Goal: Information Seeking & Learning: Learn about a topic

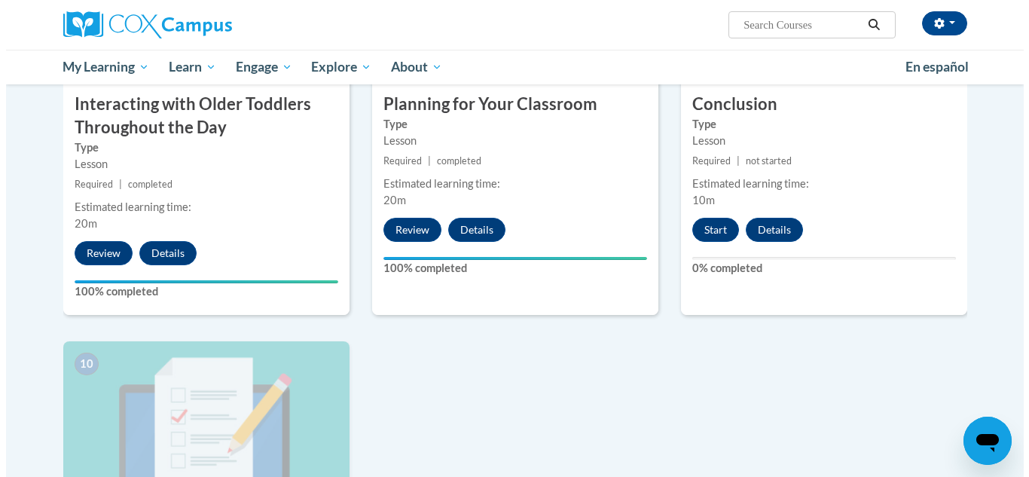
scroll to position [1306, 0]
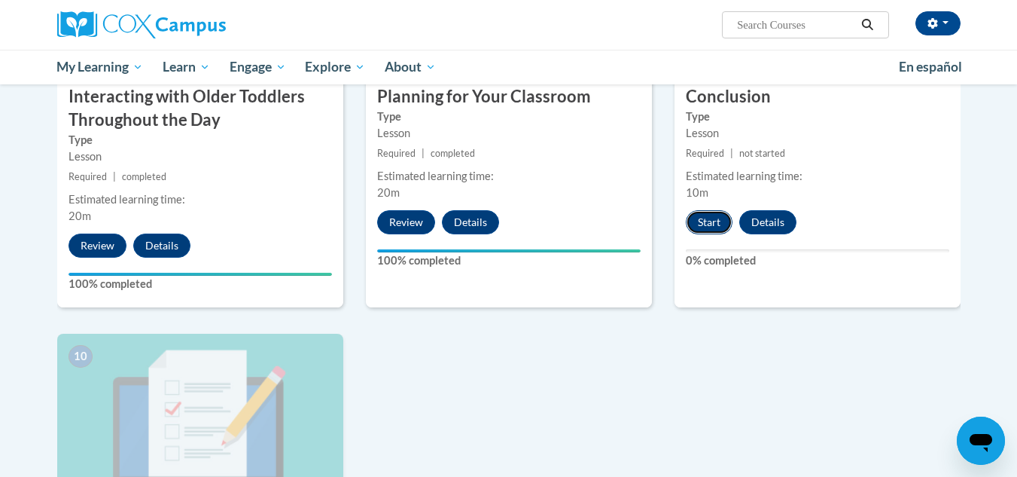
click at [700, 210] on button "Start" at bounding box center [709, 222] width 47 height 24
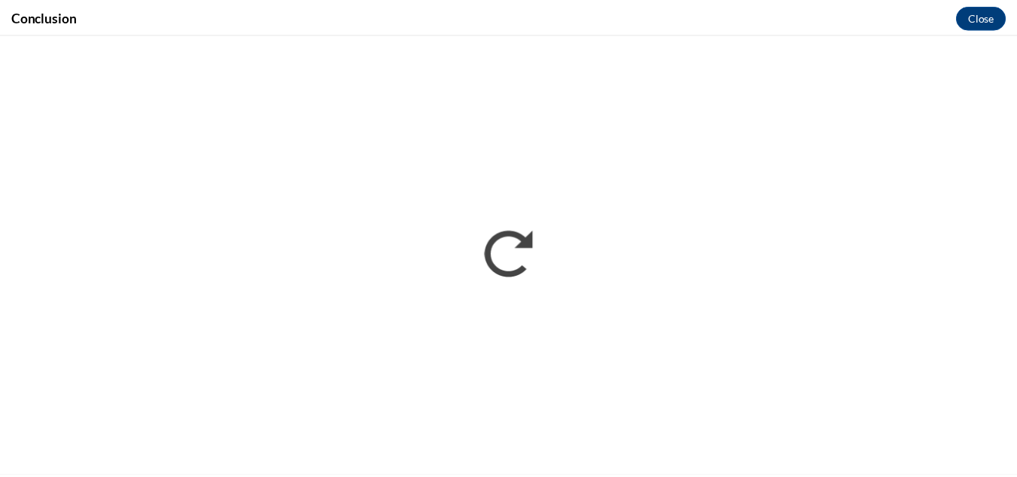
scroll to position [0, 0]
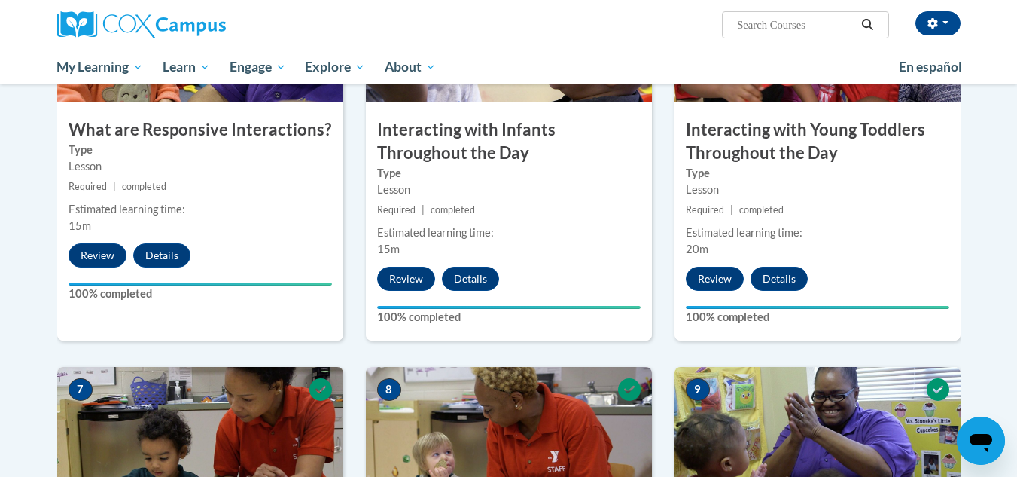
scroll to position [1142, 0]
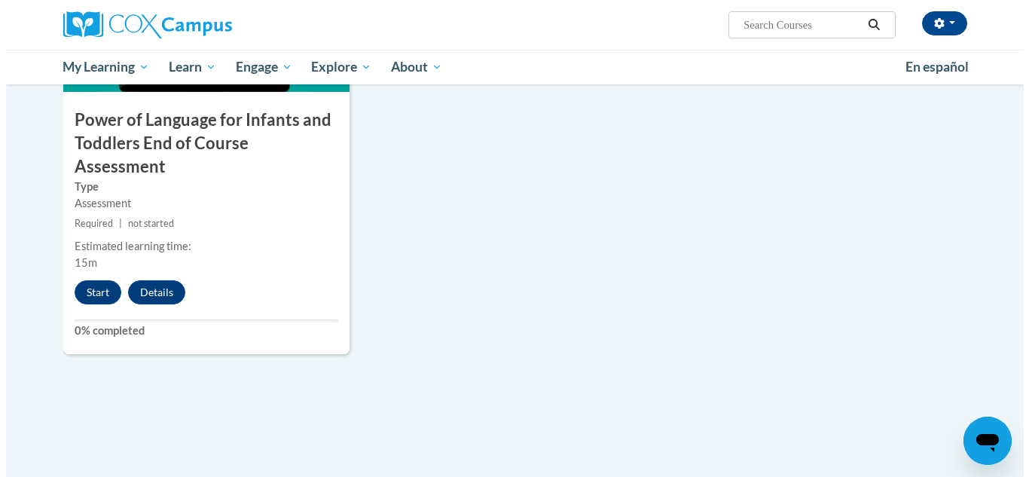
scroll to position [1675, 0]
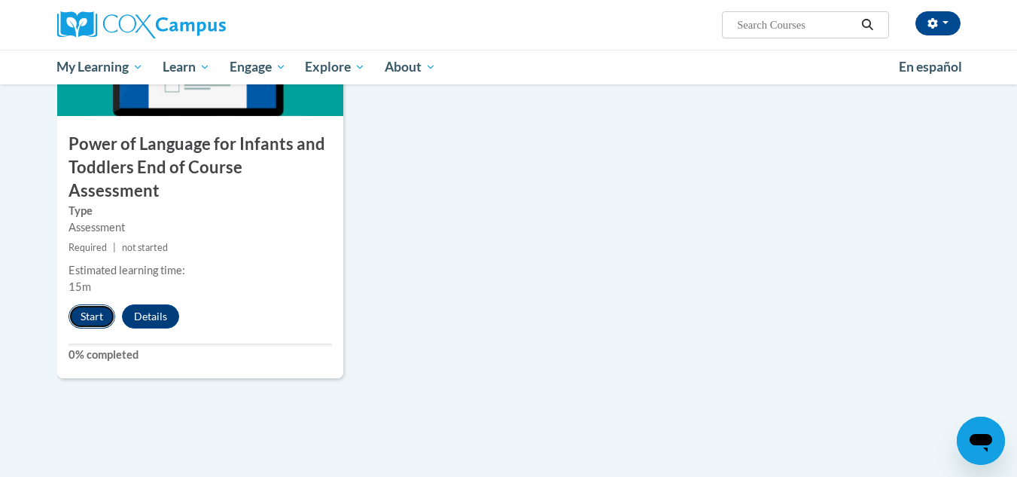
click at [94, 304] on button "Start" at bounding box center [92, 316] width 47 height 24
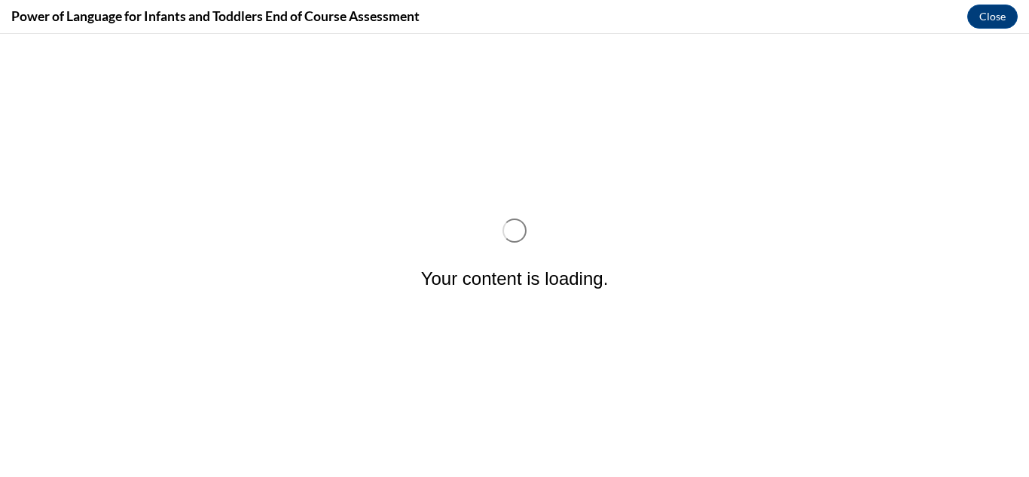
scroll to position [0, 0]
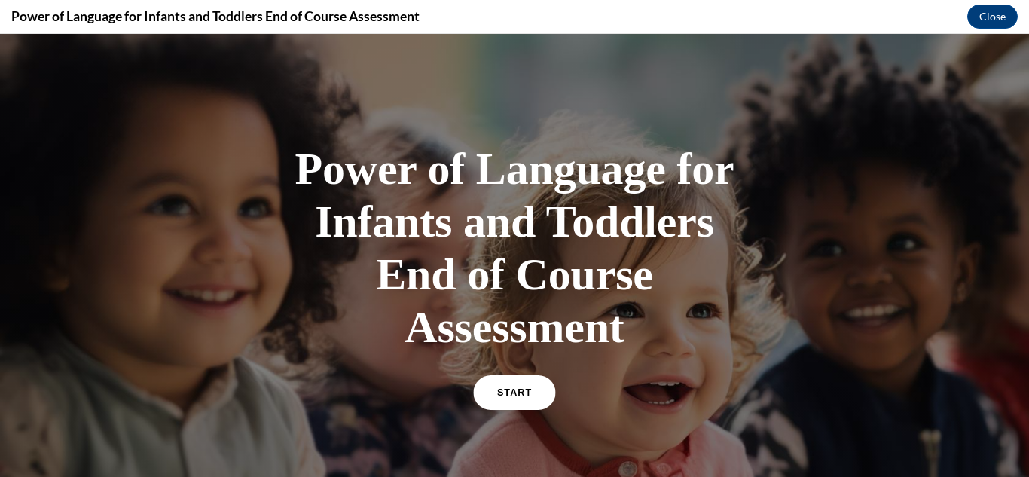
click at [534, 392] on link "START" at bounding box center [514, 392] width 82 height 35
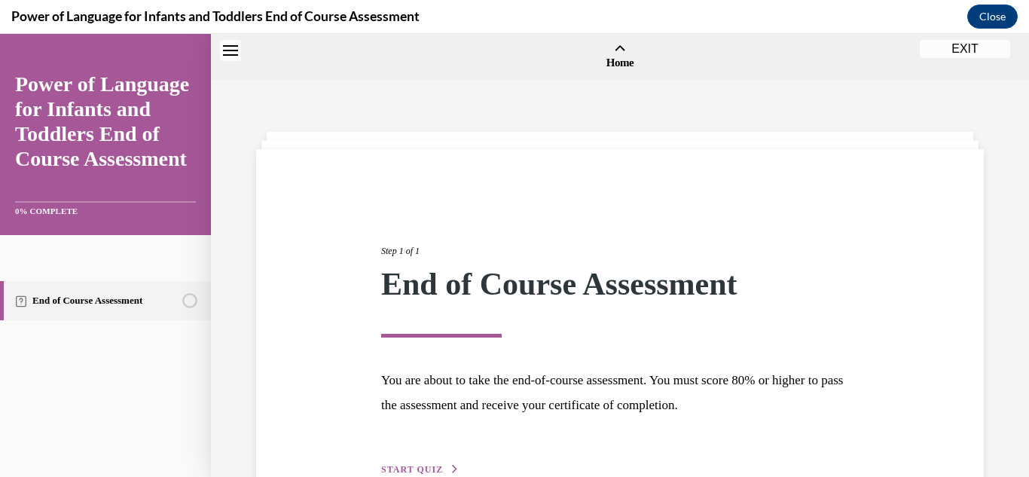
scroll to position [47, 0]
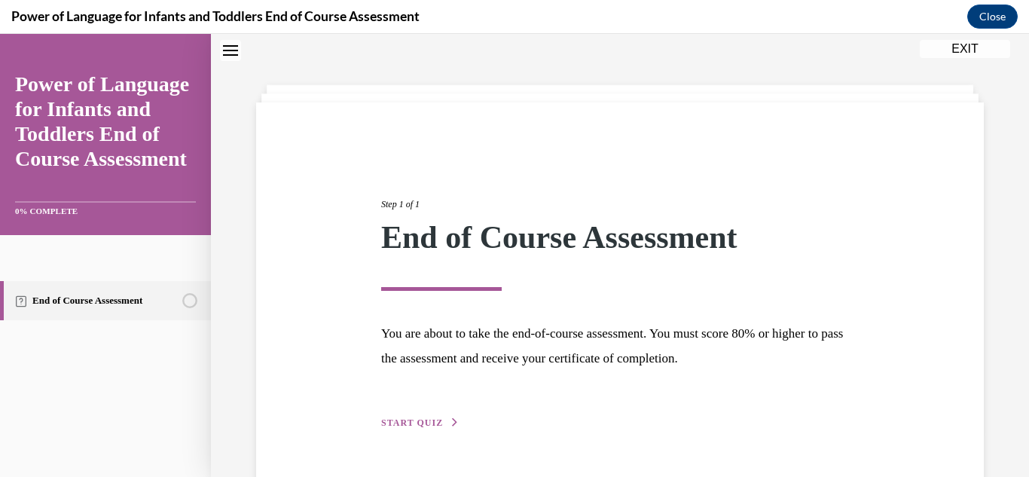
click at [430, 425] on span "START QUIZ" at bounding box center [412, 422] width 62 height 11
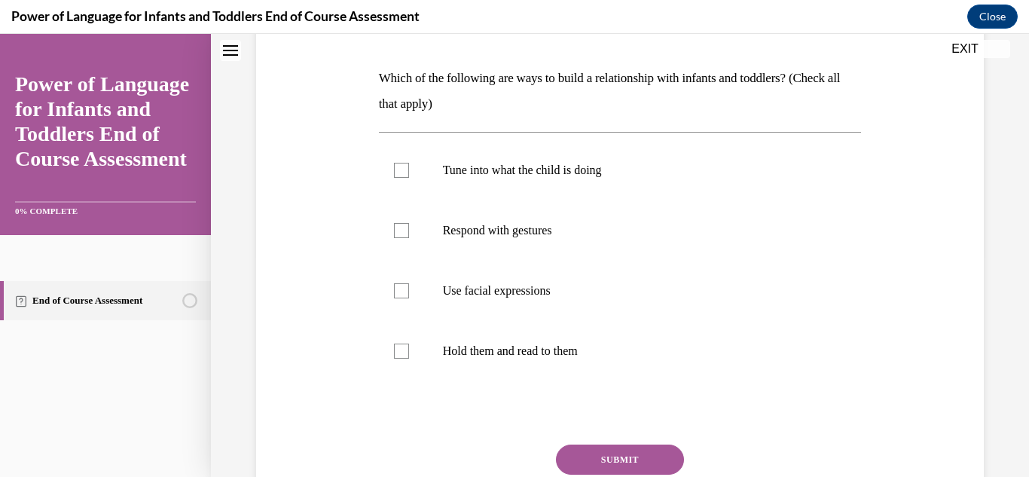
scroll to position [223, 0]
click at [550, 176] on label "Tune into what the child is doing" at bounding box center [620, 169] width 483 height 60
click at [409, 176] on input "Tune into what the child is doing" at bounding box center [401, 168] width 15 height 15
checkbox input "true"
click at [515, 224] on p "Respond with gestures" at bounding box center [633, 228] width 381 height 15
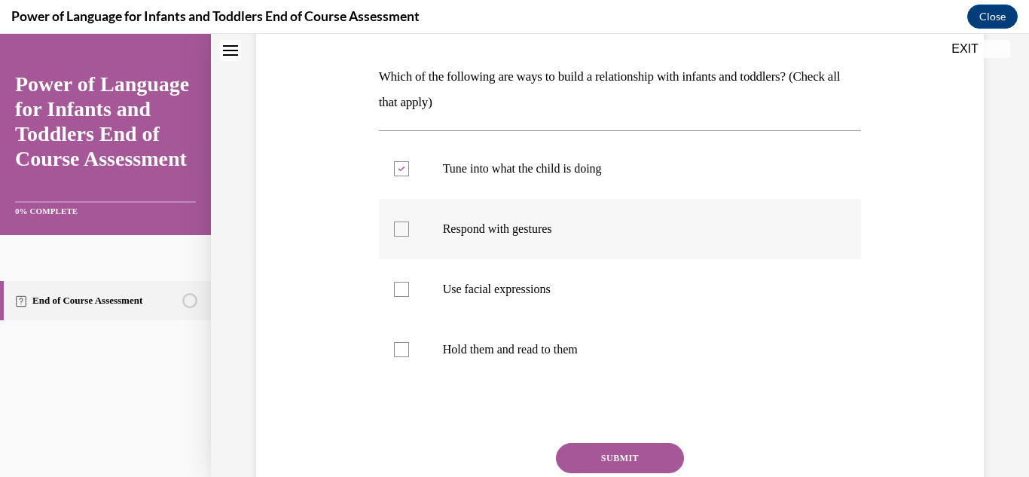
click at [409, 224] on input "Respond with gestures" at bounding box center [401, 228] width 15 height 15
checkbox input "true"
click at [493, 291] on p "Use facial expressions" at bounding box center [633, 289] width 381 height 15
click at [409, 291] on input "Use facial expressions" at bounding box center [401, 289] width 15 height 15
checkbox input "true"
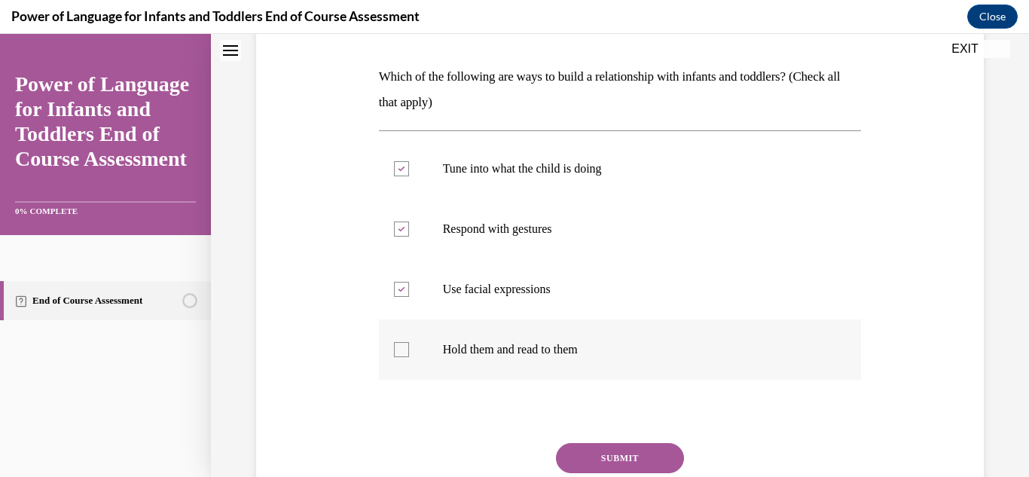
click at [492, 340] on label "Hold them and read to them" at bounding box center [620, 349] width 483 height 60
click at [409, 342] on input "Hold them and read to them" at bounding box center [401, 349] width 15 height 15
checkbox input "true"
click at [606, 448] on button "SUBMIT" at bounding box center [620, 458] width 128 height 30
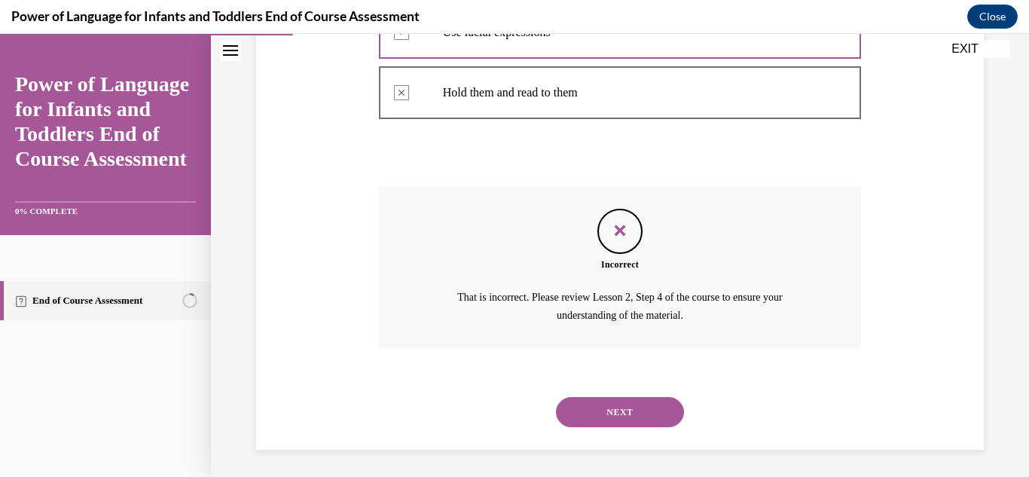
scroll to position [481, 0]
click at [617, 404] on button "NEXT" at bounding box center [620, 410] width 128 height 30
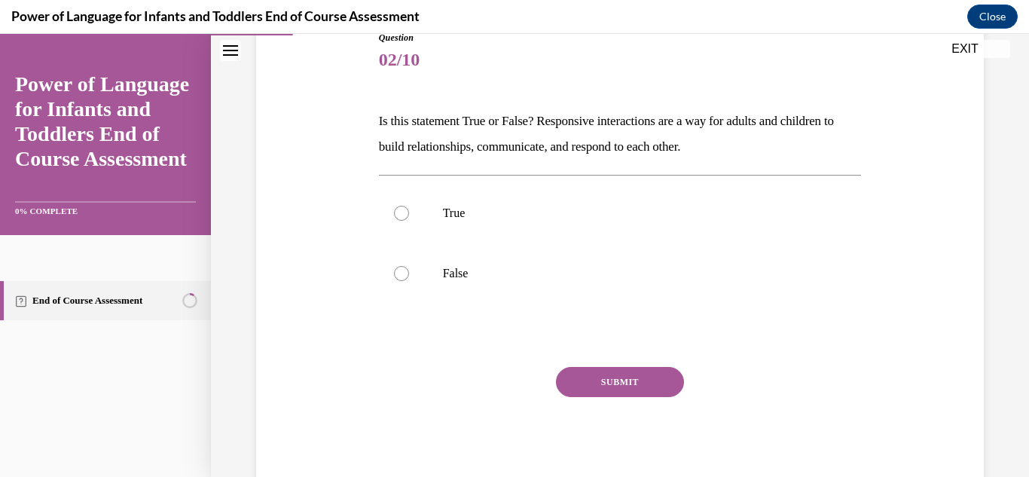
scroll to position [180, 0]
click at [437, 201] on label "True" at bounding box center [620, 211] width 483 height 60
click at [409, 204] on input "True" at bounding box center [401, 211] width 15 height 15
radio input "true"
click at [617, 378] on button "SUBMIT" at bounding box center [620, 380] width 128 height 30
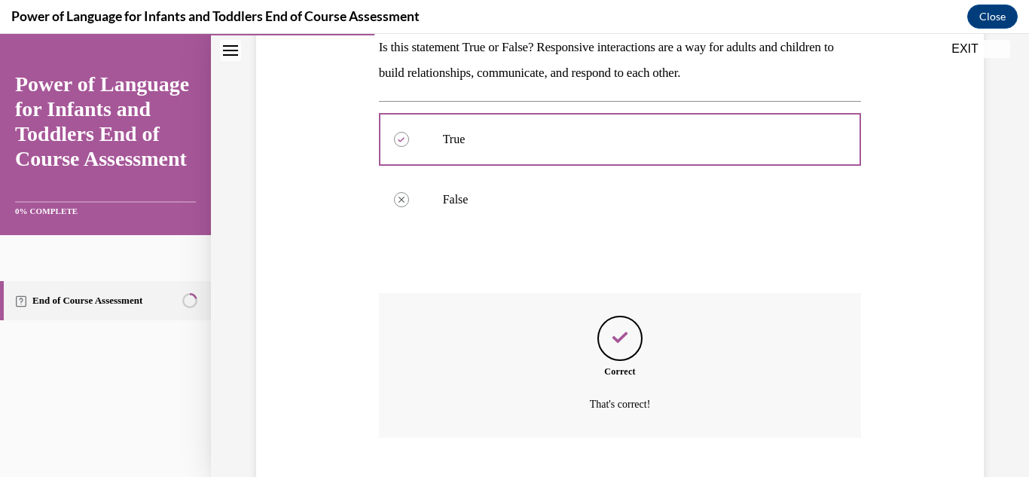
scroll to position [344, 0]
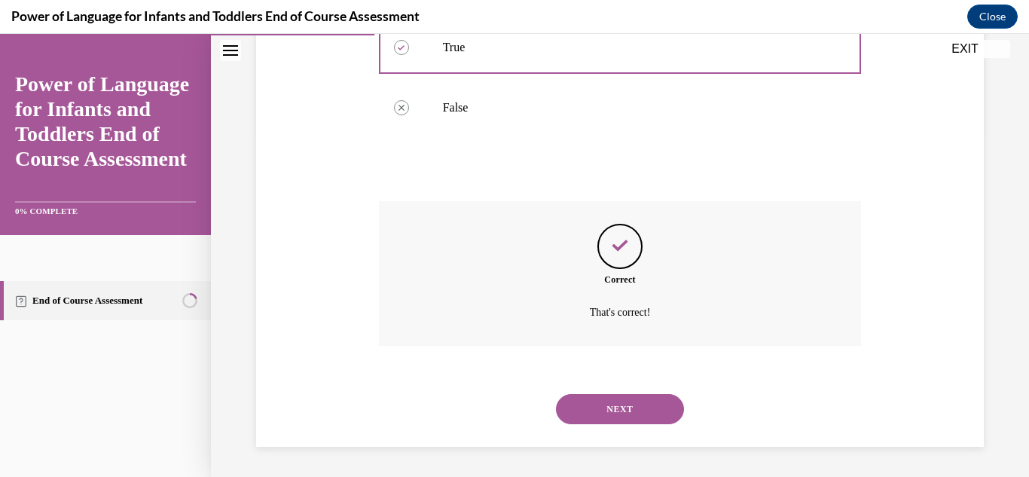
click at [624, 401] on button "NEXT" at bounding box center [620, 409] width 128 height 30
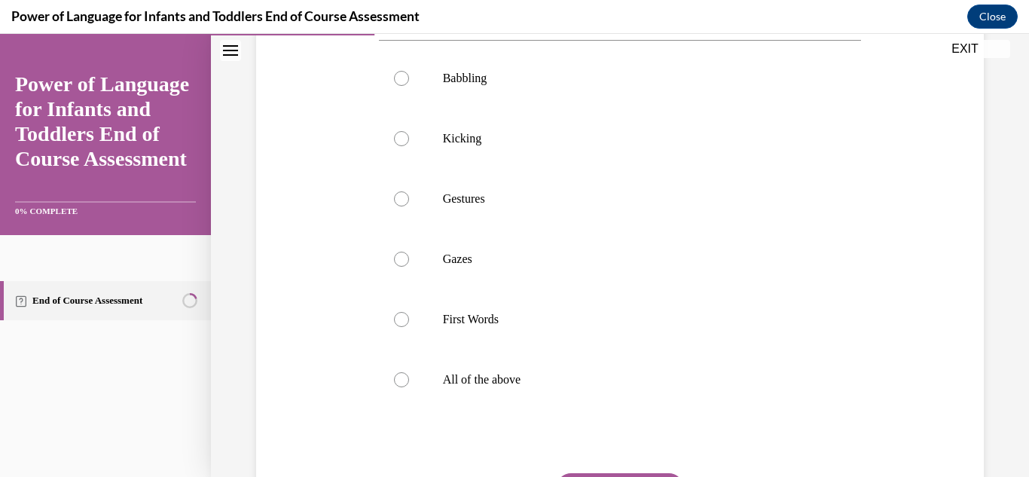
scroll to position [294, 0]
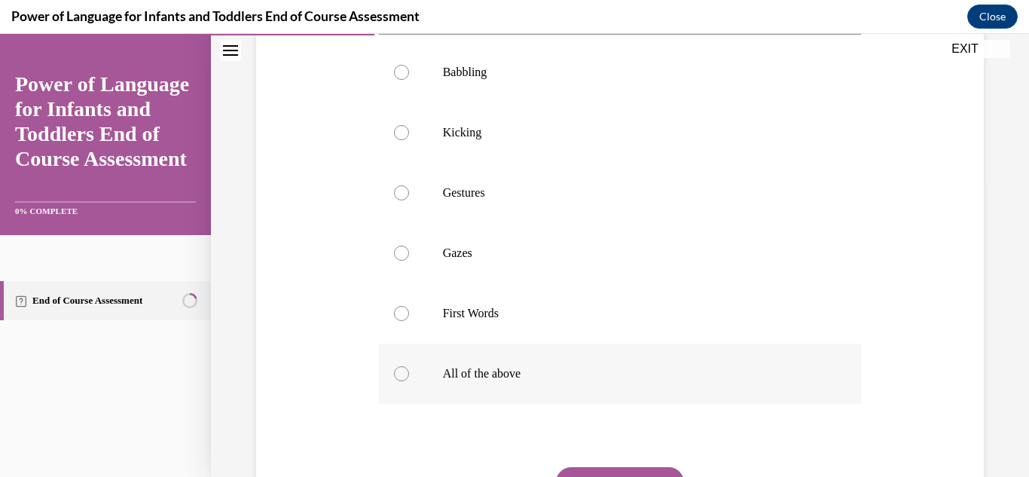
click at [411, 370] on label "All of the above" at bounding box center [620, 373] width 483 height 60
click at [409, 370] on input "All of the above" at bounding box center [401, 373] width 15 height 15
radio input "true"
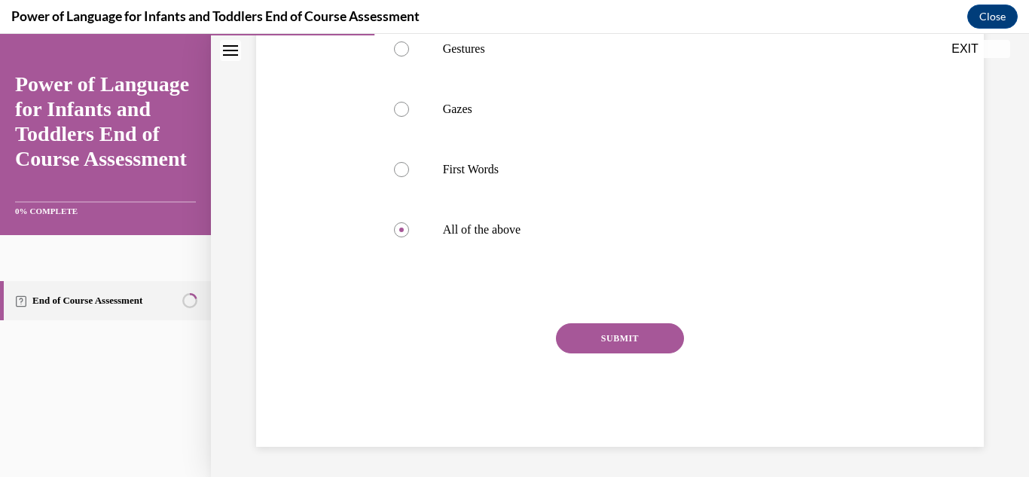
click at [610, 332] on button "SUBMIT" at bounding box center [620, 338] width 128 height 30
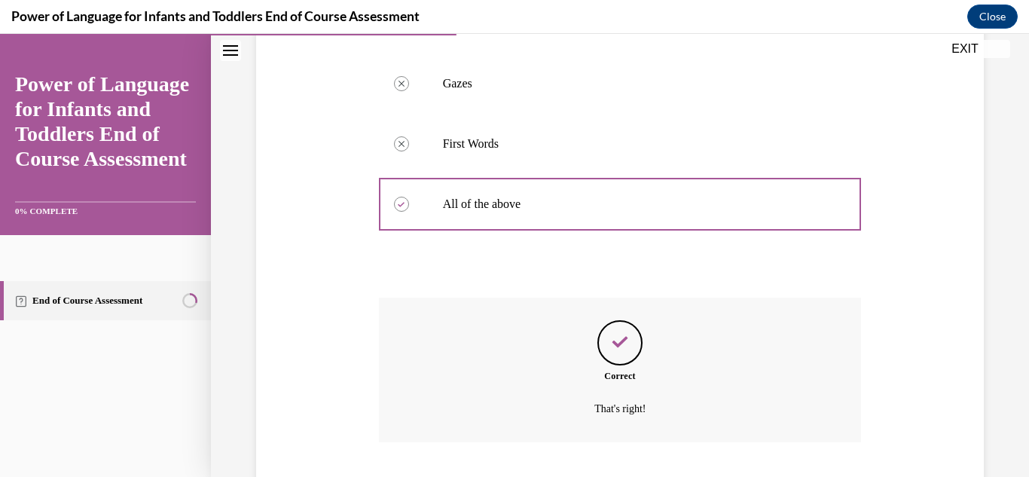
scroll to position [585, 0]
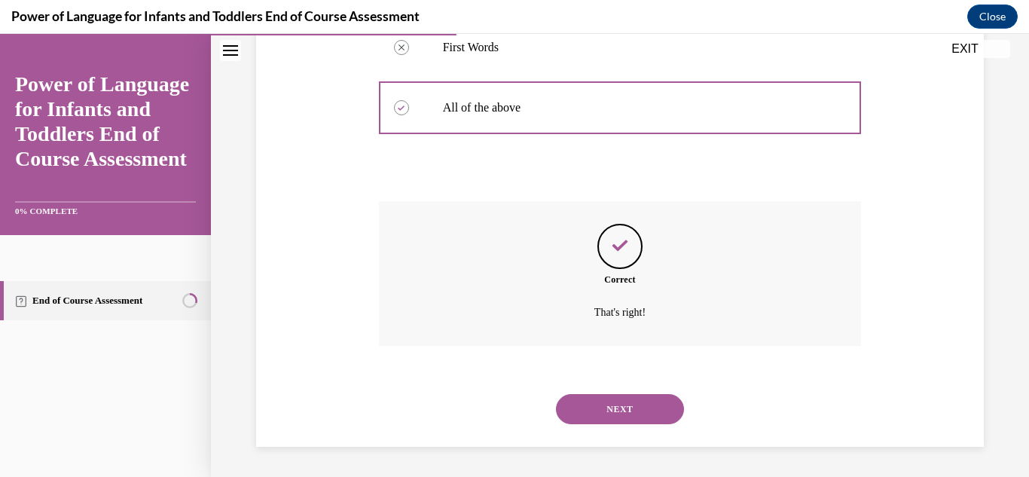
click at [602, 405] on button "NEXT" at bounding box center [620, 409] width 128 height 30
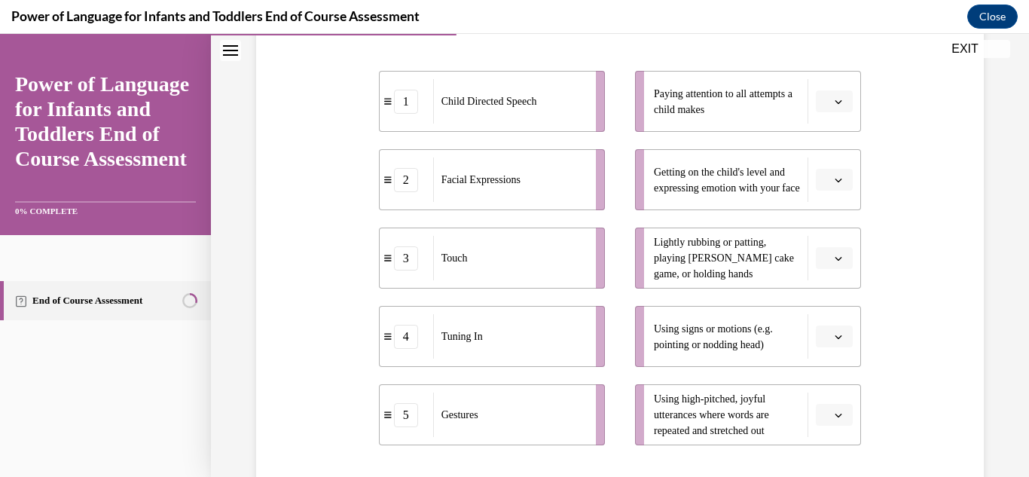
scroll to position [296, 0]
click at [834, 413] on icon "button" at bounding box center [838, 414] width 8 height 8
click at [820, 268] on div "1" at bounding box center [823, 259] width 38 height 30
click at [835, 102] on button "button" at bounding box center [833, 100] width 37 height 23
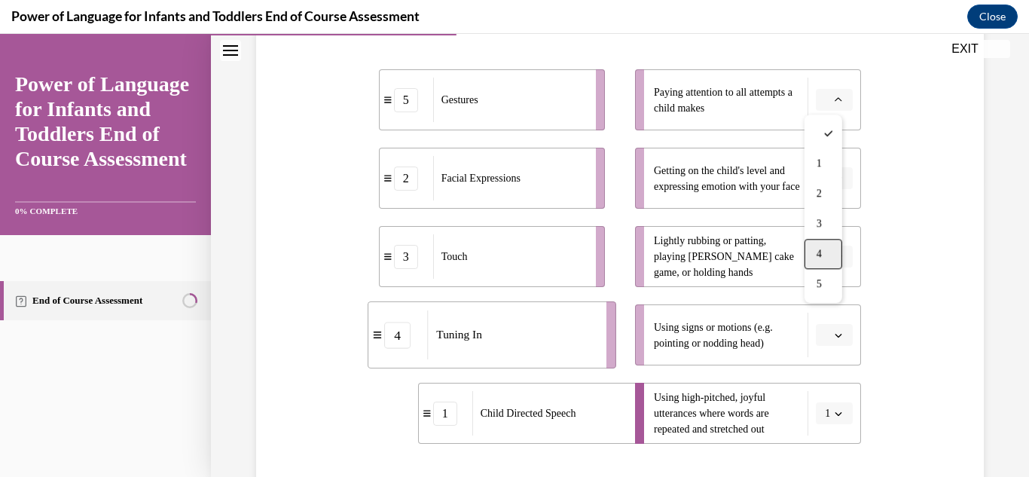
click at [822, 243] on div "4" at bounding box center [823, 254] width 38 height 30
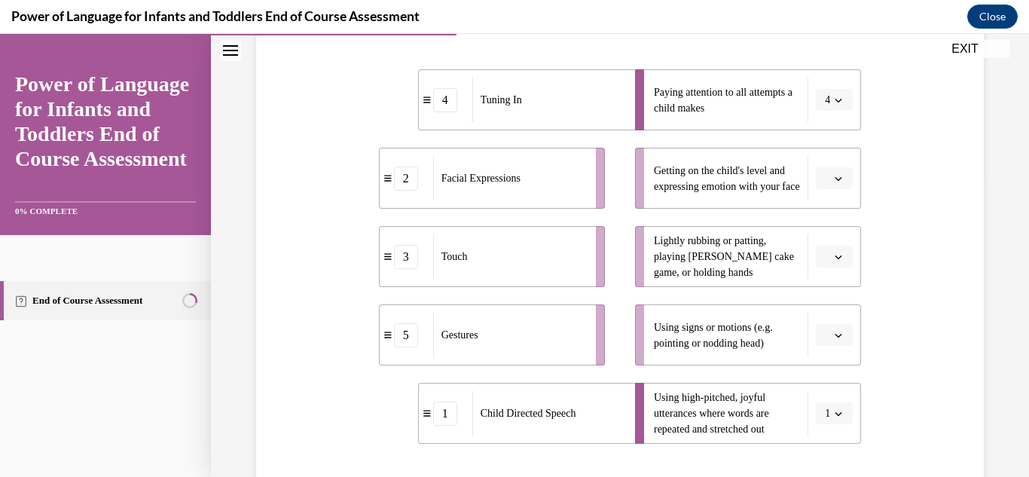
click at [825, 184] on span "Please select an option" at bounding box center [827, 178] width 5 height 15
click at [814, 367] on div "5" at bounding box center [823, 362] width 38 height 30
click at [834, 254] on icon "button" at bounding box center [838, 257] width 8 height 8
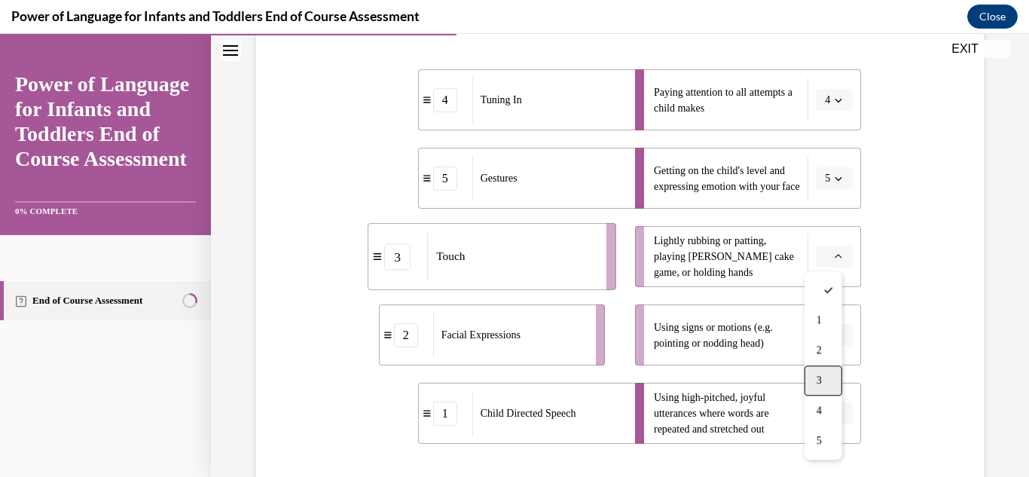
click at [813, 373] on div "3" at bounding box center [823, 380] width 38 height 30
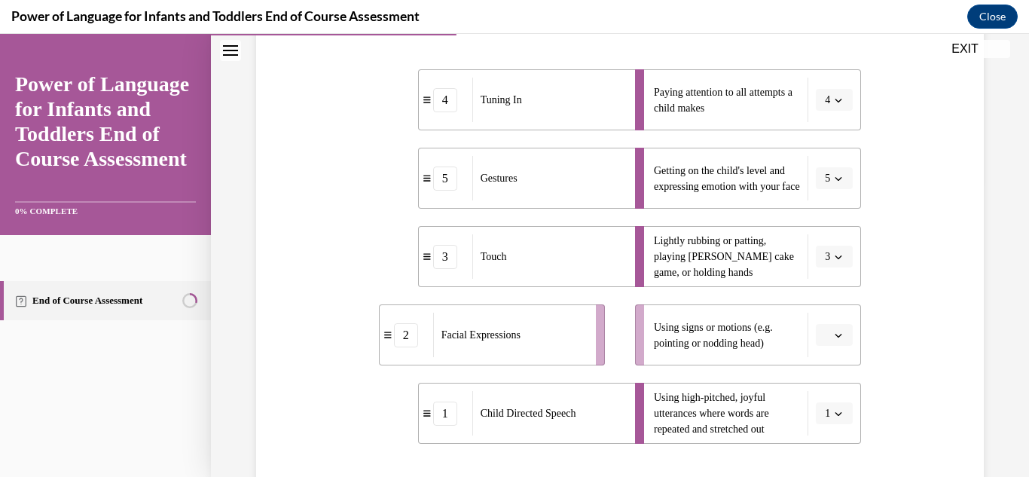
click at [833, 336] on span "button" at bounding box center [838, 335] width 11 height 11
click at [818, 304] on span "5" at bounding box center [818, 301] width 5 height 12
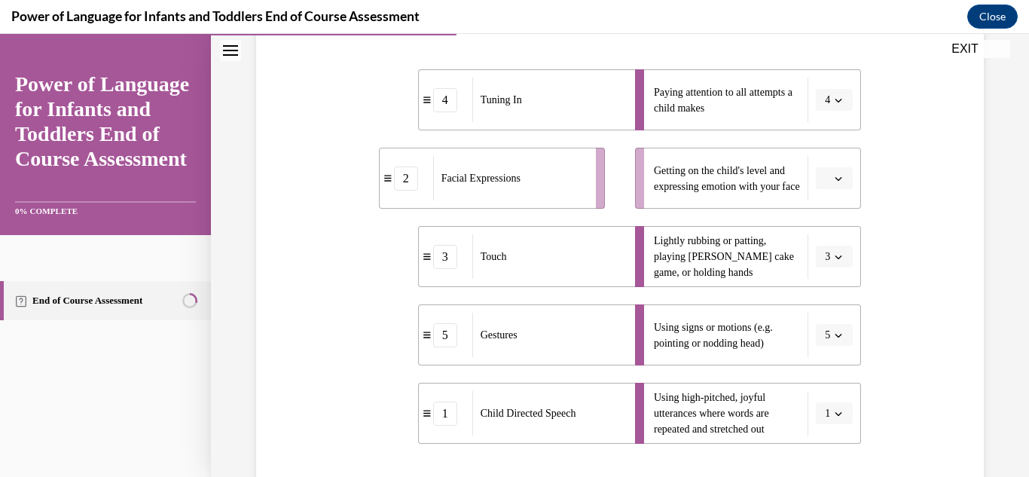
click at [825, 172] on span "Please select an option" at bounding box center [827, 178] width 5 height 15
click at [819, 274] on span "2" at bounding box center [818, 272] width 5 height 12
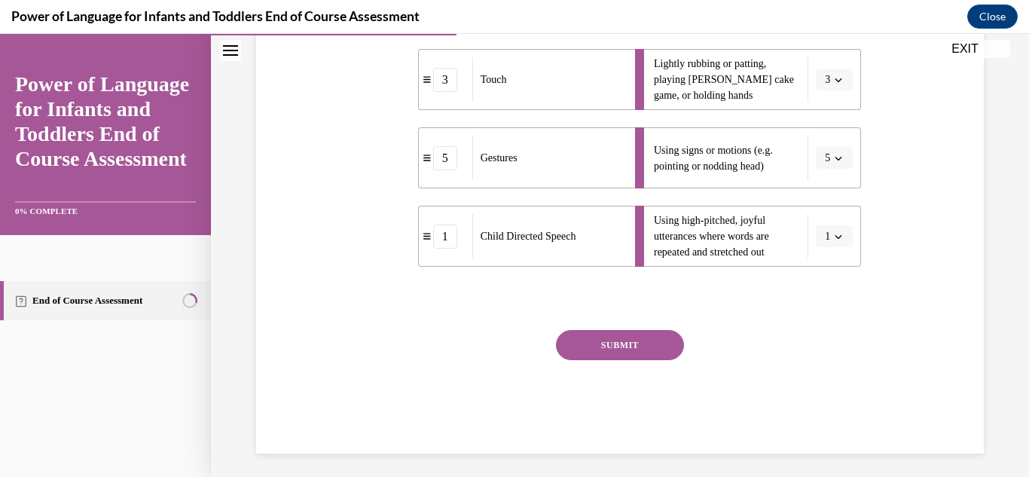
click at [606, 345] on button "SUBMIT" at bounding box center [620, 345] width 128 height 30
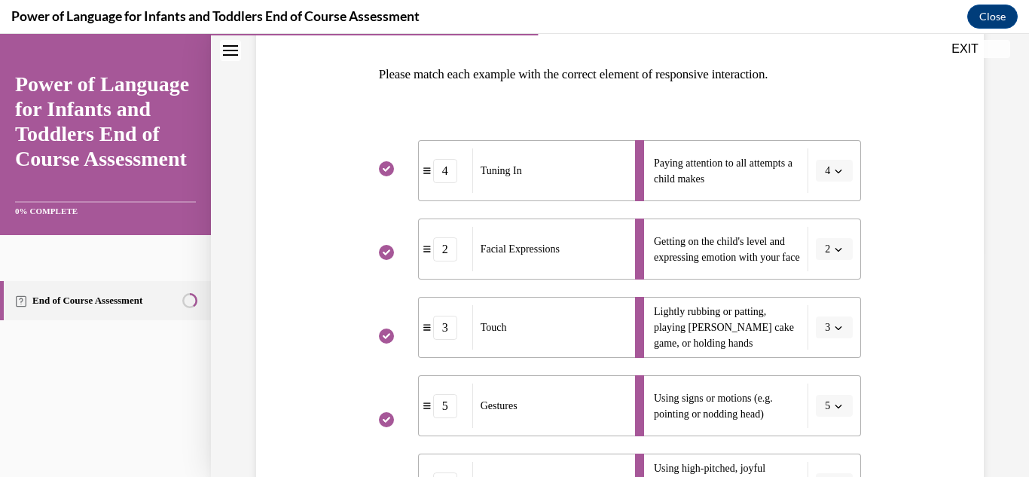
scroll to position [602, 0]
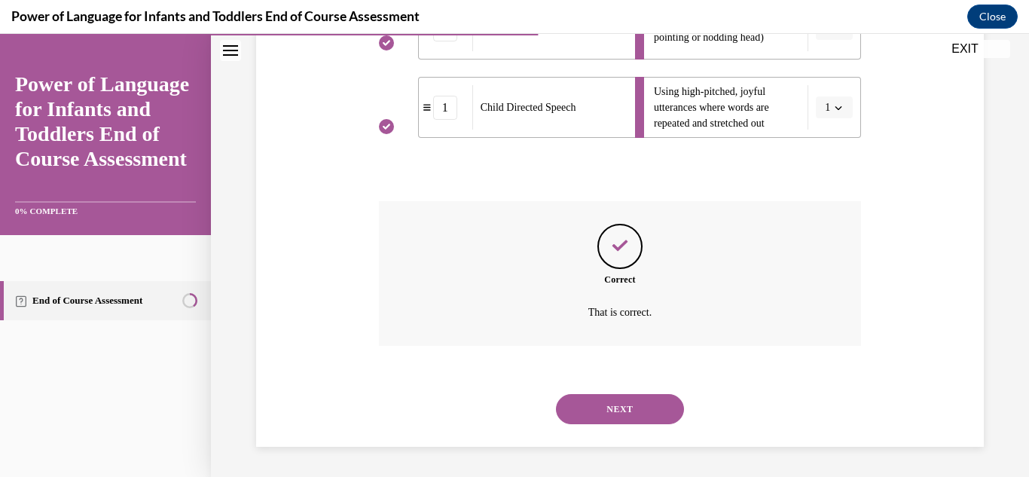
click at [631, 407] on button "NEXT" at bounding box center [620, 409] width 128 height 30
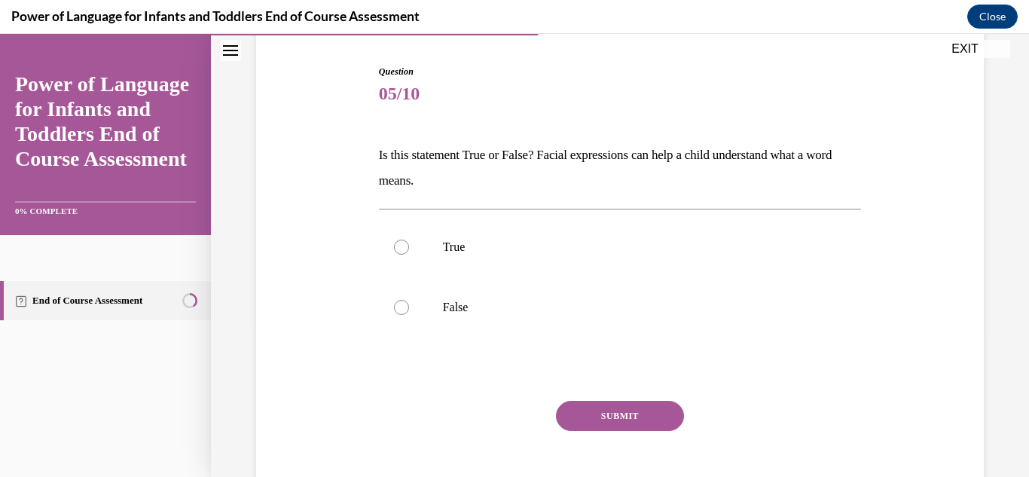
scroll to position [148, 0]
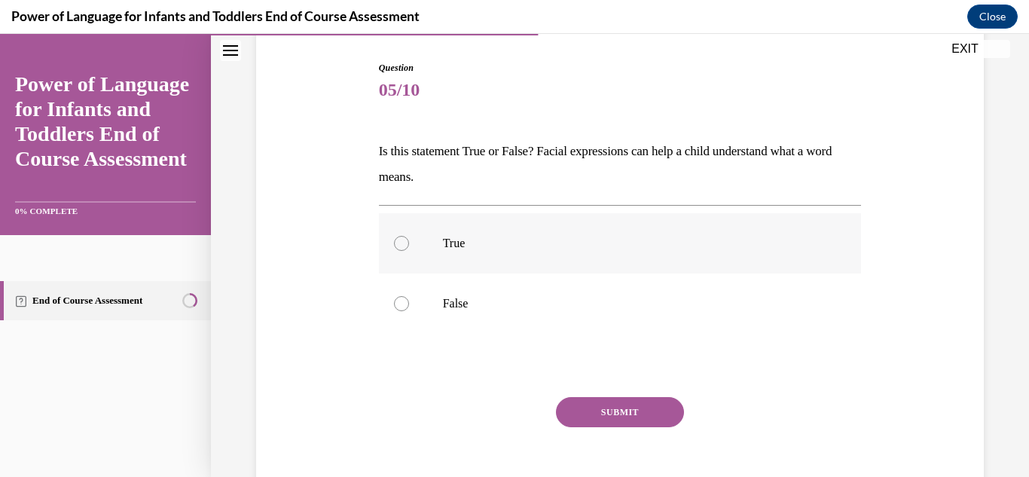
click at [415, 241] on label "True" at bounding box center [620, 243] width 483 height 60
click at [409, 241] on input "True" at bounding box center [401, 243] width 15 height 15
radio input "true"
click at [615, 411] on button "SUBMIT" at bounding box center [620, 412] width 128 height 30
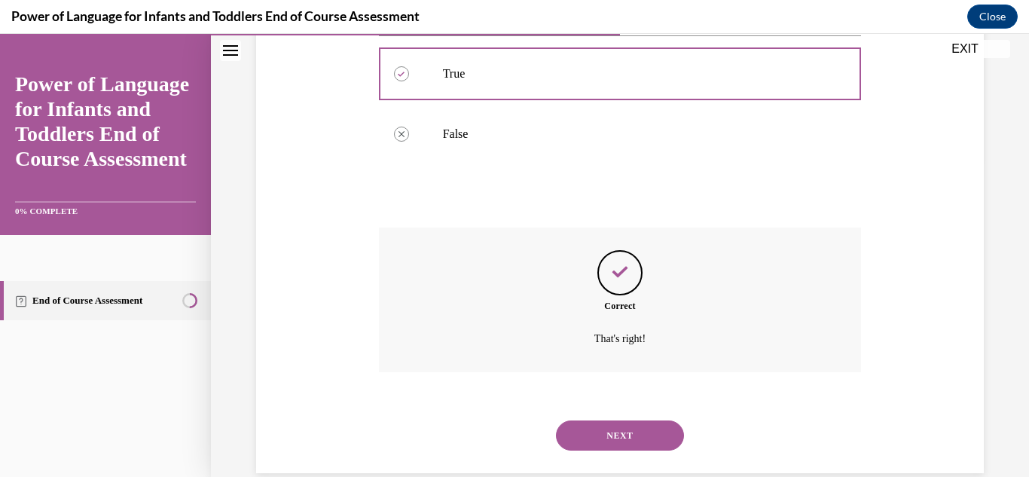
scroll to position [344, 0]
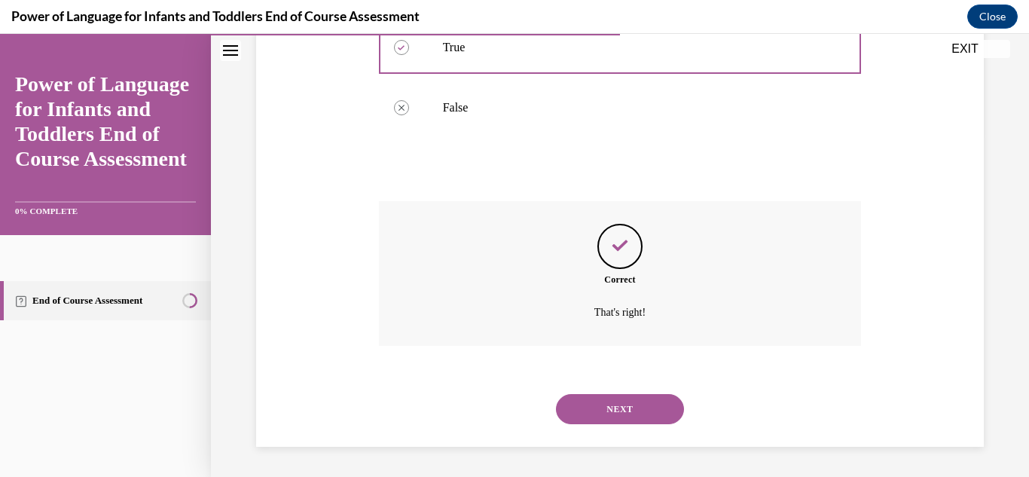
click at [608, 398] on button "NEXT" at bounding box center [620, 409] width 128 height 30
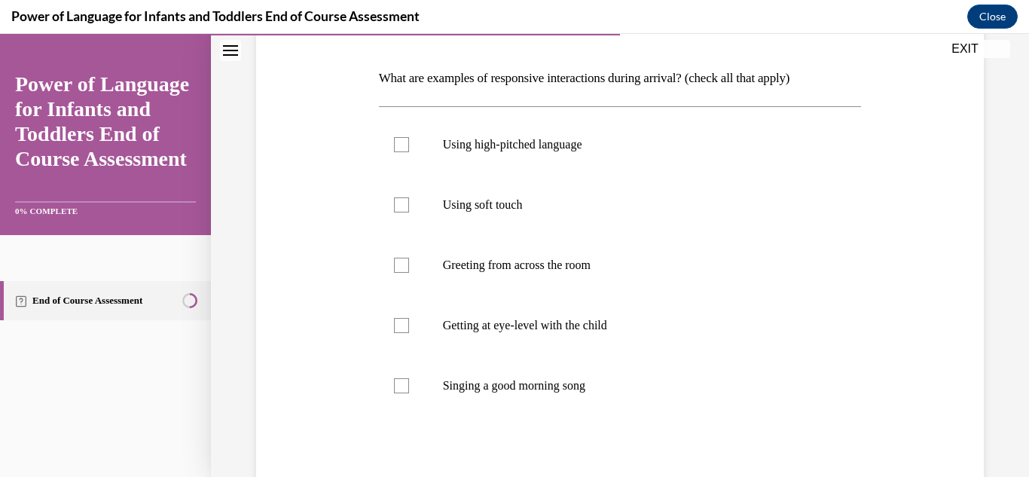
scroll to position [230, 0]
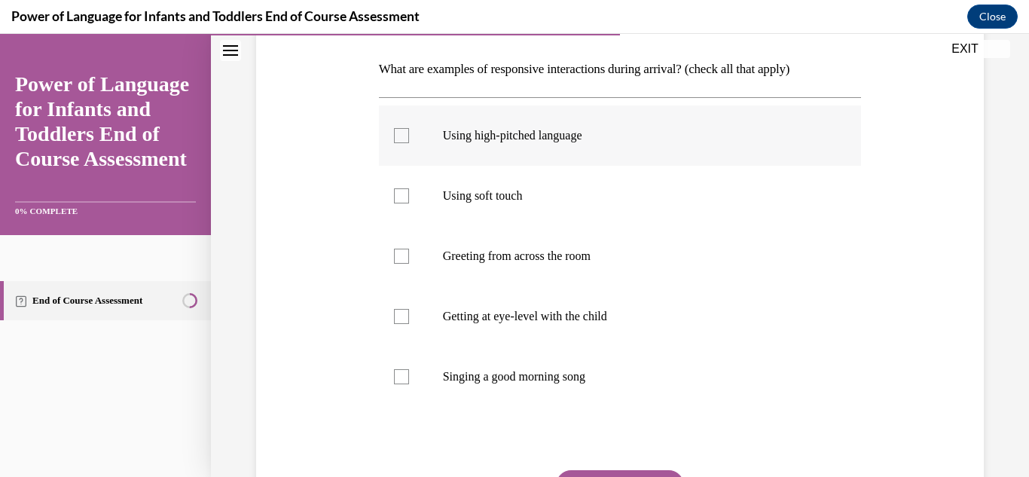
click at [434, 154] on label "Using high-pitched language" at bounding box center [620, 135] width 483 height 60
click at [409, 143] on input "Using high-pitched language" at bounding box center [401, 135] width 15 height 15
checkbox input "true"
click at [421, 214] on label "Using soft touch" at bounding box center [620, 196] width 483 height 60
click at [409, 203] on input "Using soft touch" at bounding box center [401, 195] width 15 height 15
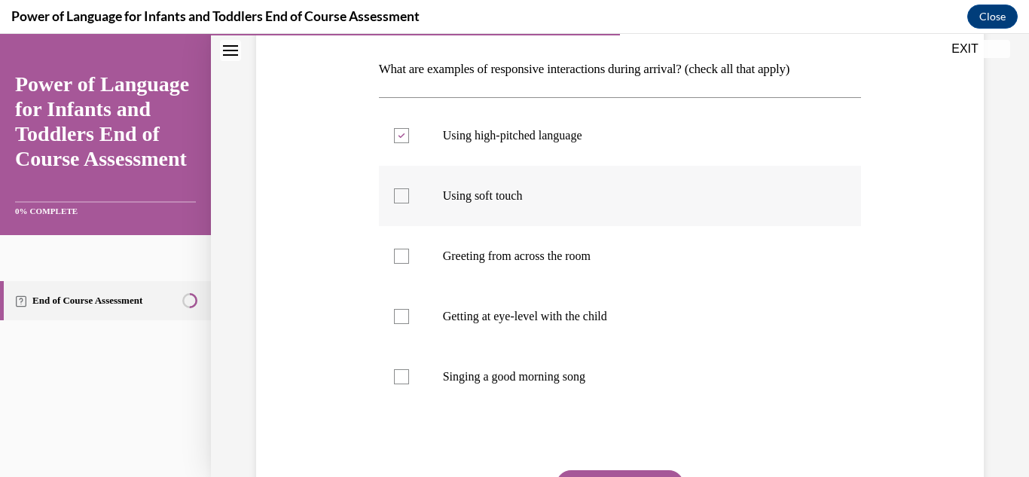
checkbox input "true"
click at [431, 320] on label "Getting at eye-level with the child" at bounding box center [620, 316] width 483 height 60
click at [409, 320] on input "Getting at eye-level with the child" at bounding box center [401, 316] width 15 height 15
checkbox input "true"
click at [431, 370] on label "Singing a good morning song" at bounding box center [620, 376] width 483 height 60
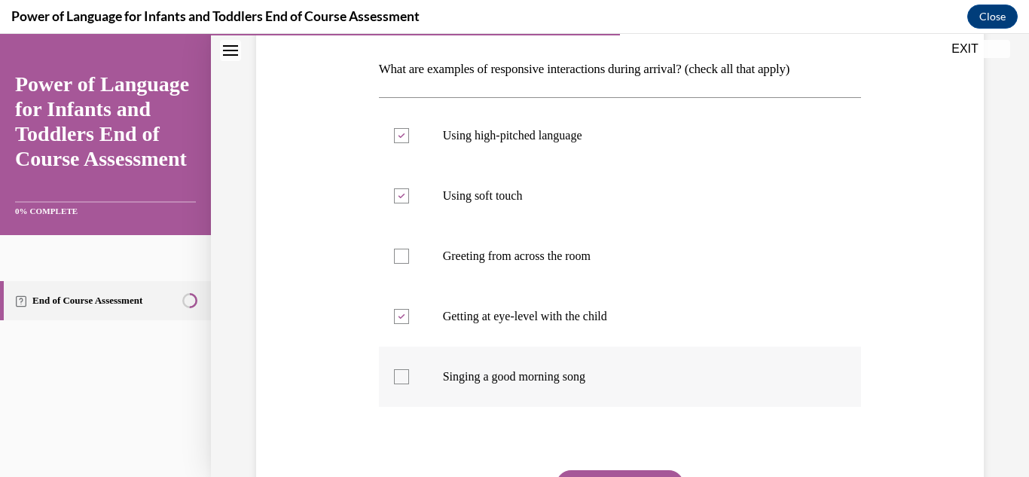
click at [409, 370] on input "Singing a good morning song" at bounding box center [401, 376] width 15 height 15
checkbox input "true"
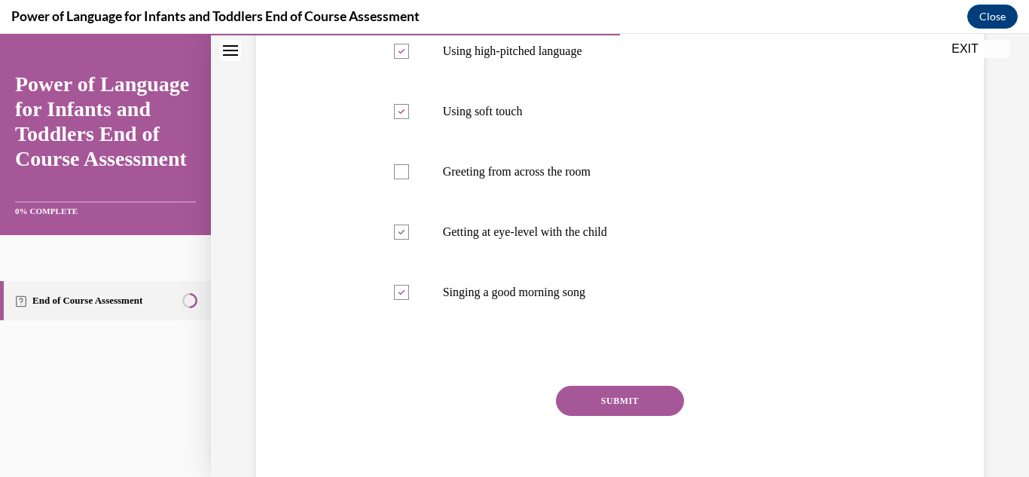
click at [590, 400] on button "SUBMIT" at bounding box center [620, 401] width 128 height 30
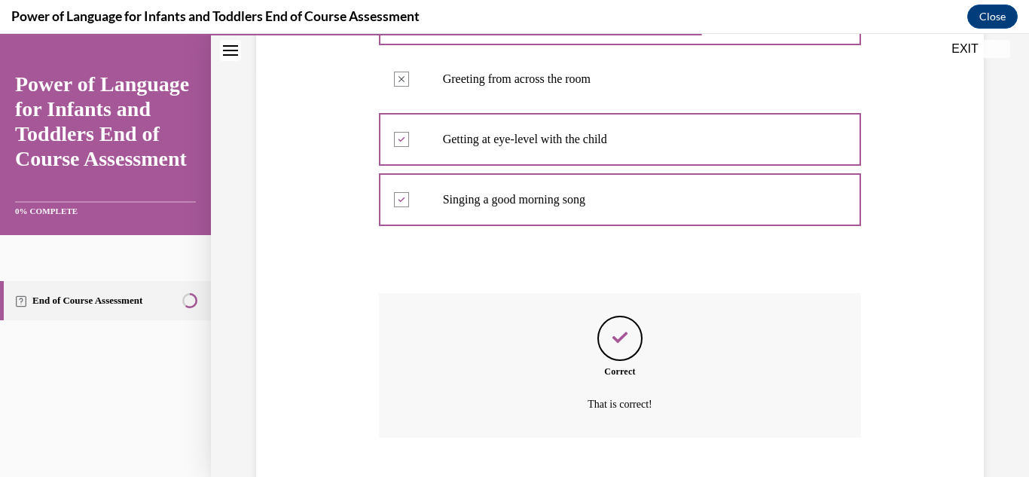
scroll to position [499, 0]
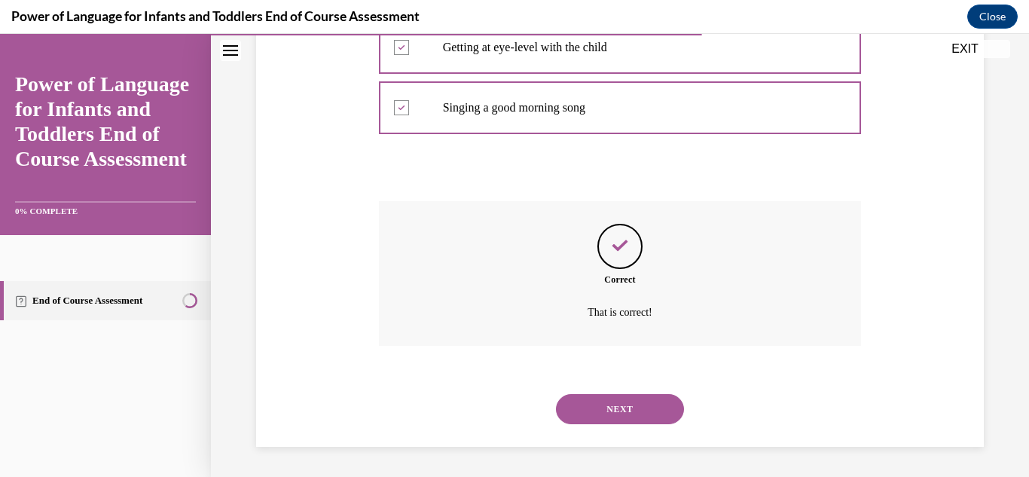
click at [651, 401] on button "NEXT" at bounding box center [620, 409] width 128 height 30
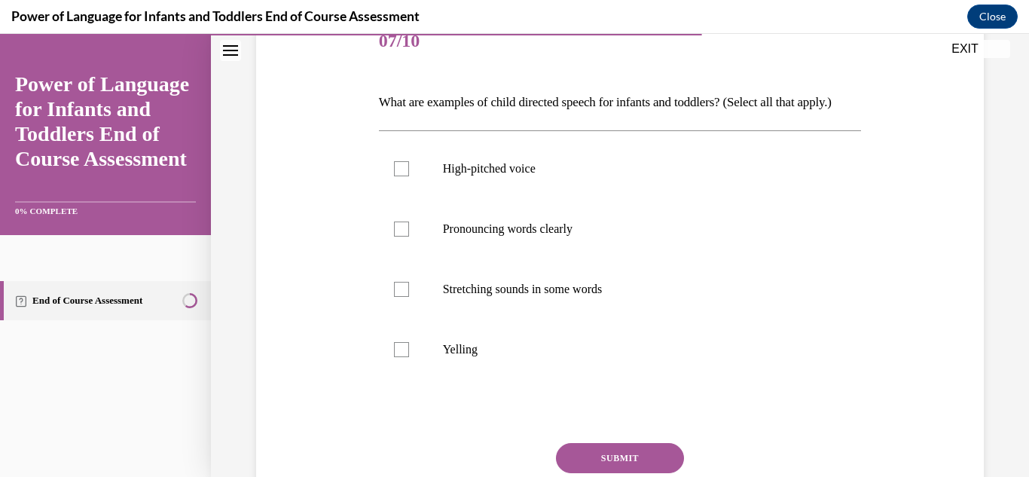
scroll to position [200, 0]
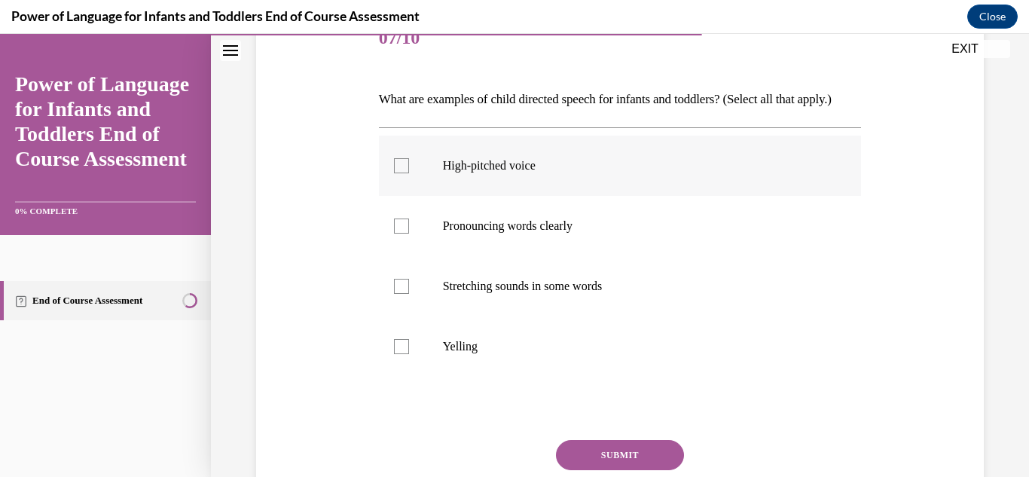
click at [498, 173] on p "High-pitched voice" at bounding box center [633, 165] width 381 height 15
click at [409, 173] on input "High-pitched voice" at bounding box center [401, 165] width 15 height 15
checkbox input "true"
click at [484, 256] on label "Pronouncing words clearly" at bounding box center [620, 226] width 483 height 60
click at [409, 233] on input "Pronouncing words clearly" at bounding box center [401, 225] width 15 height 15
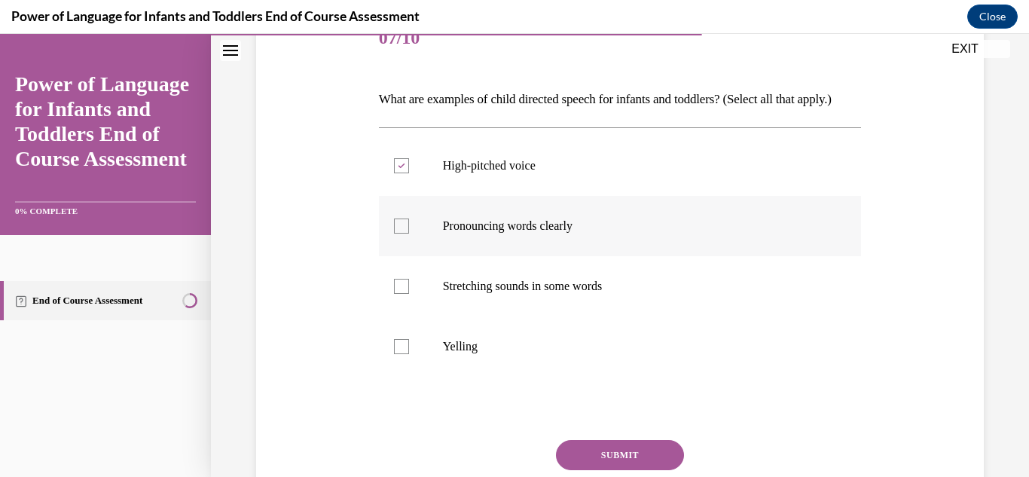
checkbox input "true"
click at [480, 316] on label "Stretching sounds in some words" at bounding box center [620, 286] width 483 height 60
click at [409, 294] on input "Stretching sounds in some words" at bounding box center [401, 286] width 15 height 15
checkbox input "true"
click at [602, 468] on button "SUBMIT" at bounding box center [620, 455] width 128 height 30
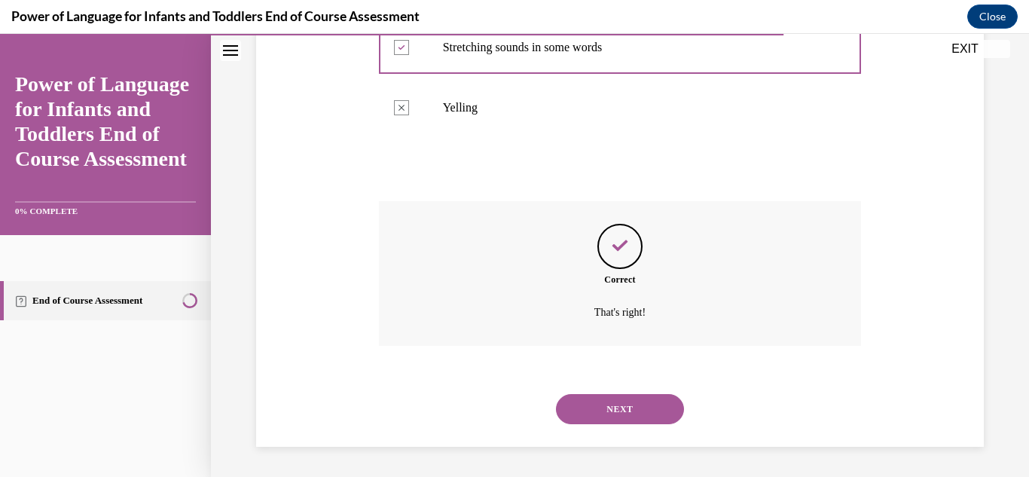
scroll to position [465, 0]
click at [612, 398] on button "NEXT" at bounding box center [620, 409] width 128 height 30
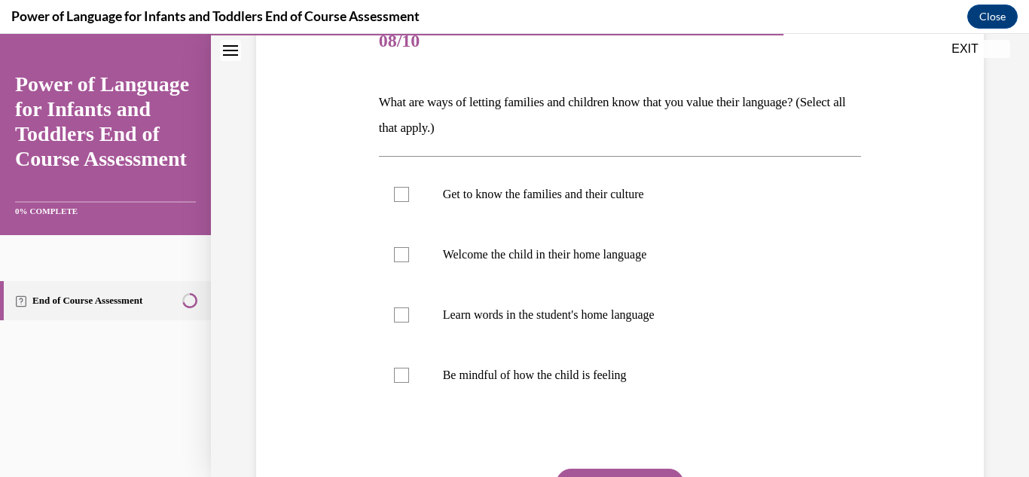
scroll to position [202, 0]
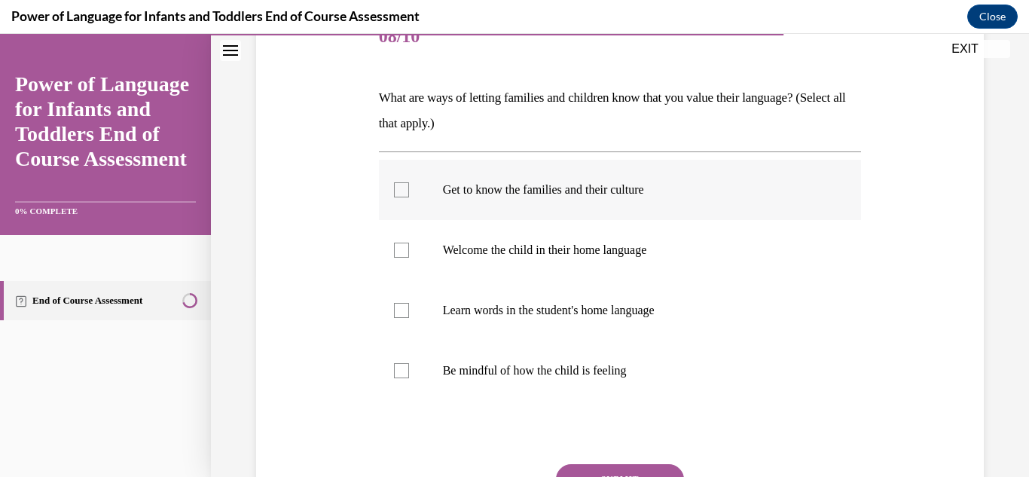
click at [506, 189] on p "Get to know the families and their culture" at bounding box center [633, 189] width 381 height 15
click at [409, 189] on input "Get to know the families and their culture" at bounding box center [401, 189] width 15 height 15
checkbox input "true"
click at [459, 251] on p "Welcome the child in their home language" at bounding box center [633, 249] width 381 height 15
click at [409, 251] on input "Welcome the child in their home language" at bounding box center [401, 249] width 15 height 15
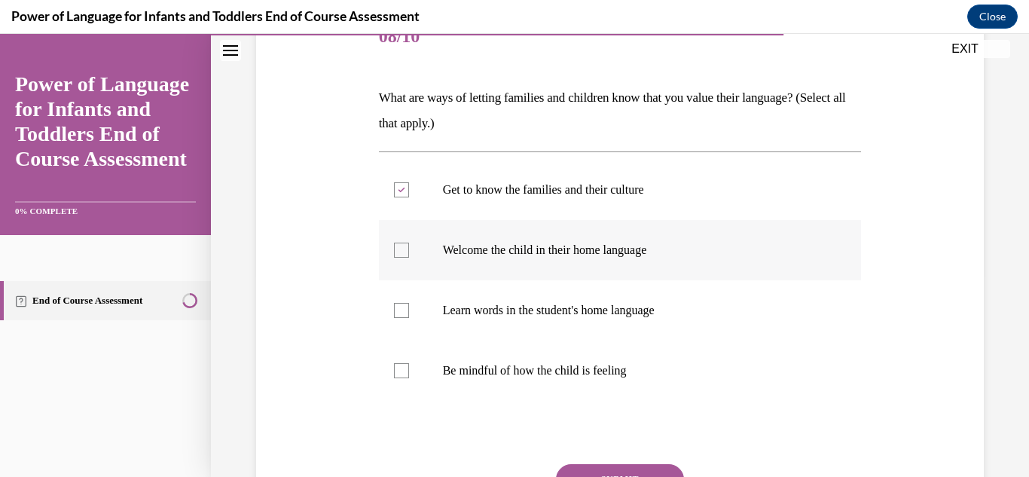
checkbox input "true"
click at [450, 311] on p "Learn words in the student's home language" at bounding box center [633, 310] width 381 height 15
click at [409, 311] on input "Learn words in the student's home language" at bounding box center [401, 310] width 15 height 15
checkbox input "true"
click at [612, 467] on button "SUBMIT" at bounding box center [620, 479] width 128 height 30
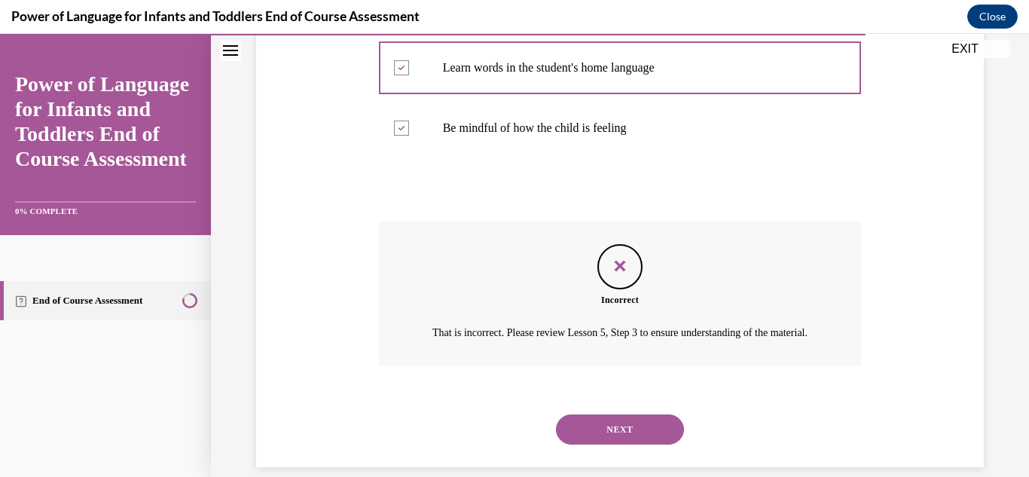
scroll to position [483, 0]
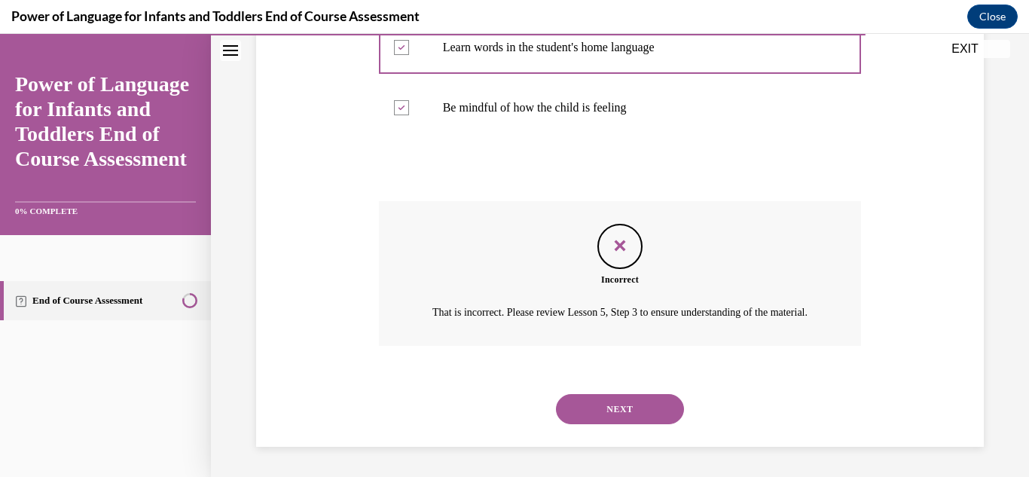
click at [641, 404] on button "NEXT" at bounding box center [620, 409] width 128 height 30
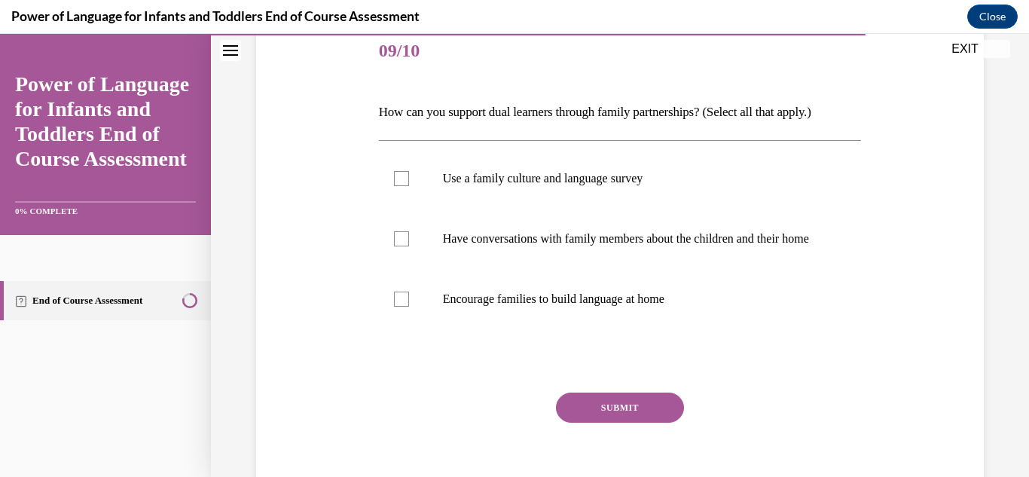
scroll to position [191, 0]
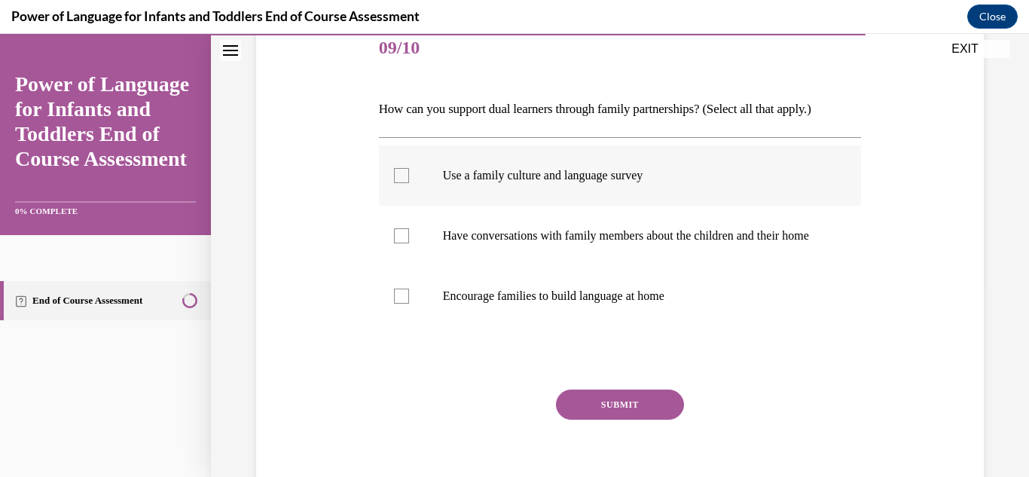
click at [414, 172] on label "Use a family culture and language survey" at bounding box center [620, 175] width 483 height 60
click at [409, 172] on input "Use a family culture and language survey" at bounding box center [401, 175] width 15 height 15
checkbox input "true"
click at [401, 243] on div at bounding box center [401, 235] width 15 height 15
click at [401, 243] on input "Have conversations with family members about the children and their home" at bounding box center [401, 235] width 15 height 15
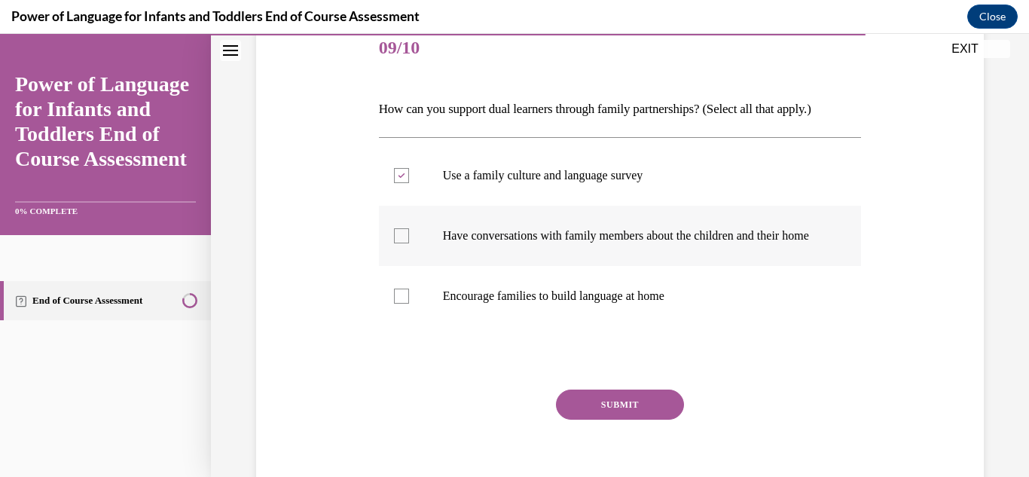
checkbox input "true"
click at [398, 303] on div at bounding box center [401, 295] width 15 height 15
click at [398, 303] on input "Encourage families to build language at home" at bounding box center [401, 295] width 15 height 15
click at [385, 282] on label "Encourage families to build language at home" at bounding box center [620, 296] width 483 height 60
click at [394, 288] on input "Encourage families to build language at home" at bounding box center [401, 295] width 15 height 15
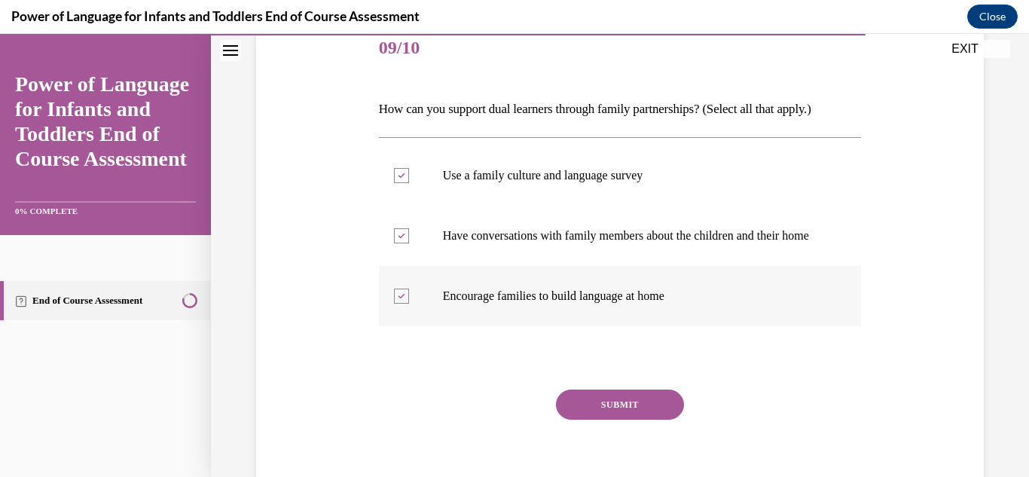
checkbox input "false"
click at [599, 419] on button "SUBMIT" at bounding box center [620, 404] width 128 height 30
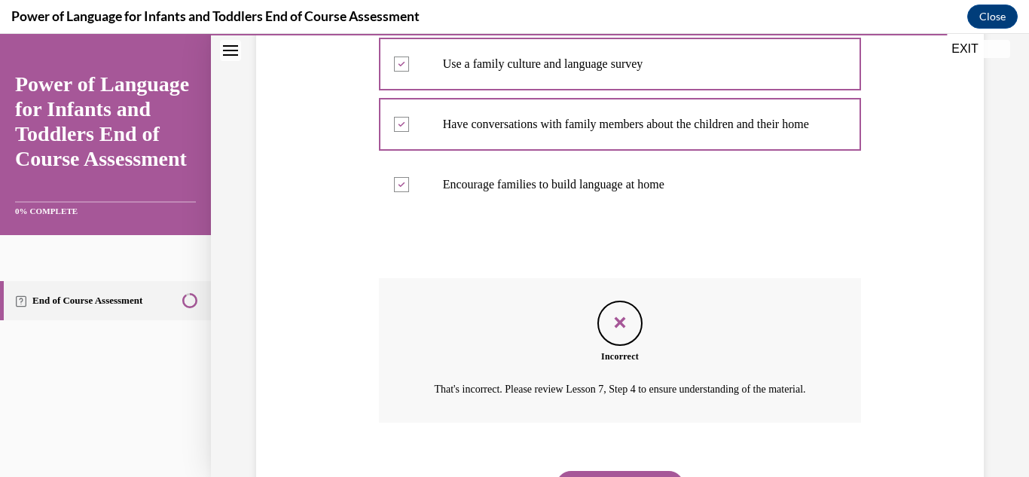
scroll to position [412, 0]
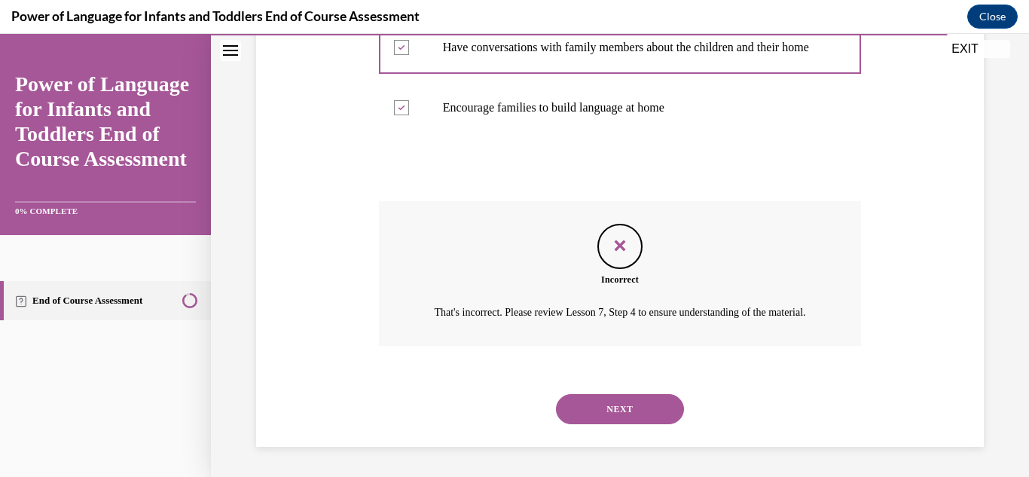
click at [622, 406] on button "NEXT" at bounding box center [620, 409] width 128 height 30
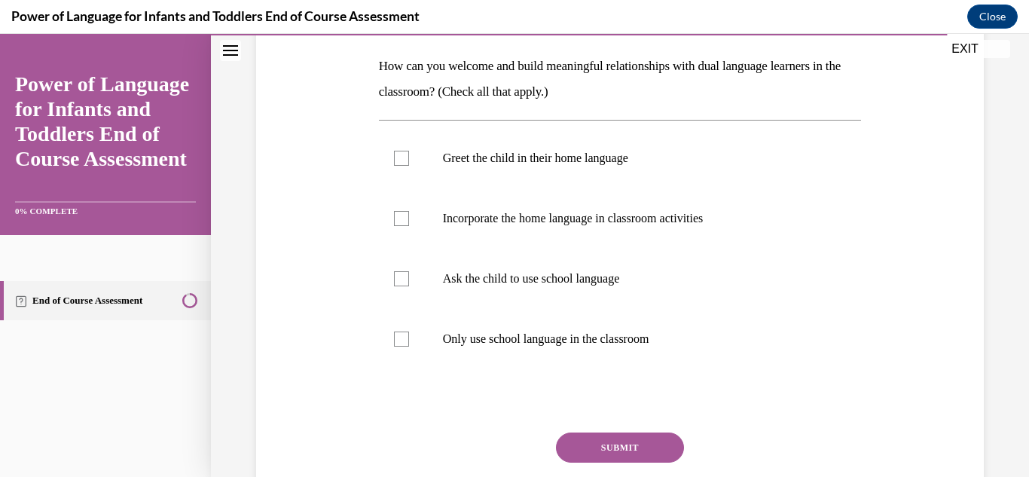
scroll to position [236, 0]
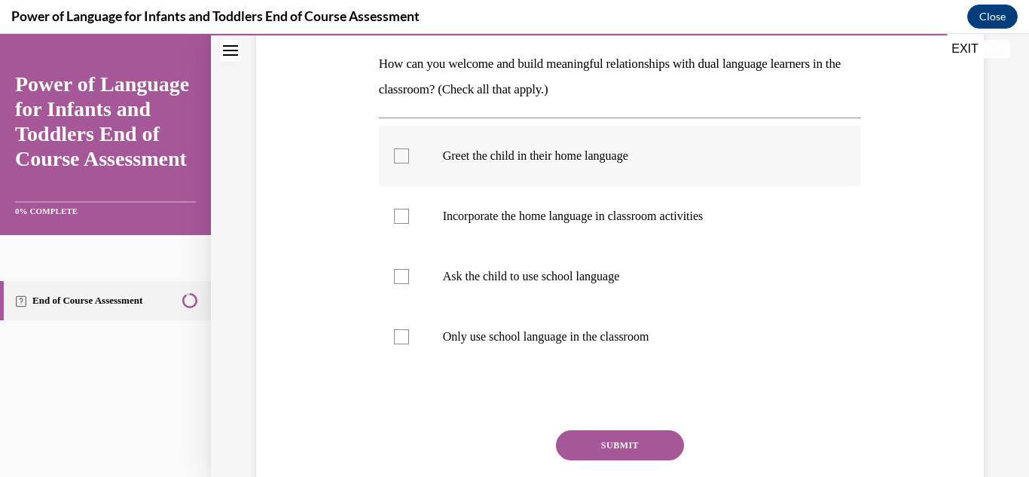
click at [429, 154] on label "Greet the child in their home language" at bounding box center [620, 156] width 483 height 60
click at [409, 154] on input "Greet the child in their home language" at bounding box center [401, 155] width 15 height 15
checkbox input "true"
click at [443, 212] on p "Incorporate the home language in classroom activities" at bounding box center [633, 216] width 381 height 15
click at [409, 212] on input "Incorporate the home language in classroom activities" at bounding box center [401, 216] width 15 height 15
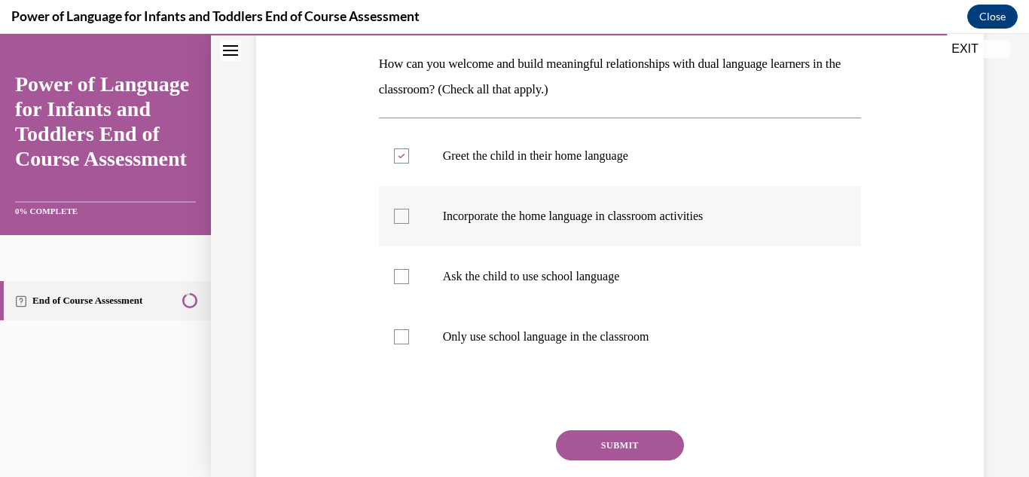
checkbox input "true"
click at [607, 447] on button "SUBMIT" at bounding box center [620, 445] width 128 height 30
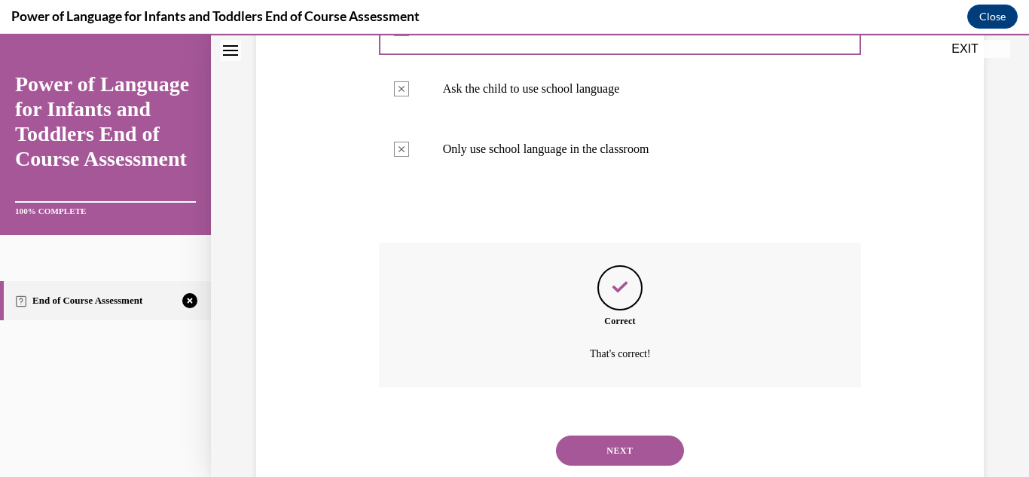
scroll to position [465, 0]
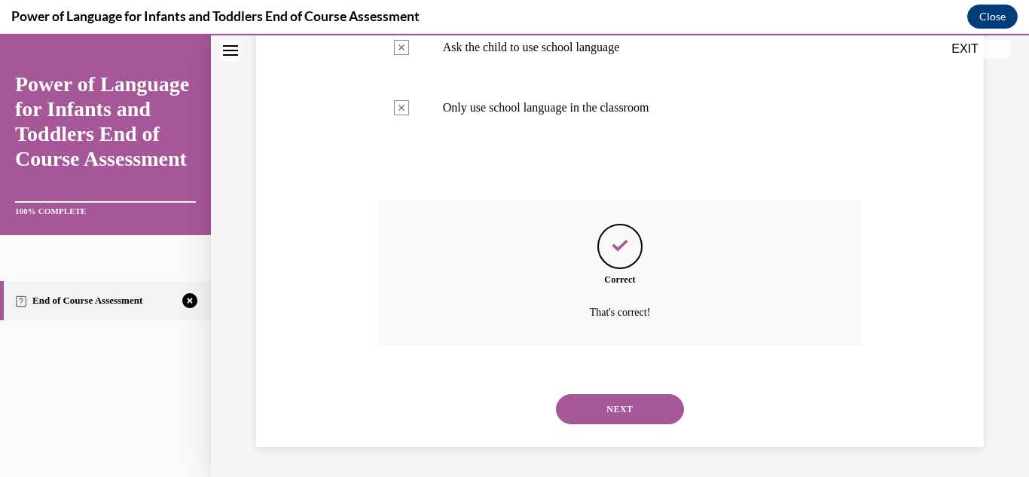
click at [633, 416] on button "NEXT" at bounding box center [620, 409] width 128 height 30
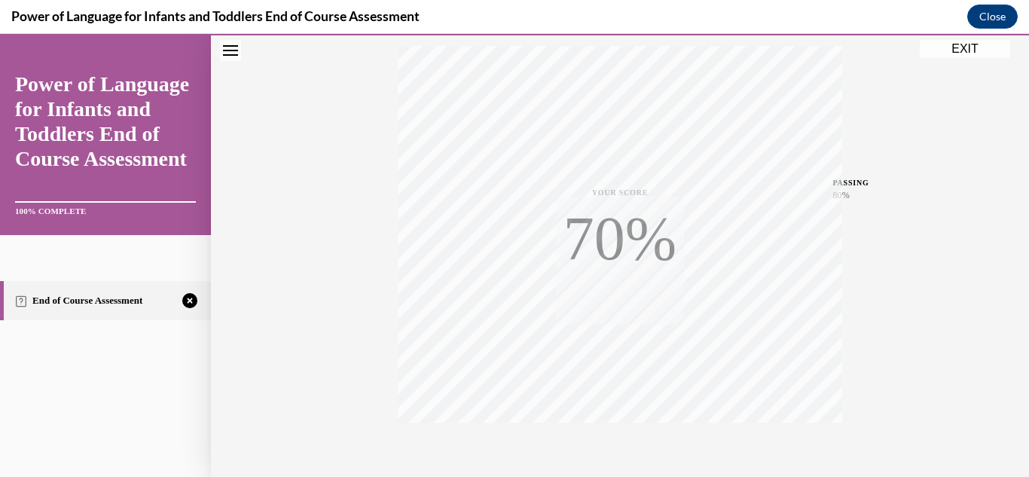
scroll to position [329, 0]
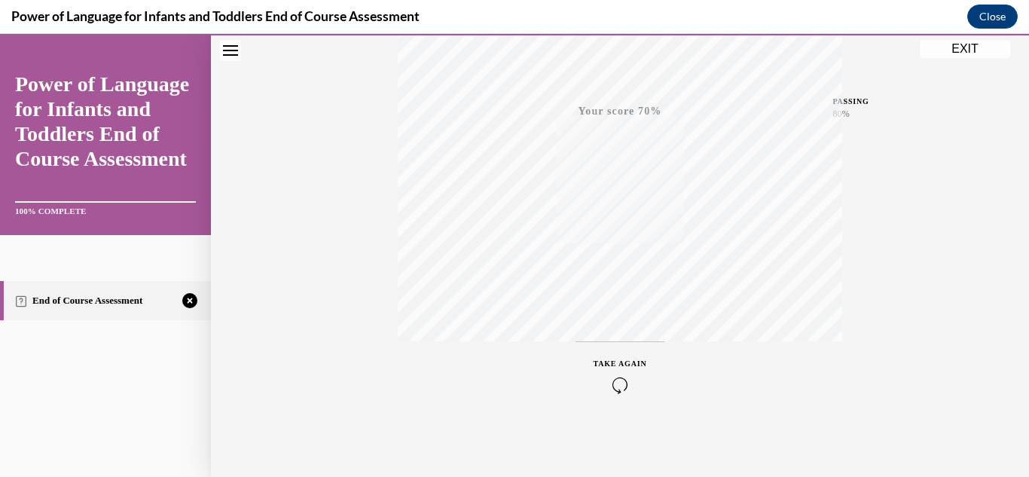
click at [612, 381] on icon "button" at bounding box center [619, 384] width 53 height 17
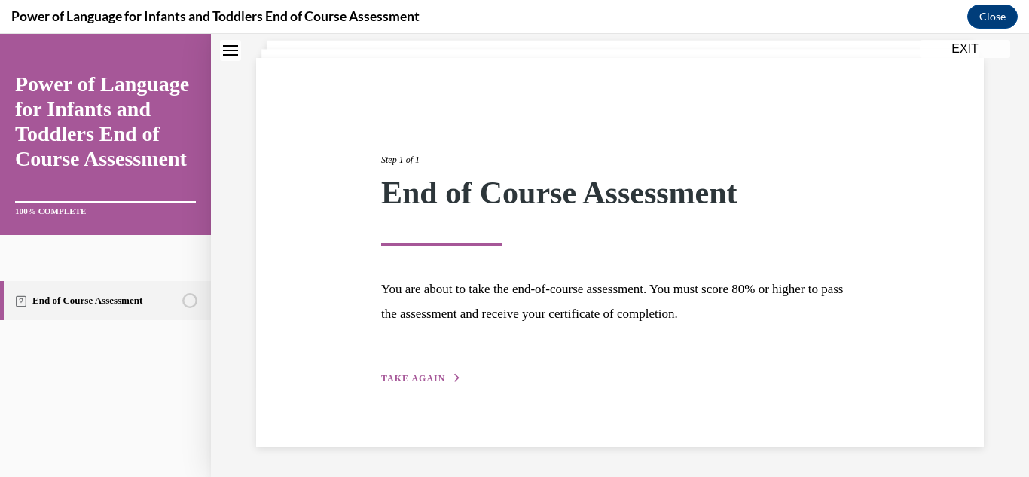
scroll to position [91, 0]
click at [420, 381] on span "TAKE AGAIN" at bounding box center [413, 378] width 64 height 11
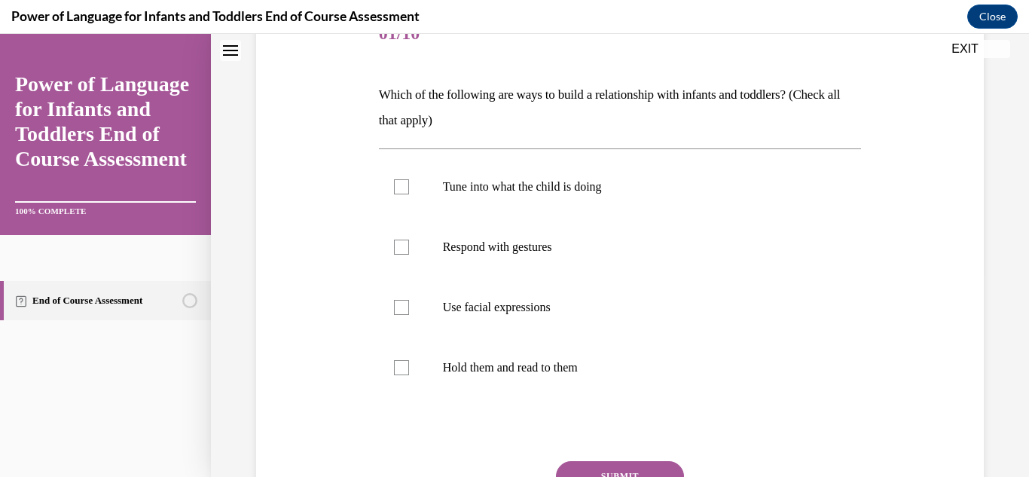
scroll to position [253, 0]
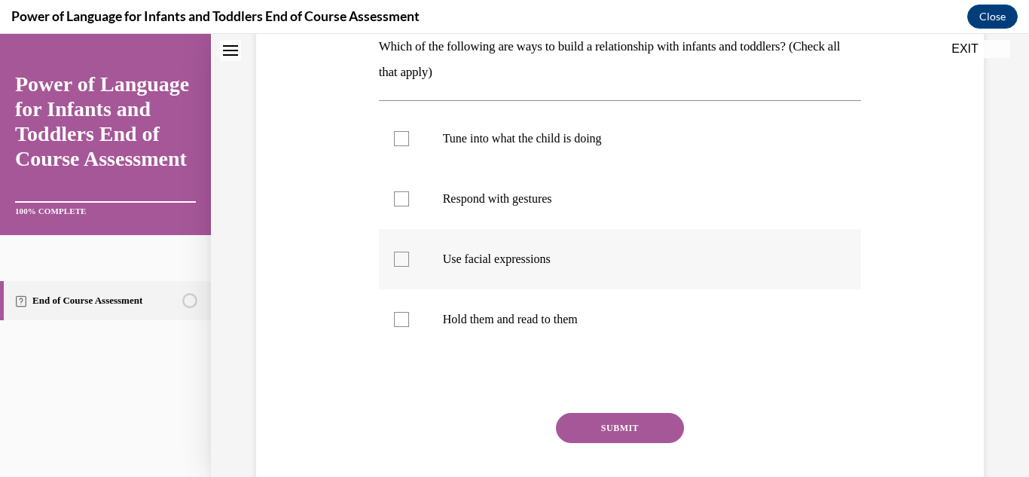
click at [490, 270] on label "Use facial expressions" at bounding box center [620, 259] width 483 height 60
click at [409, 267] on input "Use facial expressions" at bounding box center [401, 258] width 15 height 15
checkbox input "true"
click at [484, 211] on label "Respond with gestures" at bounding box center [620, 199] width 483 height 60
click at [409, 206] on input "Respond with gestures" at bounding box center [401, 198] width 15 height 15
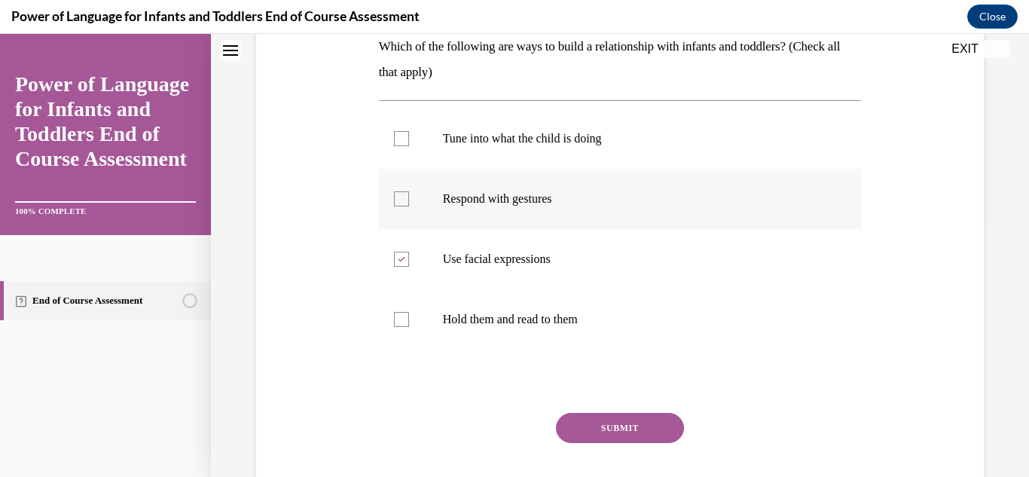
checkbox input "true"
click at [511, 133] on p "Tune into what the child is doing" at bounding box center [633, 138] width 381 height 15
click at [409, 133] on input "Tune into what the child is doing" at bounding box center [401, 138] width 15 height 15
checkbox input "true"
drag, startPoint x: 590, startPoint y: 422, endPoint x: 545, endPoint y: 433, distance: 45.8
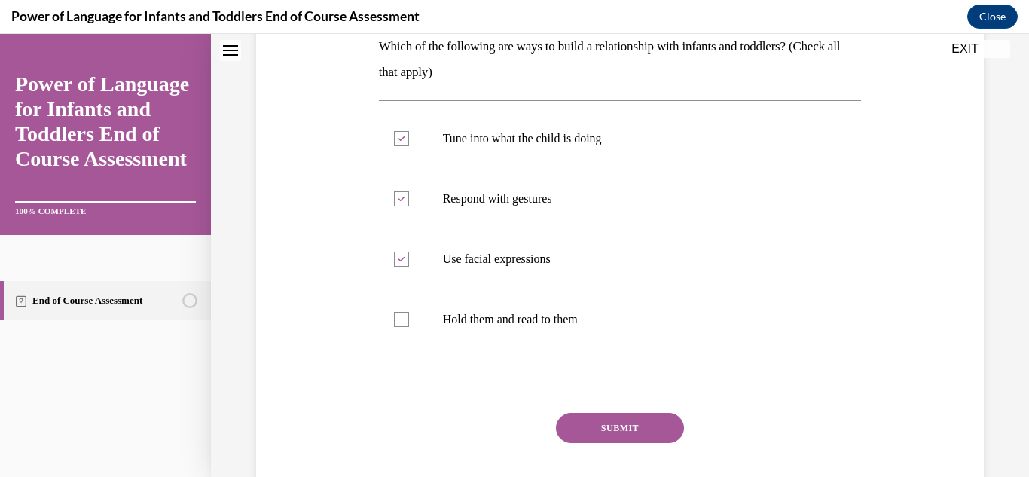
click at [545, 433] on div "SUBMIT" at bounding box center [620, 450] width 483 height 75
click at [566, 428] on button "SUBMIT" at bounding box center [620, 428] width 128 height 30
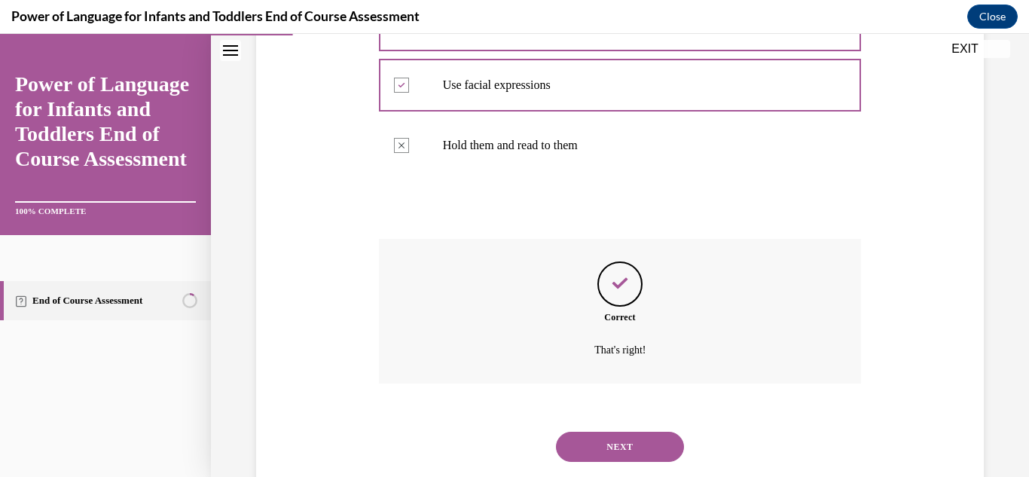
scroll to position [465, 0]
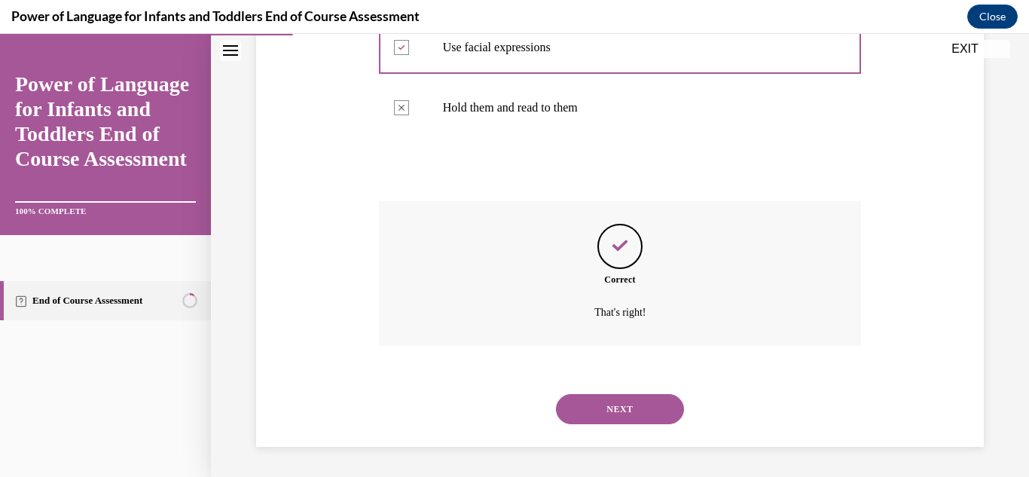
click at [609, 408] on button "NEXT" at bounding box center [620, 409] width 128 height 30
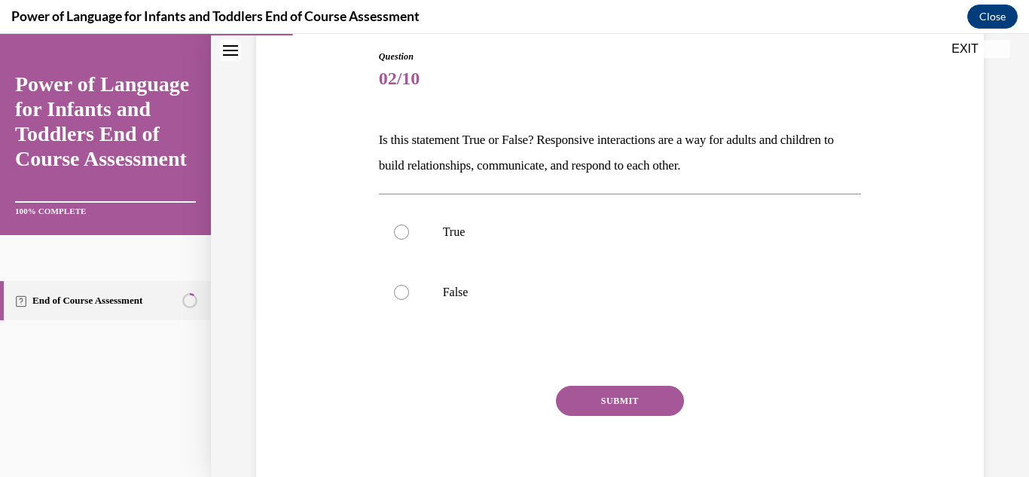
scroll to position [166, 0]
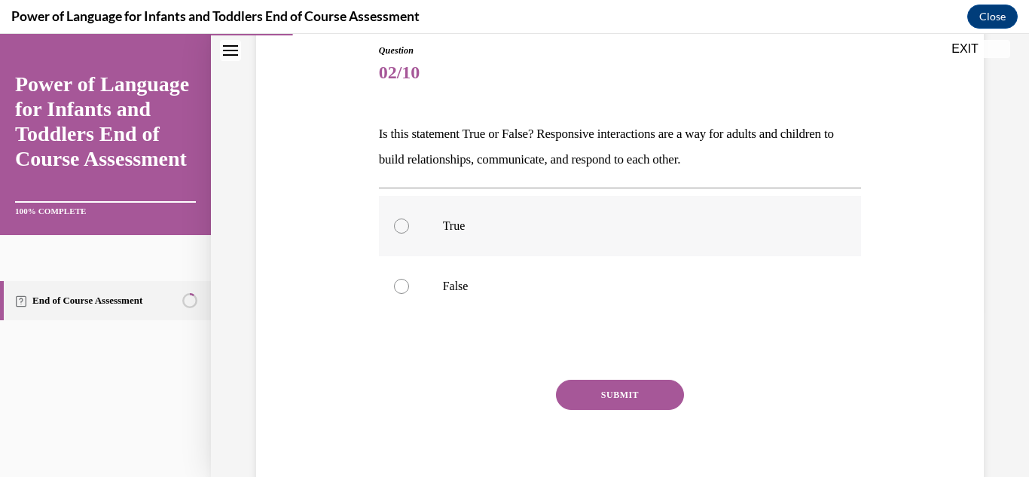
click at [501, 242] on label "True" at bounding box center [620, 226] width 483 height 60
click at [409, 233] on input "True" at bounding box center [401, 225] width 15 height 15
radio input "true"
click at [599, 383] on button "SUBMIT" at bounding box center [620, 394] width 128 height 30
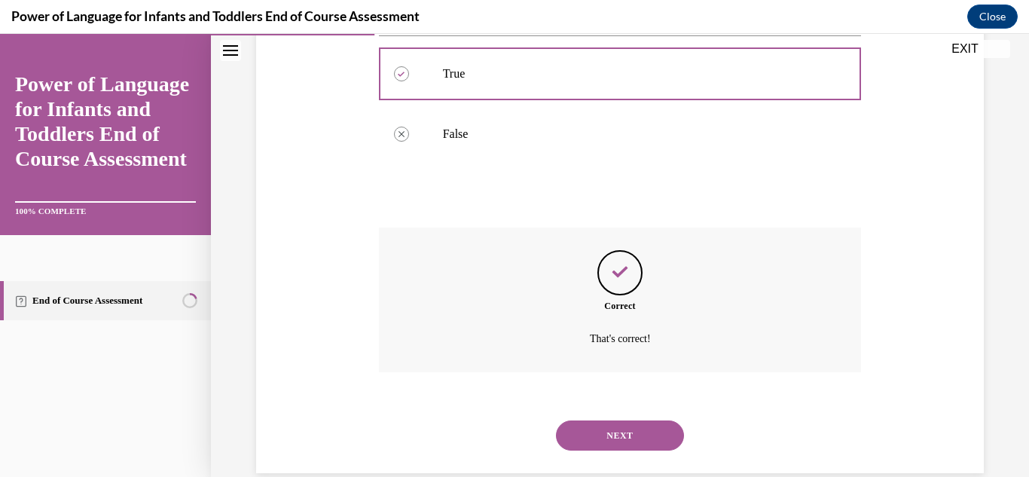
scroll to position [344, 0]
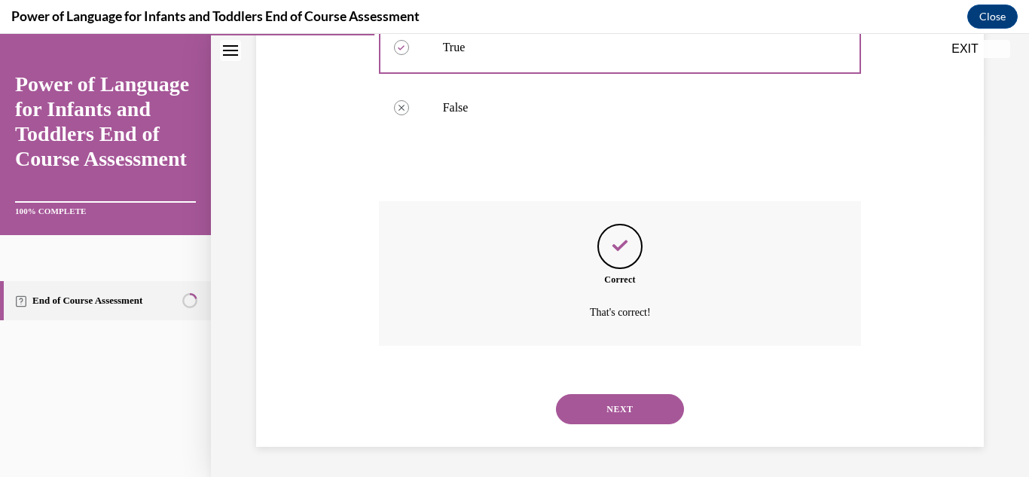
click at [611, 411] on button "NEXT" at bounding box center [620, 409] width 128 height 30
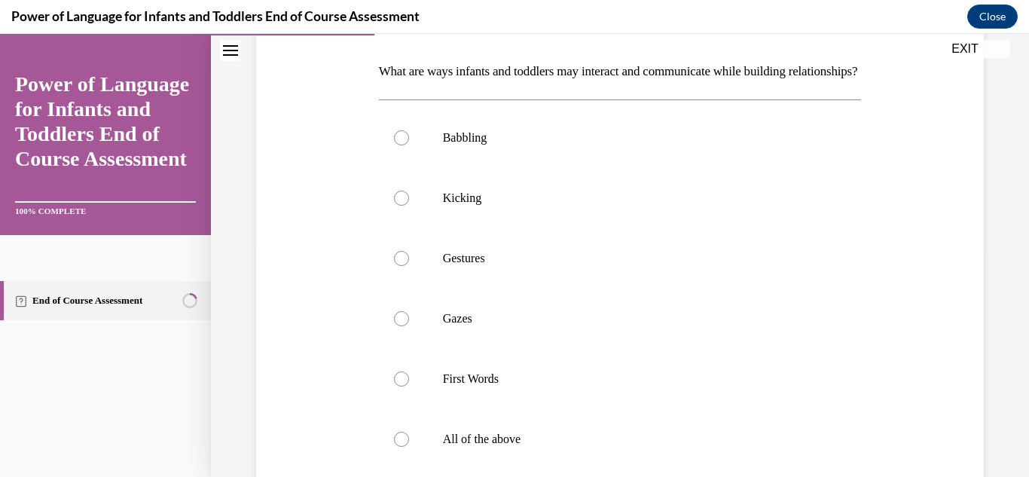
scroll to position [282, 0]
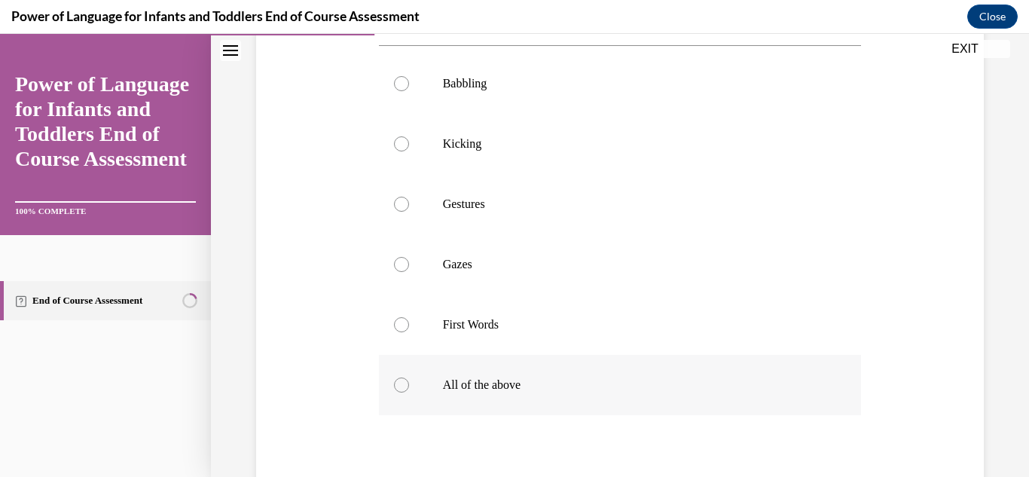
click at [434, 415] on label "All of the above" at bounding box center [620, 385] width 483 height 60
click at [409, 392] on input "All of the above" at bounding box center [401, 384] width 15 height 15
radio input "true"
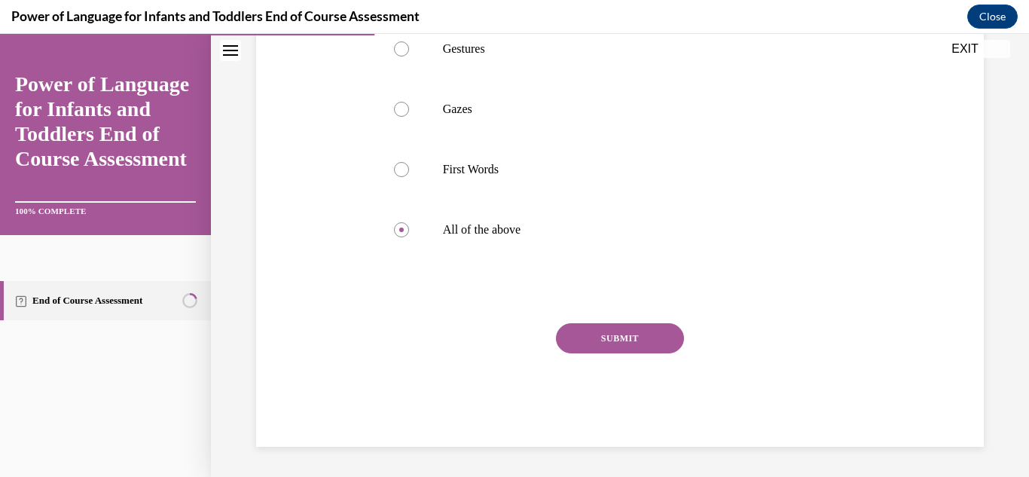
scroll to position [463, 0]
click at [645, 343] on button "SUBMIT" at bounding box center [620, 338] width 128 height 30
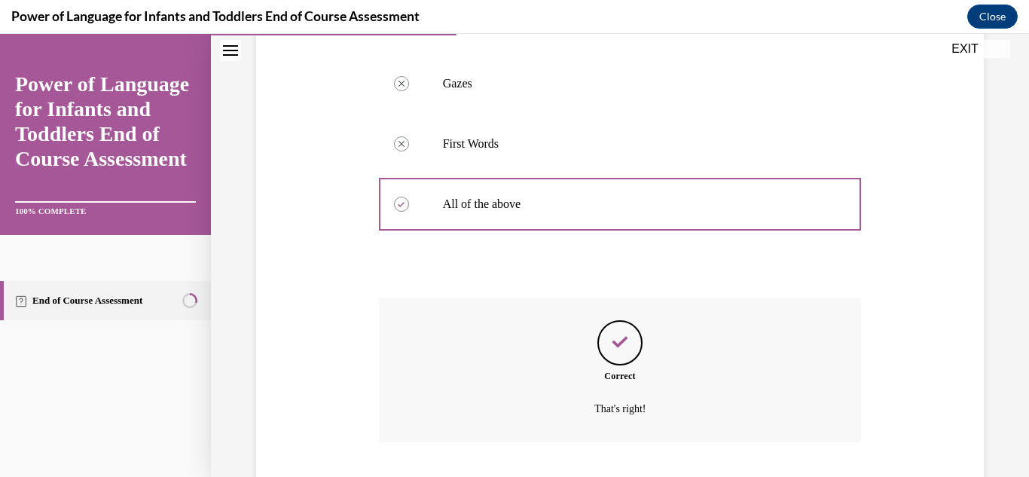
scroll to position [585, 0]
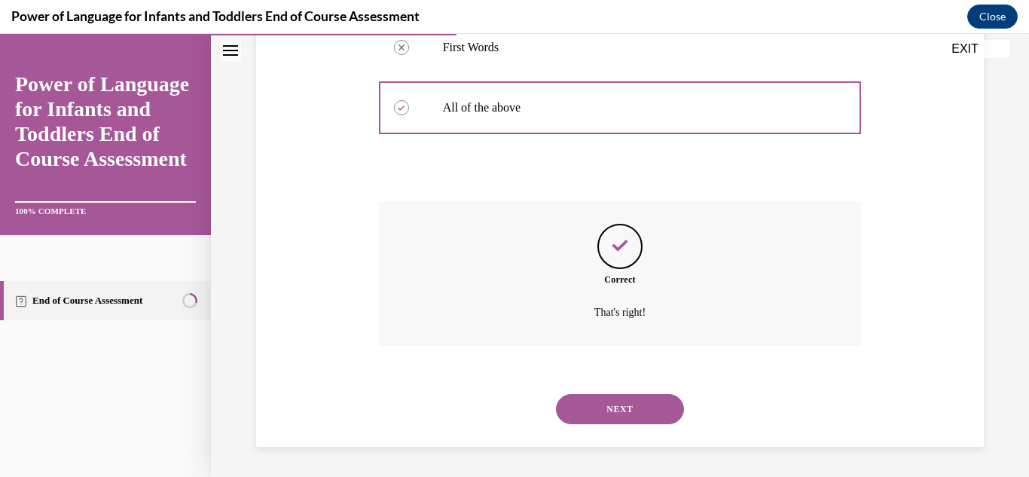
click at [619, 408] on button "NEXT" at bounding box center [620, 409] width 128 height 30
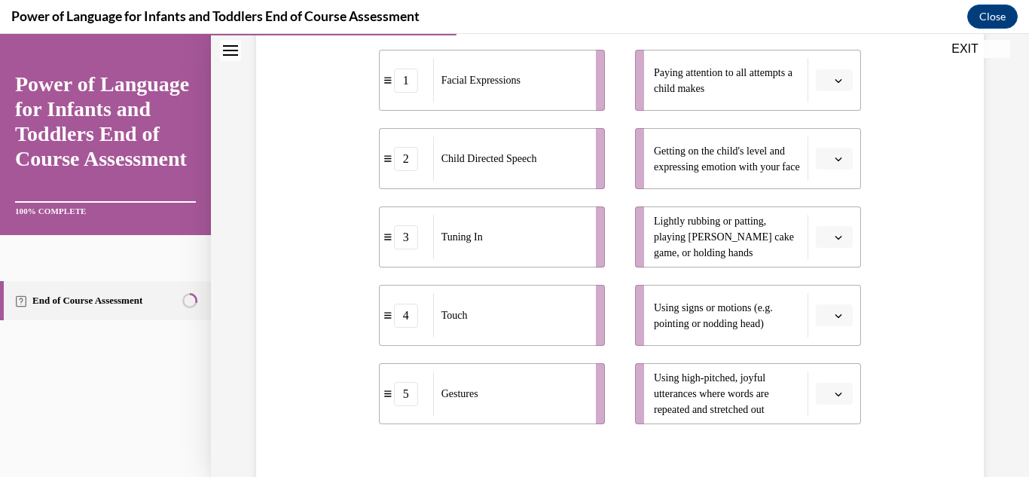
scroll to position [319, 0]
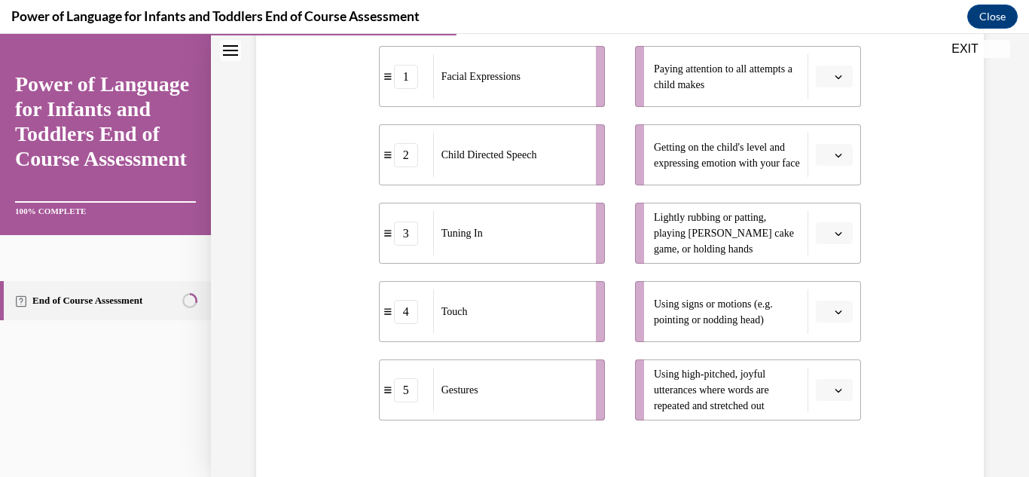
click at [825, 158] on span "Please select an option" at bounding box center [827, 155] width 5 height 15
click at [821, 215] on span "1" at bounding box center [818, 218] width 5 height 12
click at [835, 75] on icon "button" at bounding box center [838, 77] width 7 height 4
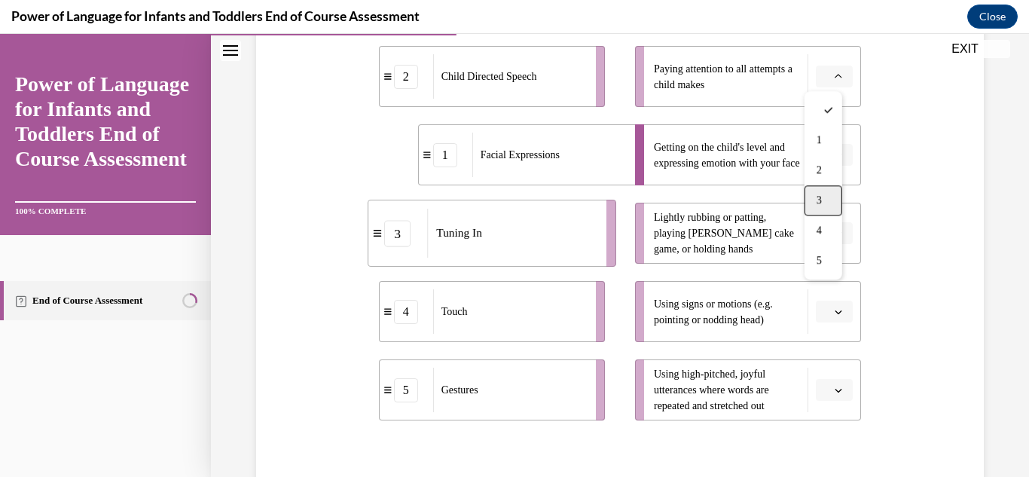
click at [824, 200] on div "3" at bounding box center [823, 200] width 38 height 30
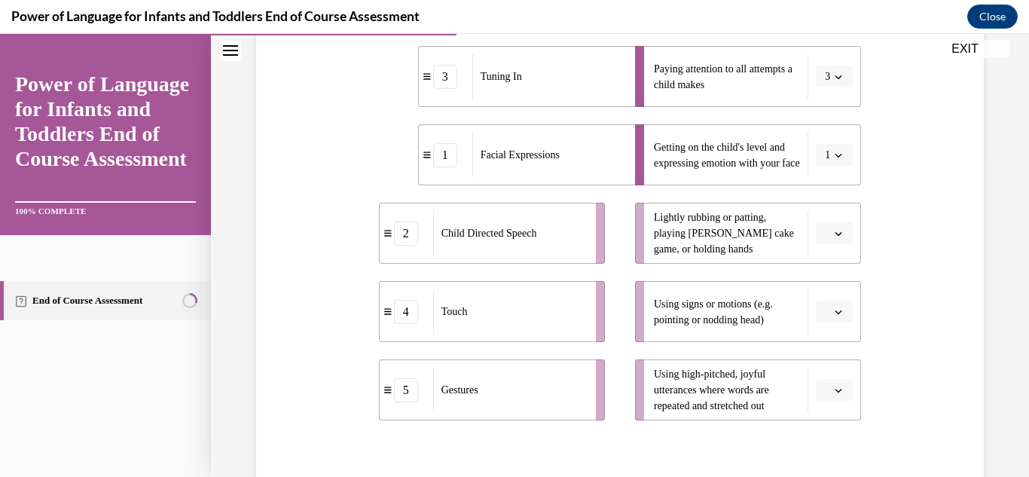
click at [815, 386] on button "button" at bounding box center [833, 390] width 37 height 23
click at [825, 270] on div "2" at bounding box center [823, 266] width 38 height 30
click at [825, 239] on span "Please select an option" at bounding box center [827, 233] width 5 height 15
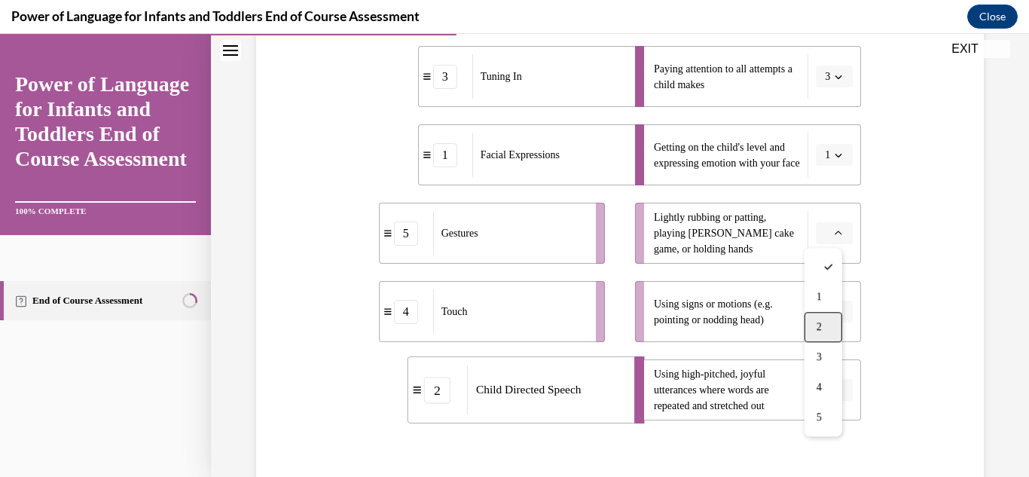
click at [822, 327] on div "2" at bounding box center [823, 327] width 38 height 30
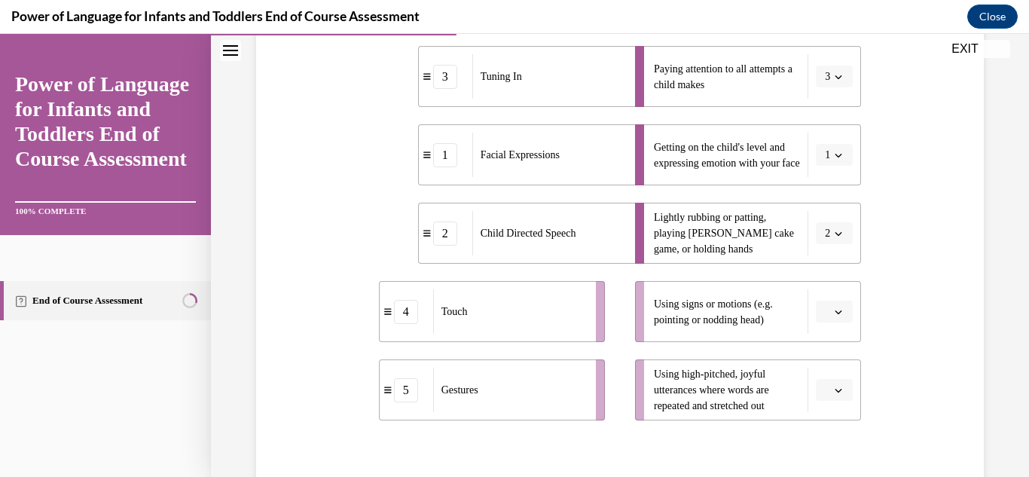
click at [824, 239] on button "2" at bounding box center [833, 233] width 37 height 23
click at [813, 390] on span "4" at bounding box center [815, 387] width 5 height 12
click at [821, 389] on button "button" at bounding box center [833, 390] width 37 height 23
click at [822, 276] on div "2" at bounding box center [823, 266] width 38 height 30
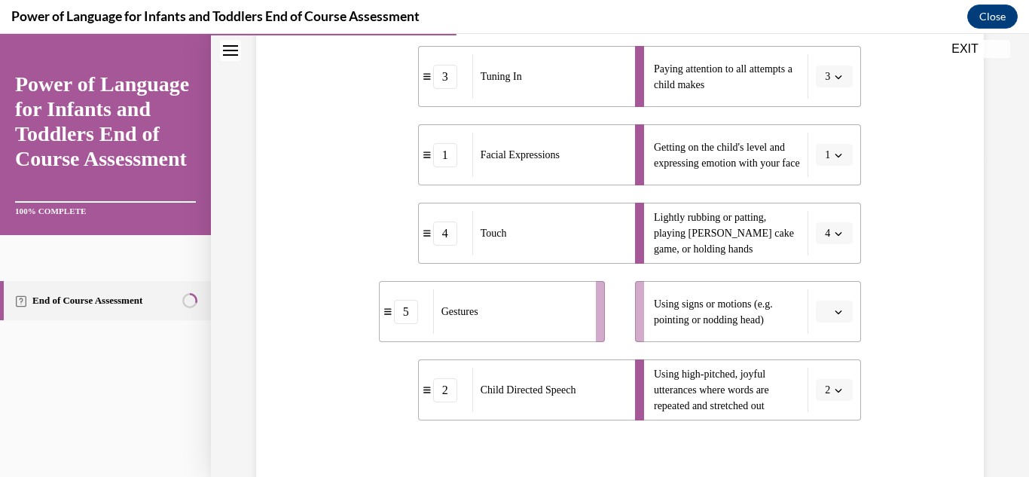
click at [834, 313] on icon "button" at bounding box center [838, 312] width 8 height 8
click at [821, 281] on span "5" at bounding box center [818, 278] width 5 height 12
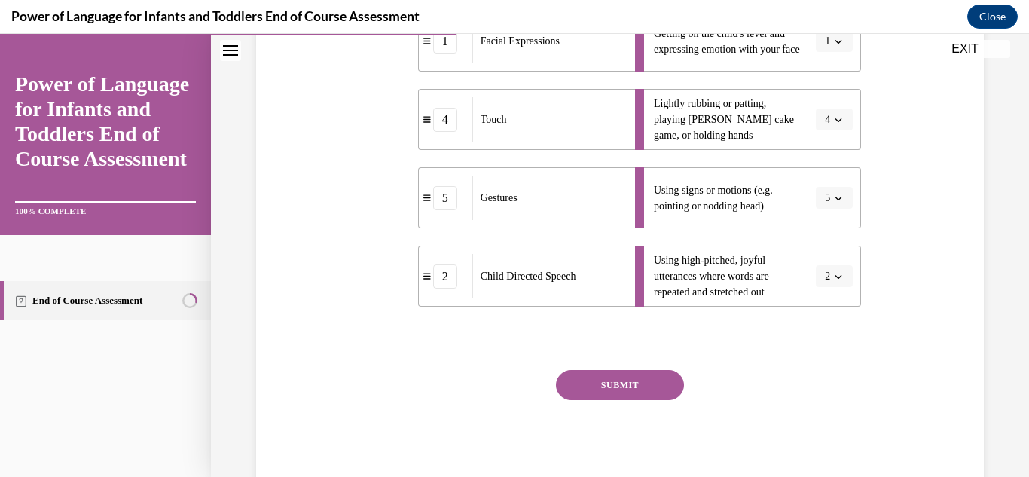
scroll to position [477, 0]
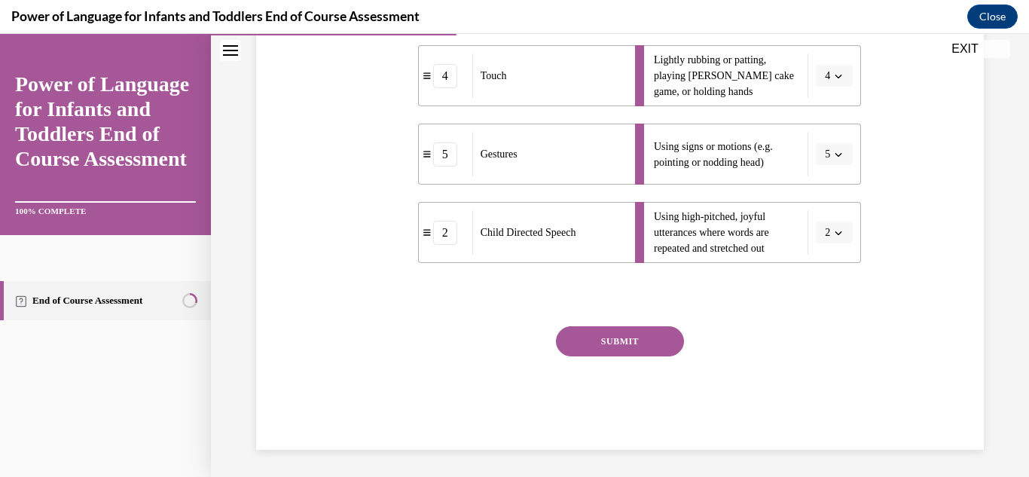
click at [630, 341] on button "SUBMIT" at bounding box center [620, 341] width 128 height 30
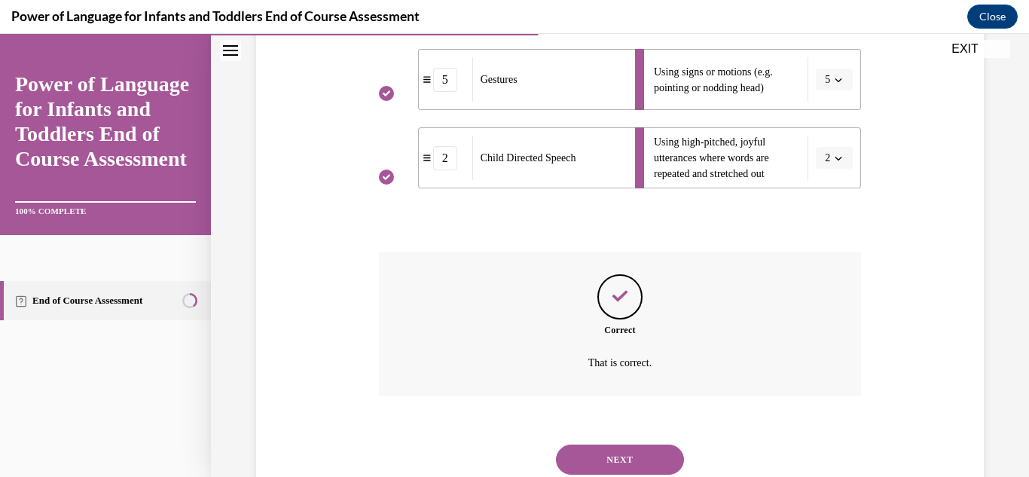
scroll to position [602, 0]
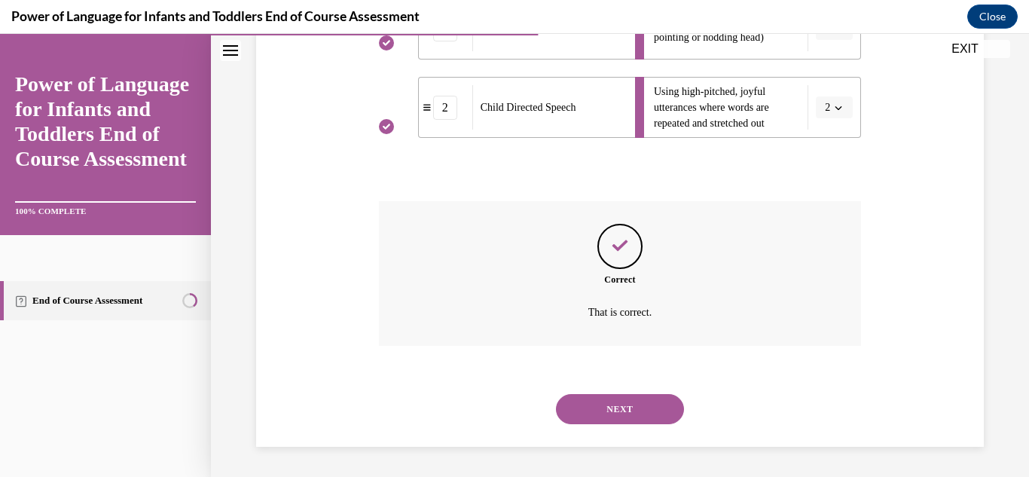
click at [604, 403] on button "NEXT" at bounding box center [620, 409] width 128 height 30
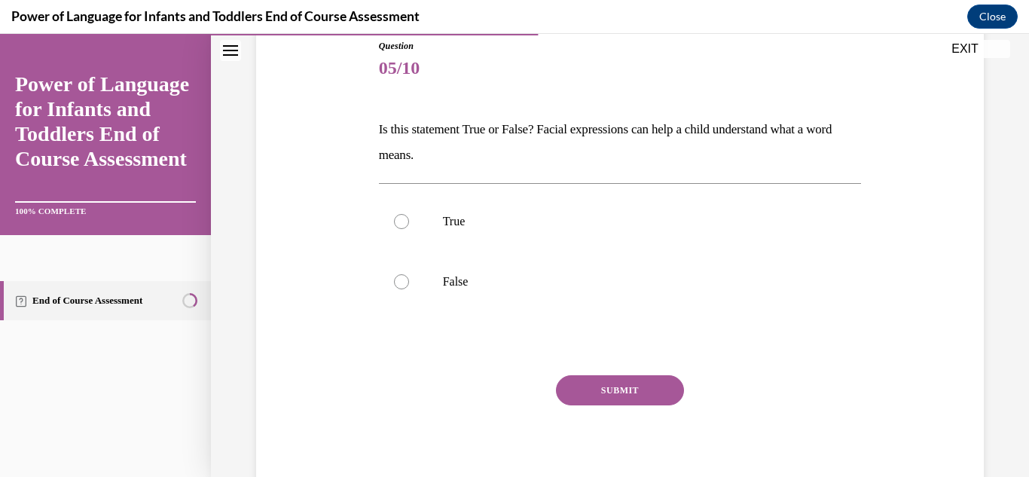
scroll to position [172, 0]
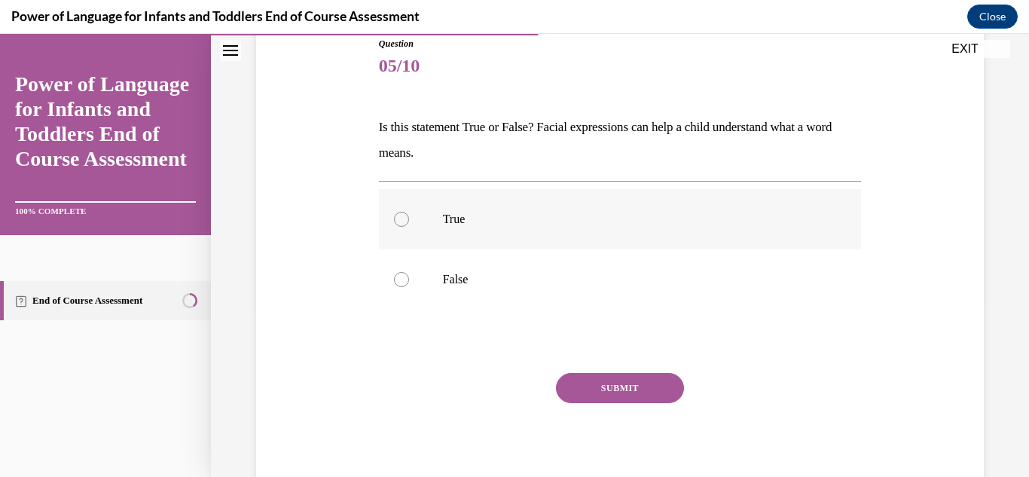
click at [431, 234] on label "True" at bounding box center [620, 219] width 483 height 60
click at [409, 227] on input "True" at bounding box center [401, 219] width 15 height 15
radio input "true"
click at [595, 380] on button "SUBMIT" at bounding box center [620, 388] width 128 height 30
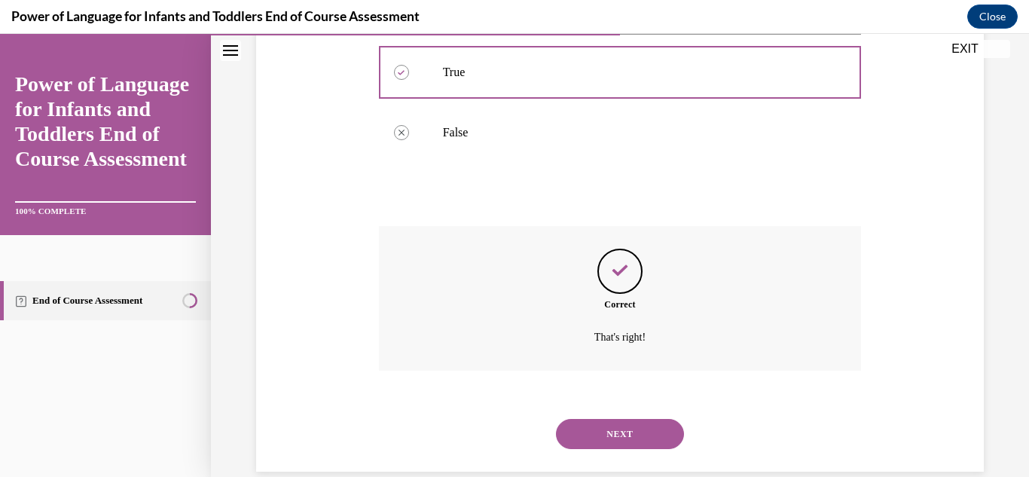
scroll to position [344, 0]
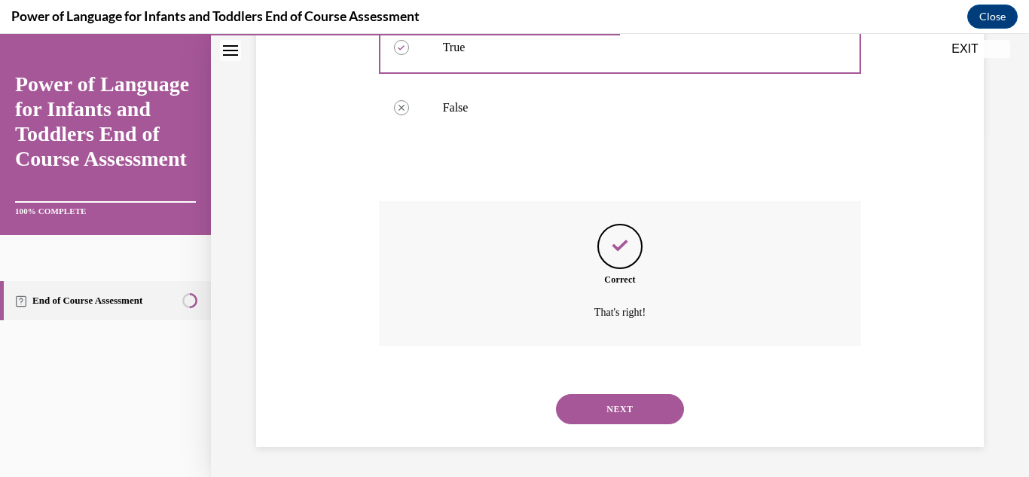
click at [614, 414] on button "NEXT" at bounding box center [620, 409] width 128 height 30
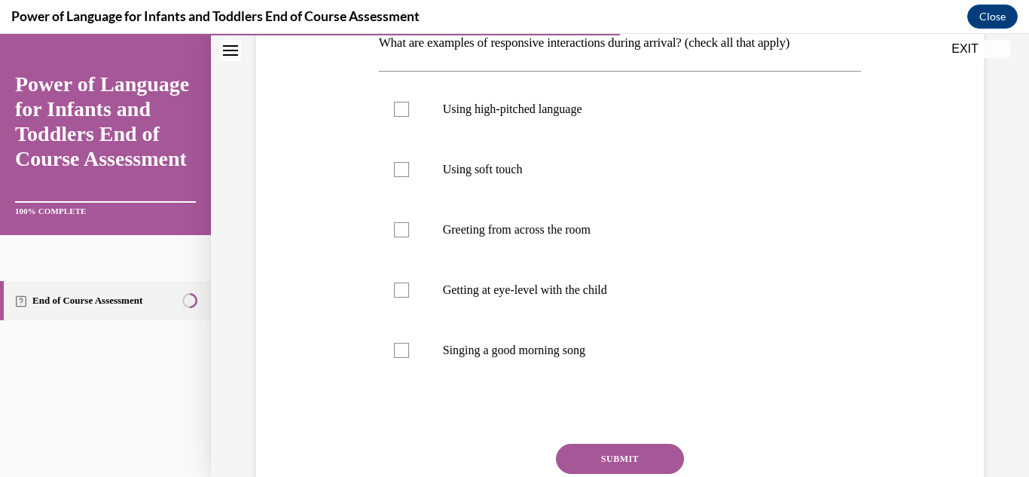
scroll to position [263, 0]
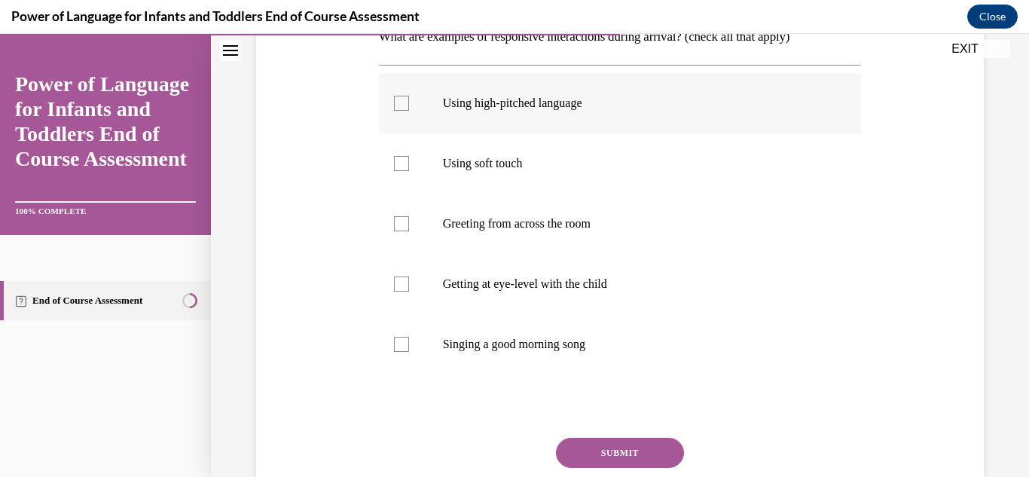
click at [523, 117] on label "Using high-pitched language" at bounding box center [620, 103] width 483 height 60
click at [409, 111] on input "Using high-pitched language" at bounding box center [401, 103] width 15 height 15
checkbox input "true"
click at [505, 160] on p "Using soft touch" at bounding box center [633, 163] width 381 height 15
click at [409, 160] on input "Using soft touch" at bounding box center [401, 163] width 15 height 15
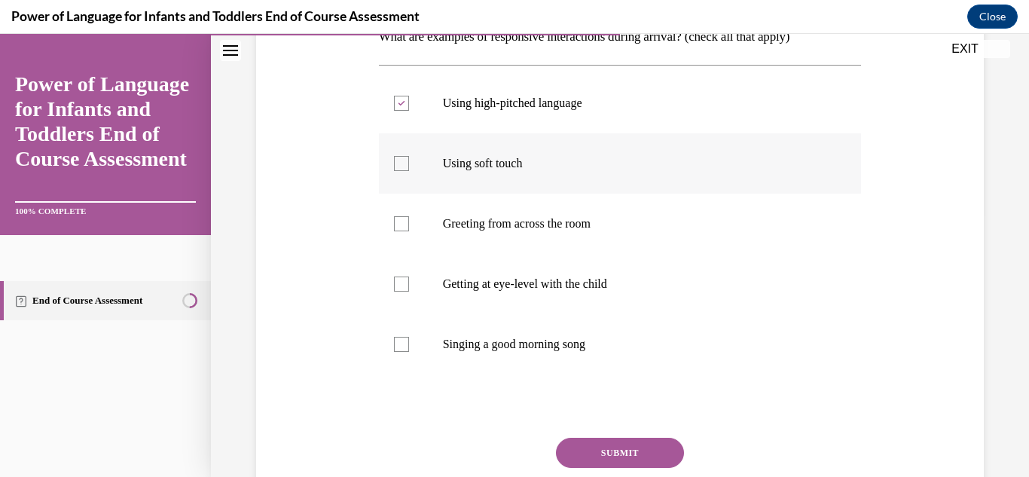
checkbox input "true"
click at [478, 274] on label "Getting at eye-level with the child" at bounding box center [620, 284] width 483 height 60
click at [409, 276] on input "Getting at eye-level with the child" at bounding box center [401, 283] width 15 height 15
checkbox input "true"
click at [476, 343] on p "Singing a good morning song" at bounding box center [633, 344] width 381 height 15
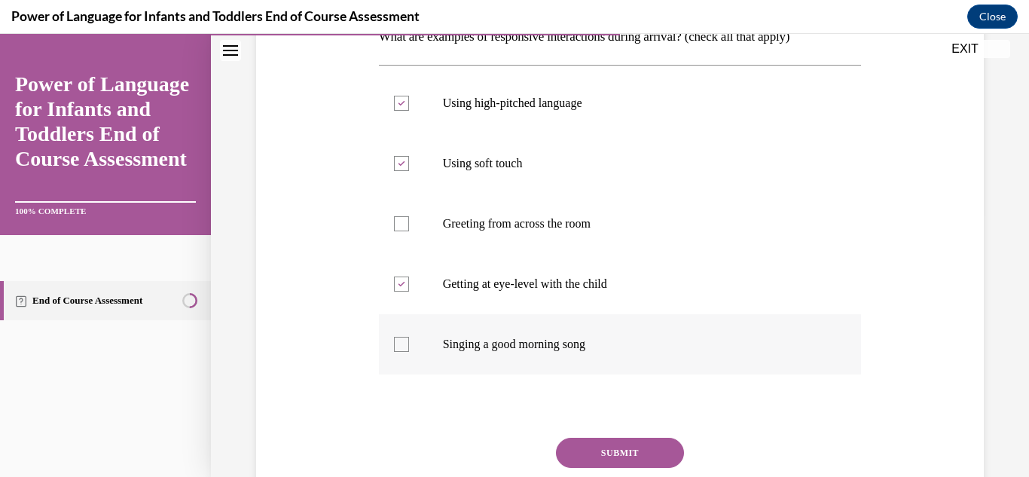
click at [409, 343] on input "Singing a good morning song" at bounding box center [401, 344] width 15 height 15
checkbox input "true"
click at [608, 444] on button "SUBMIT" at bounding box center [620, 452] width 128 height 30
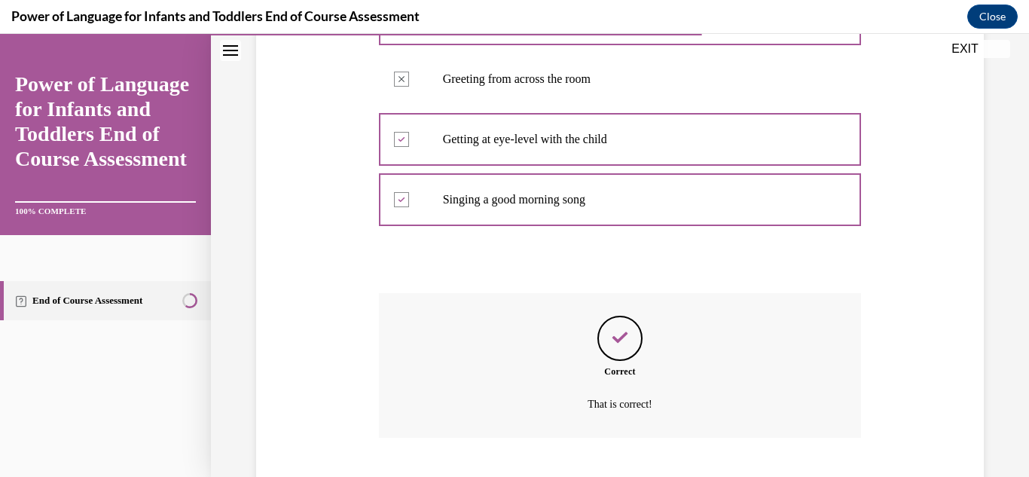
scroll to position [499, 0]
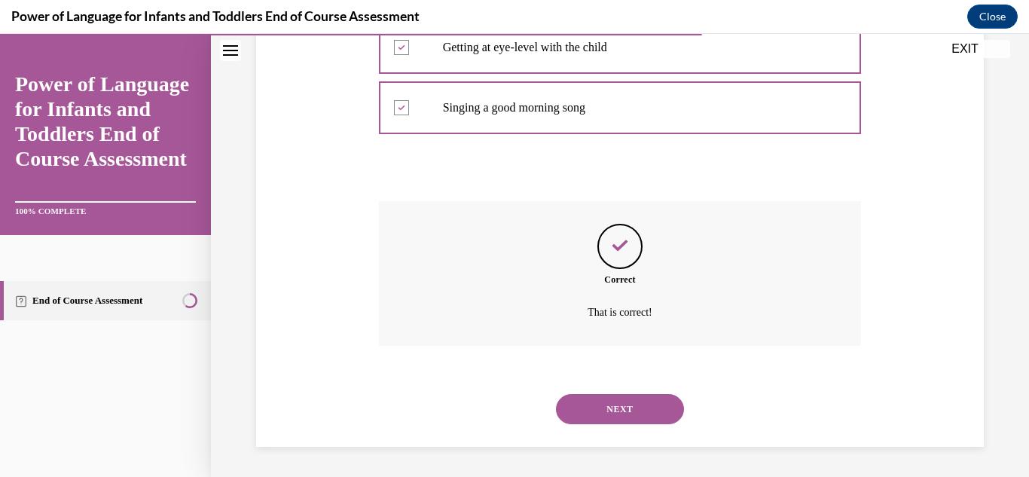
click at [616, 430] on div "NEXT" at bounding box center [620, 409] width 483 height 60
click at [621, 413] on button "NEXT" at bounding box center [620, 409] width 128 height 30
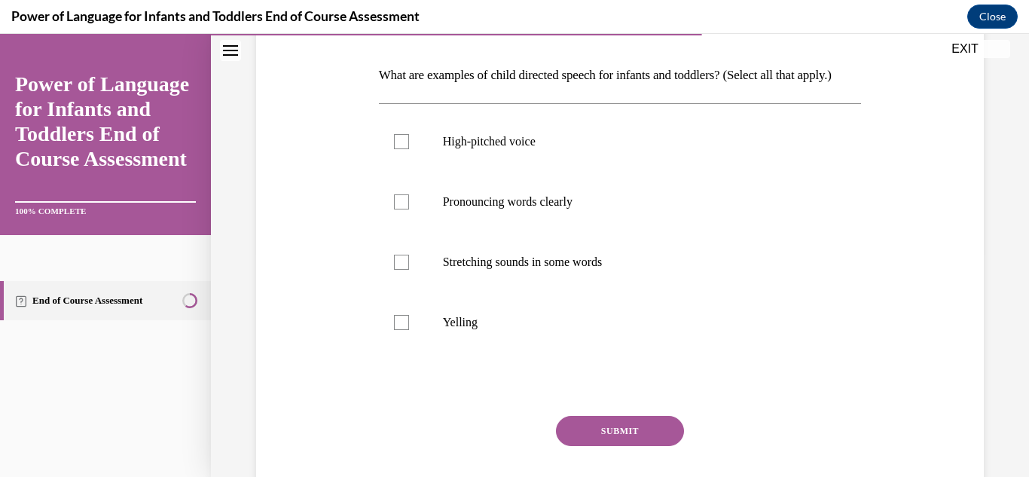
scroll to position [227, 0]
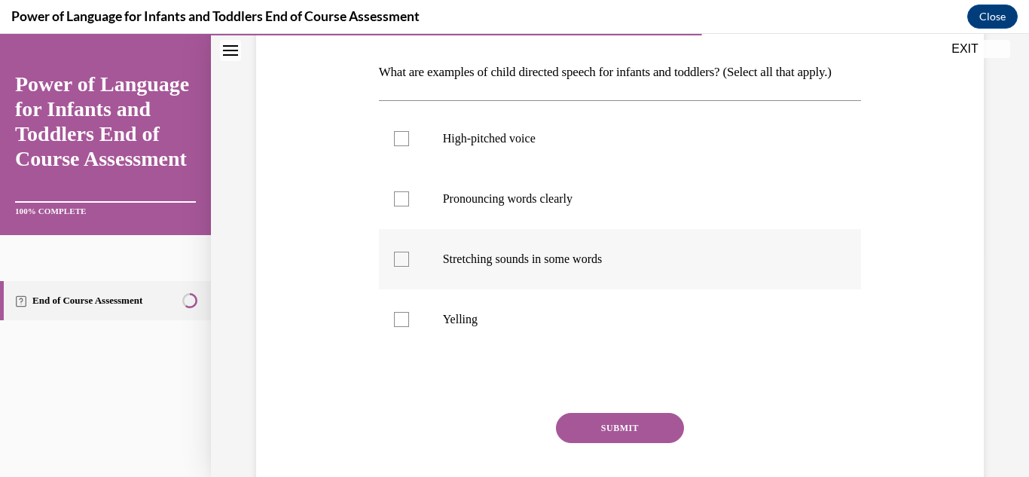
click at [497, 289] on label "Stretching sounds in some words" at bounding box center [620, 259] width 483 height 60
click at [409, 267] on input "Stretching sounds in some words" at bounding box center [401, 258] width 15 height 15
checkbox input "true"
click at [477, 229] on label "Pronouncing words clearly" at bounding box center [620, 199] width 483 height 60
click at [409, 206] on input "Pronouncing words clearly" at bounding box center [401, 198] width 15 height 15
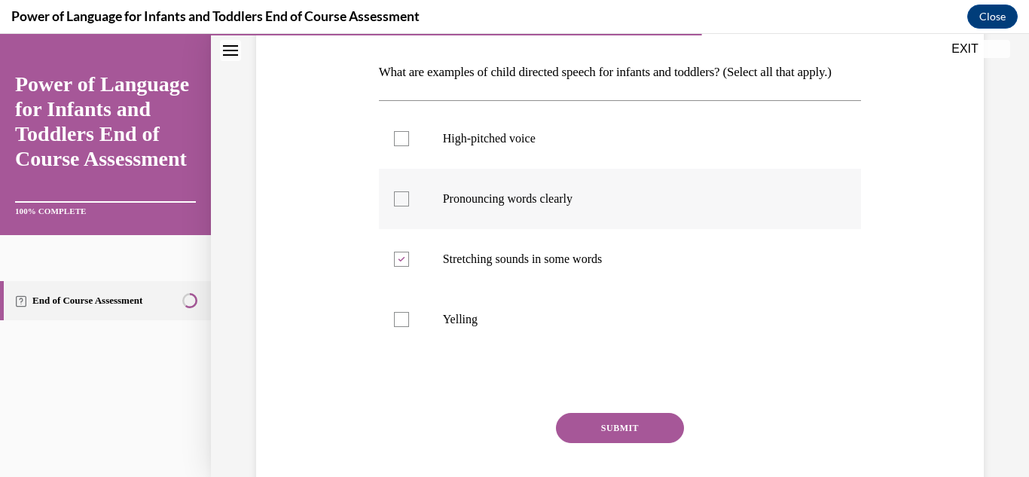
checkbox input "true"
click at [507, 144] on label "High-pitched voice" at bounding box center [620, 138] width 483 height 60
click at [409, 144] on input "High-pitched voice" at bounding box center [401, 138] width 15 height 15
checkbox input "true"
click at [599, 443] on button "SUBMIT" at bounding box center [620, 428] width 128 height 30
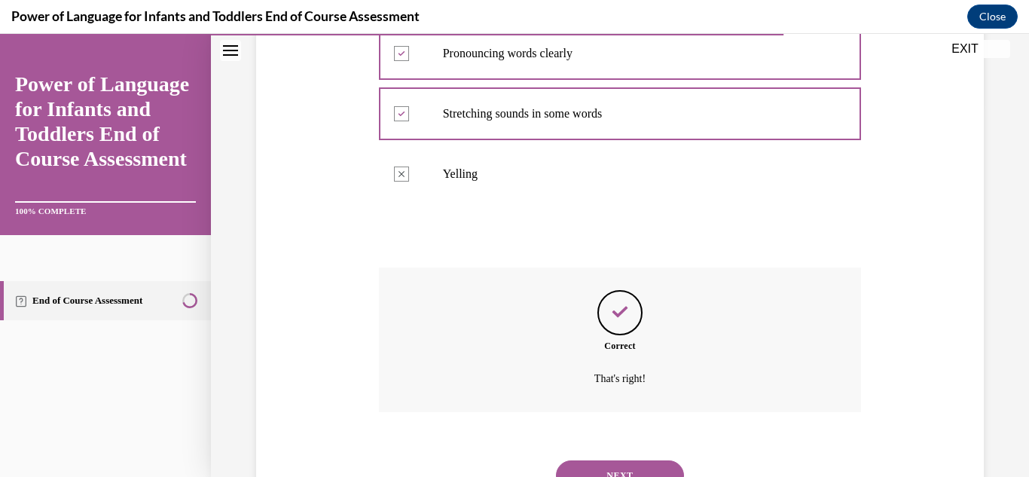
scroll to position [465, 0]
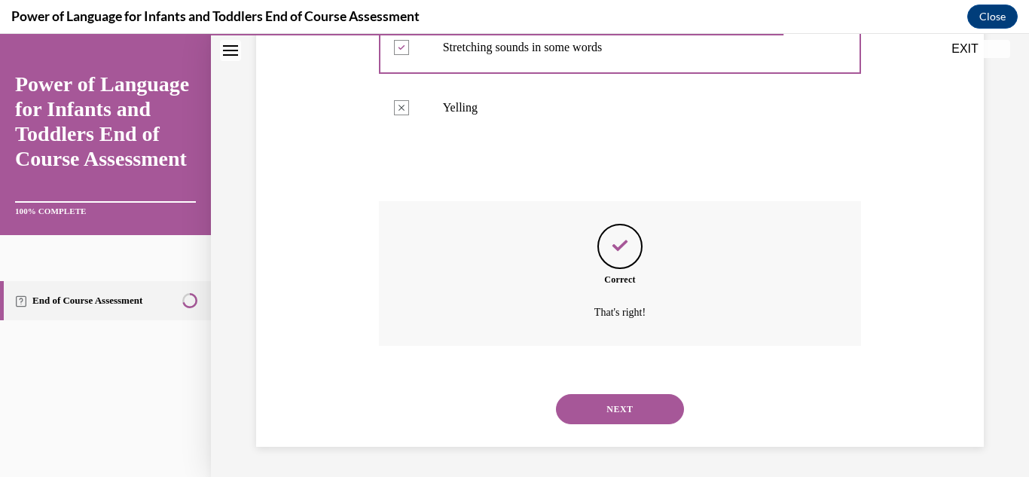
click at [605, 402] on button "NEXT" at bounding box center [620, 409] width 128 height 30
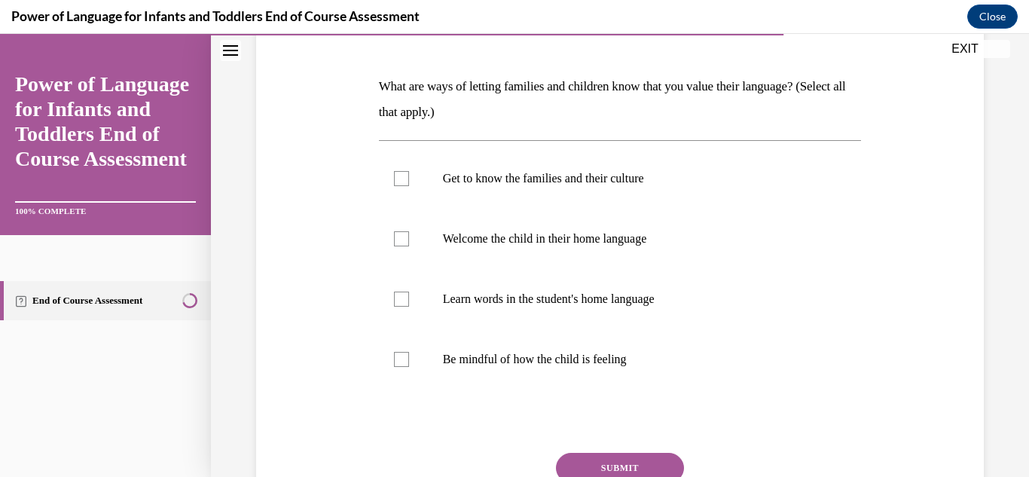
scroll to position [219, 0]
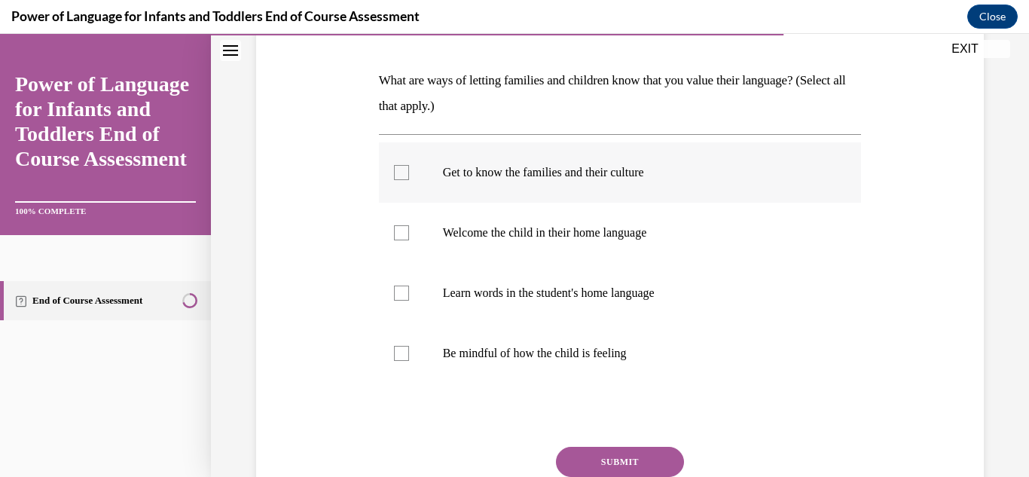
click at [482, 181] on label "Get to know the families and their culture" at bounding box center [620, 172] width 483 height 60
click at [409, 180] on input "Get to know the families and their culture" at bounding box center [401, 172] width 15 height 15
checkbox input "true"
click at [456, 242] on label "Welcome the child in their home language" at bounding box center [620, 233] width 483 height 60
click at [409, 240] on input "Welcome the child in their home language" at bounding box center [401, 232] width 15 height 15
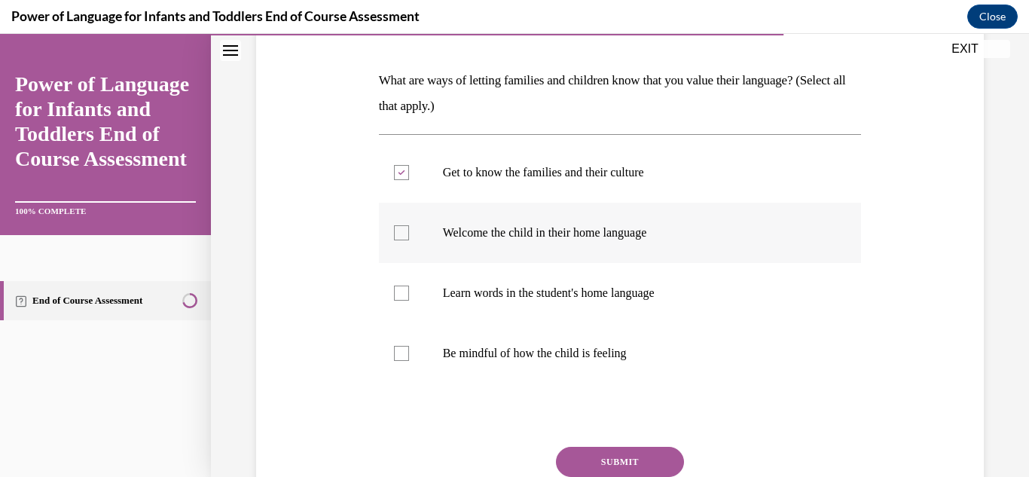
checkbox input "true"
click at [465, 286] on p "Learn words in the student's home language" at bounding box center [633, 292] width 381 height 15
click at [409, 286] on input "Learn words in the student's home language" at bounding box center [401, 292] width 15 height 15
checkbox input "true"
click at [464, 364] on label "Be mindful of how the child is feeling" at bounding box center [620, 353] width 483 height 60
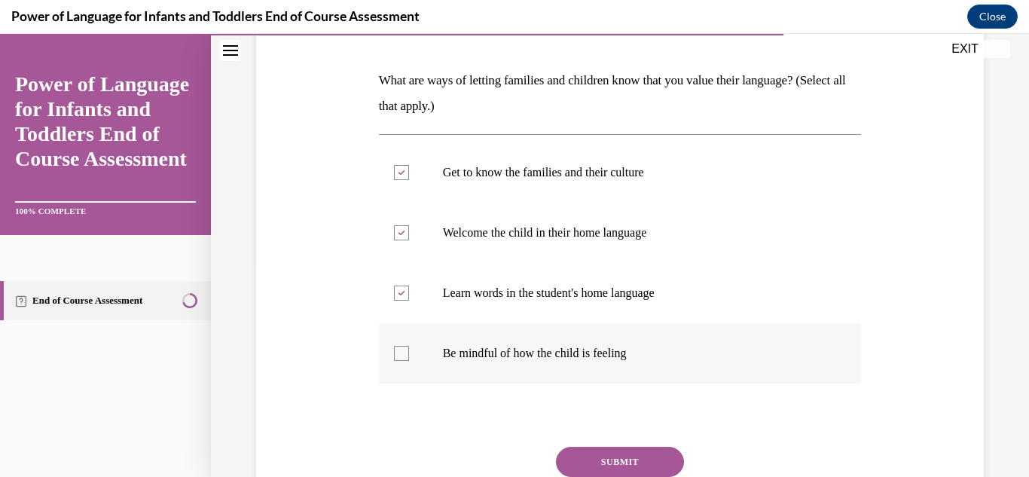
click at [409, 361] on input "Be mindful of how the child is feeling" at bounding box center [401, 353] width 15 height 15
checkbox input "true"
click at [596, 452] on button "SUBMIT" at bounding box center [620, 462] width 128 height 30
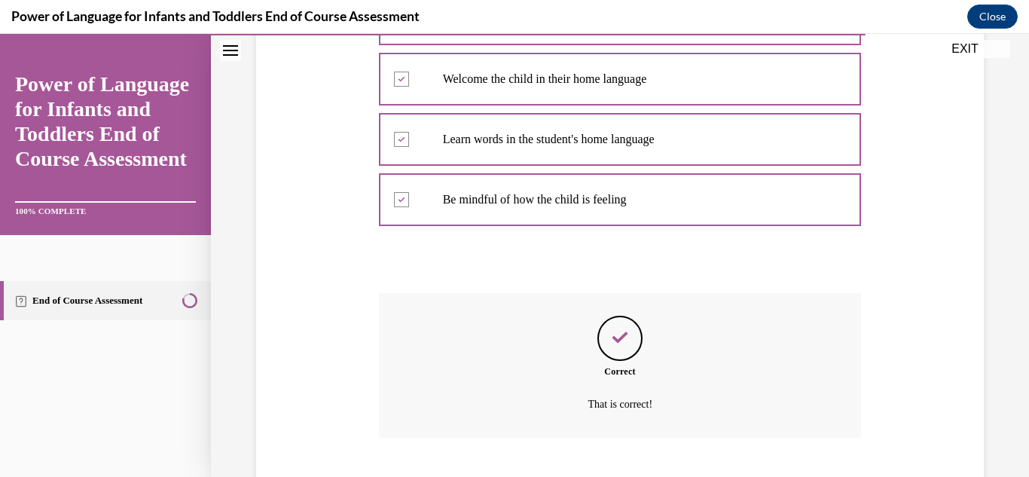
scroll to position [465, 0]
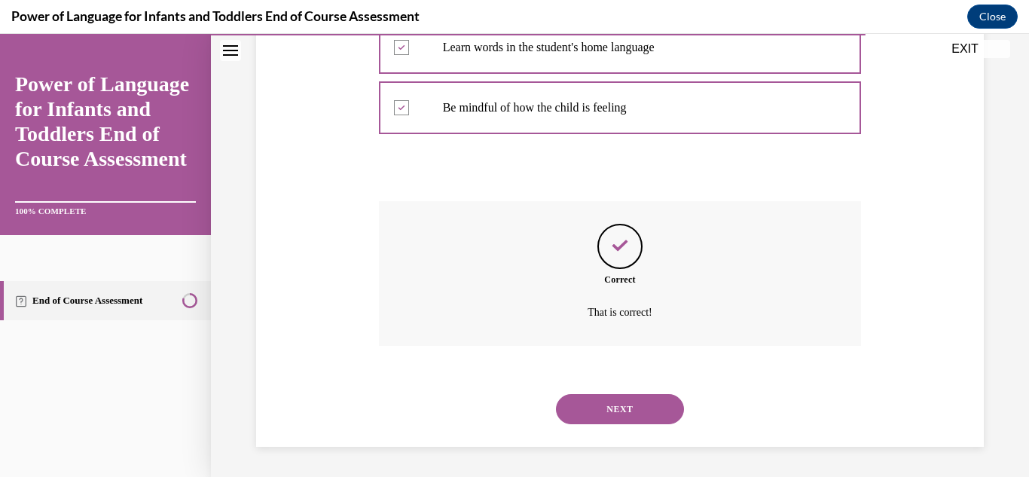
click at [608, 411] on button "NEXT" at bounding box center [620, 409] width 128 height 30
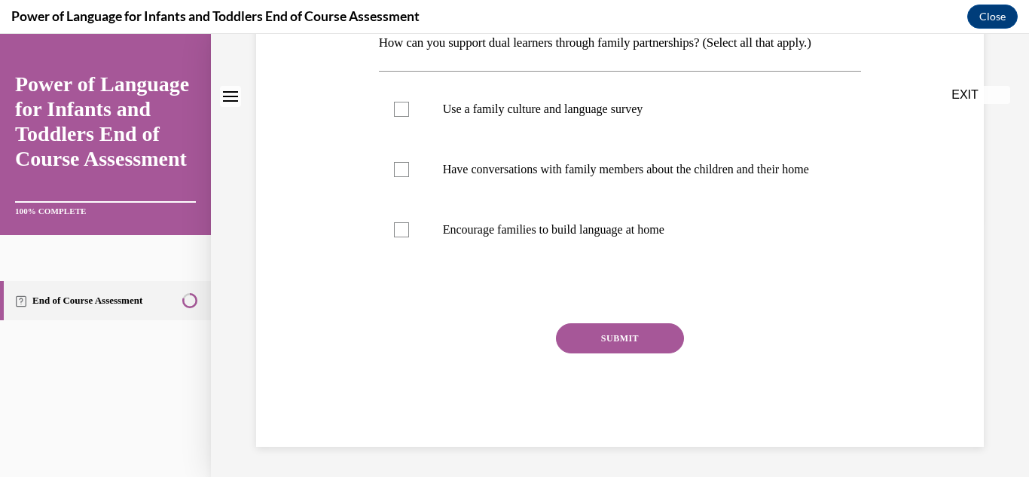
scroll to position [0, 0]
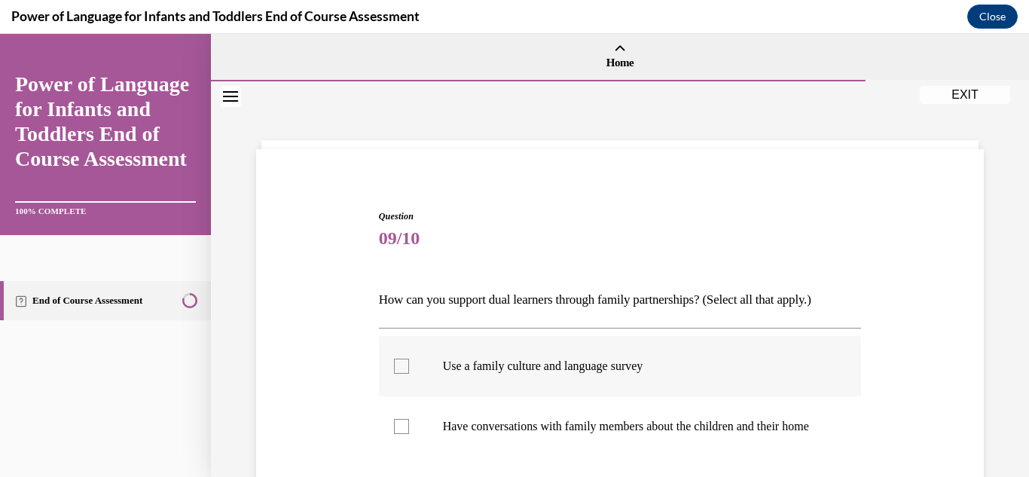
click at [615, 373] on p "Use a family culture and language survey" at bounding box center [633, 365] width 381 height 15
click at [409, 373] on input "Use a family culture and language survey" at bounding box center [401, 365] width 15 height 15
checkbox input "true"
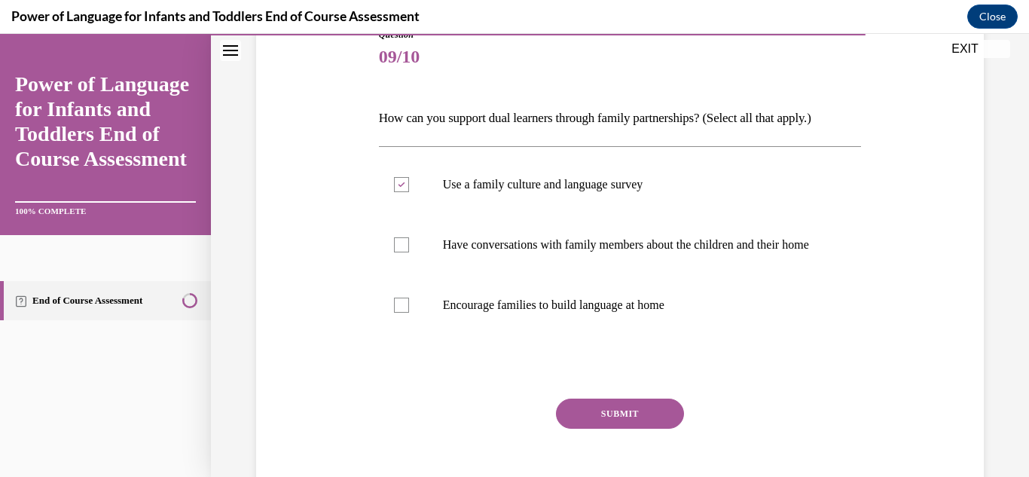
scroll to position [191, 0]
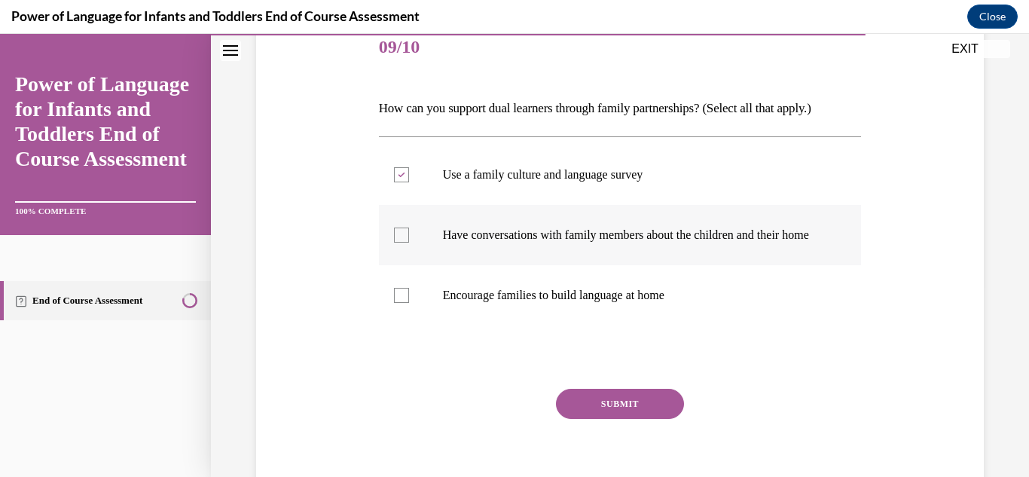
click at [605, 261] on label "Have conversations with family members about the children and their home" at bounding box center [620, 235] width 483 height 60
click at [409, 242] on input "Have conversations with family members about the children and their home" at bounding box center [401, 234] width 15 height 15
checkbox input "true"
click at [609, 417] on button "SUBMIT" at bounding box center [620, 404] width 128 height 30
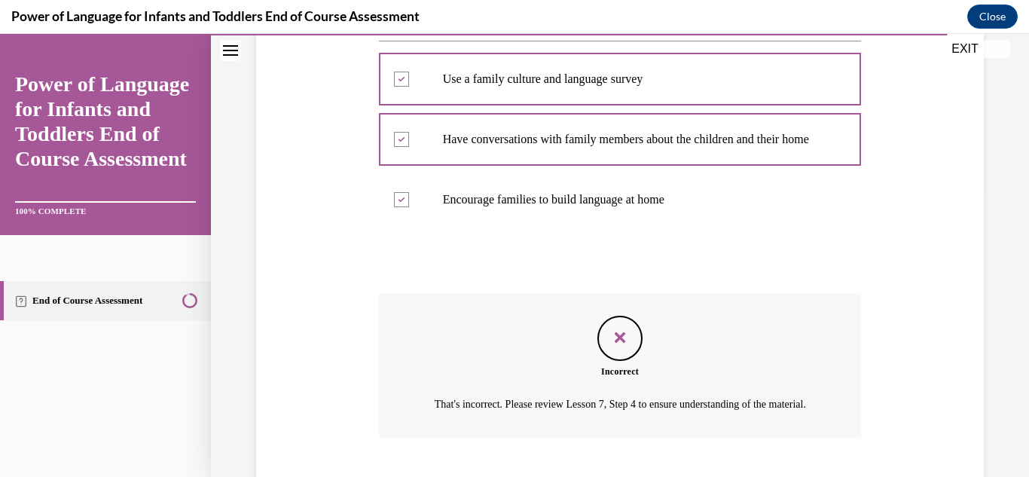
scroll to position [412, 0]
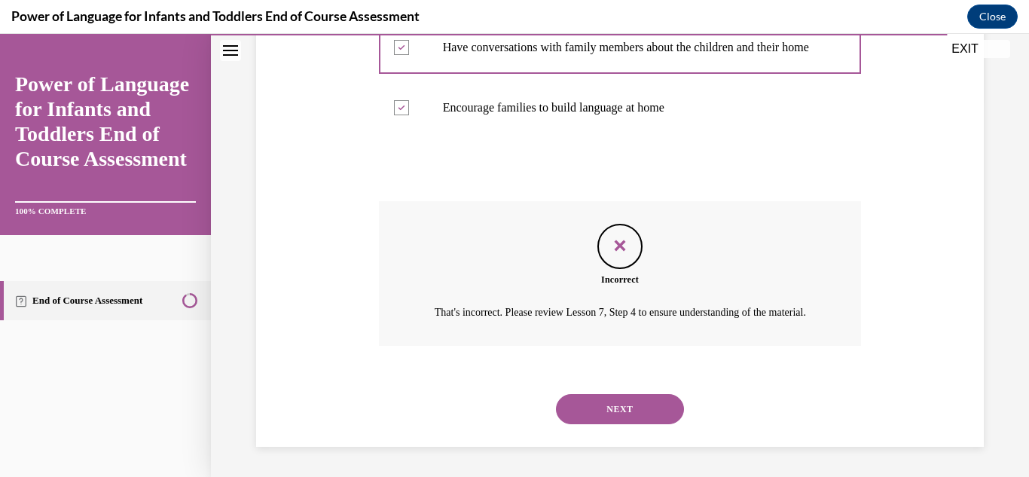
click at [618, 404] on button "NEXT" at bounding box center [620, 409] width 128 height 30
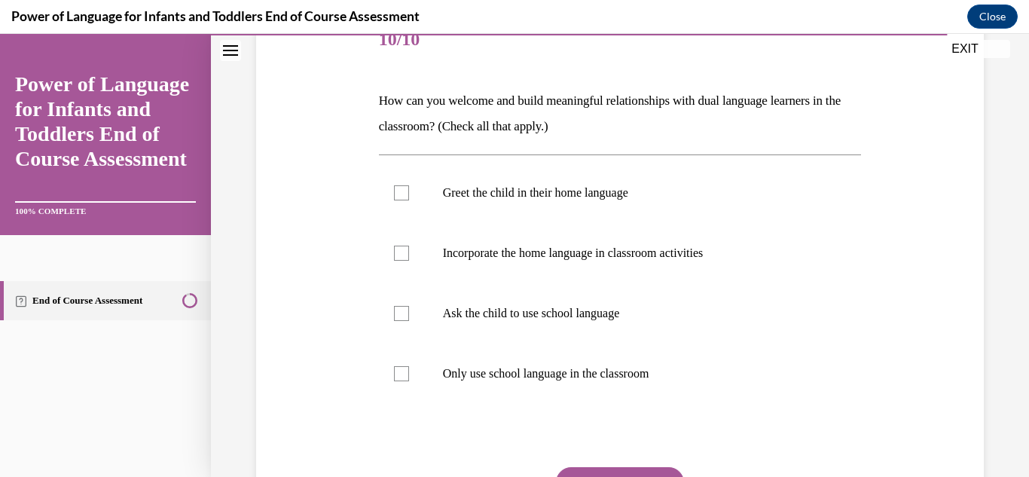
scroll to position [203, 0]
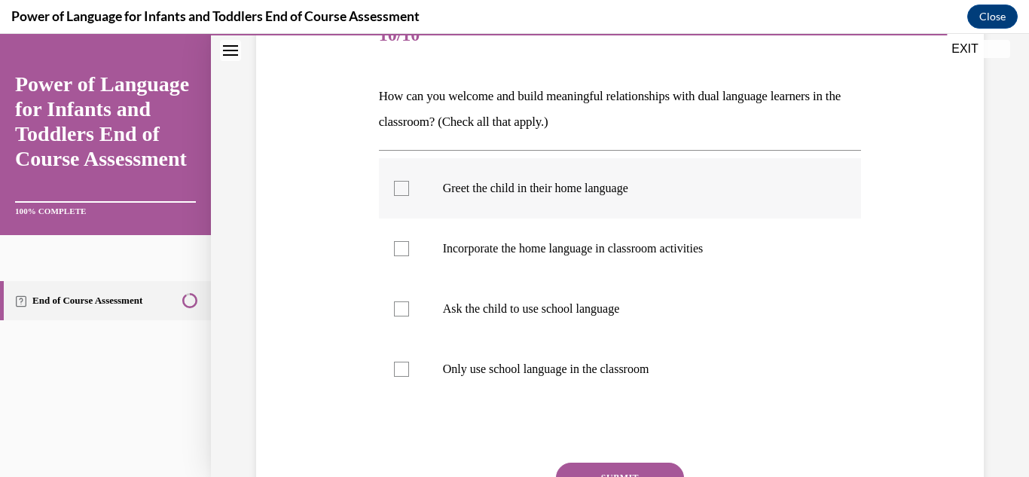
click at [488, 203] on label "Greet the child in their home language" at bounding box center [620, 188] width 483 height 60
click at [409, 196] on input "Greet the child in their home language" at bounding box center [401, 188] width 15 height 15
checkbox input "true"
click at [482, 255] on p "Incorporate the home language in classroom activities" at bounding box center [633, 248] width 381 height 15
click at [409, 255] on input "Incorporate the home language in classroom activities" at bounding box center [401, 248] width 15 height 15
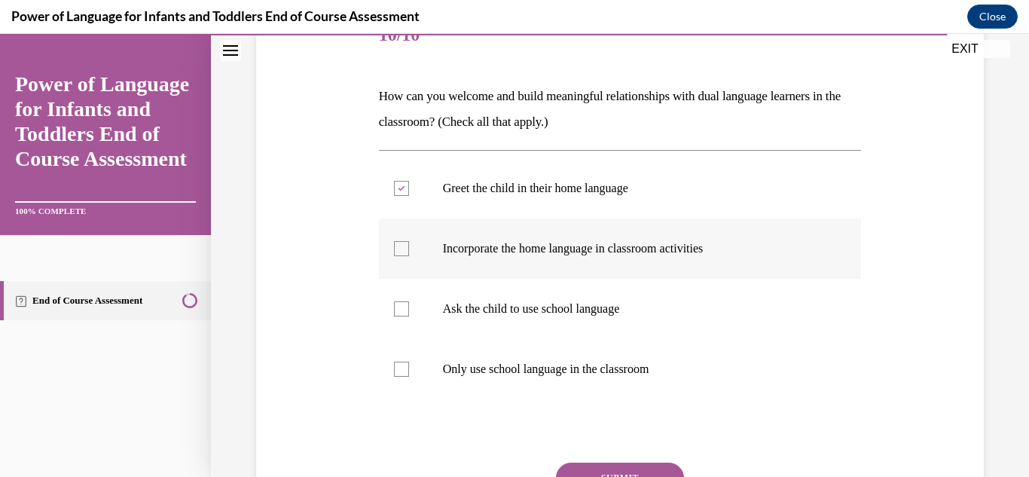
checkbox input "true"
click at [620, 468] on button "SUBMIT" at bounding box center [620, 477] width 128 height 30
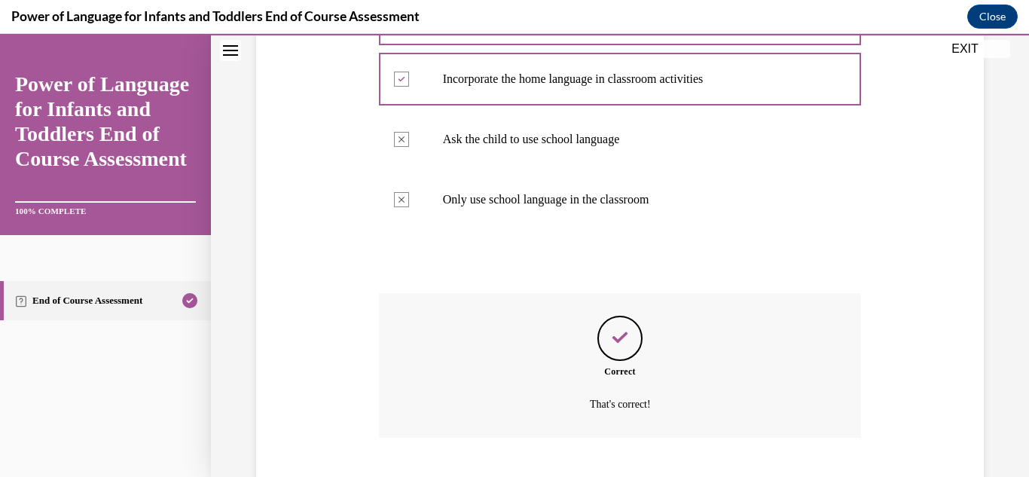
scroll to position [465, 0]
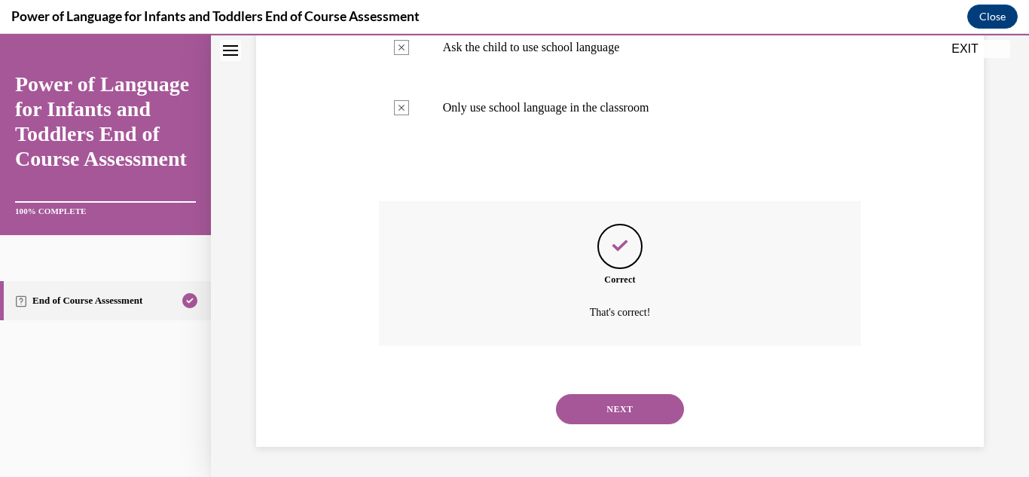
click at [634, 416] on button "NEXT" at bounding box center [620, 409] width 128 height 30
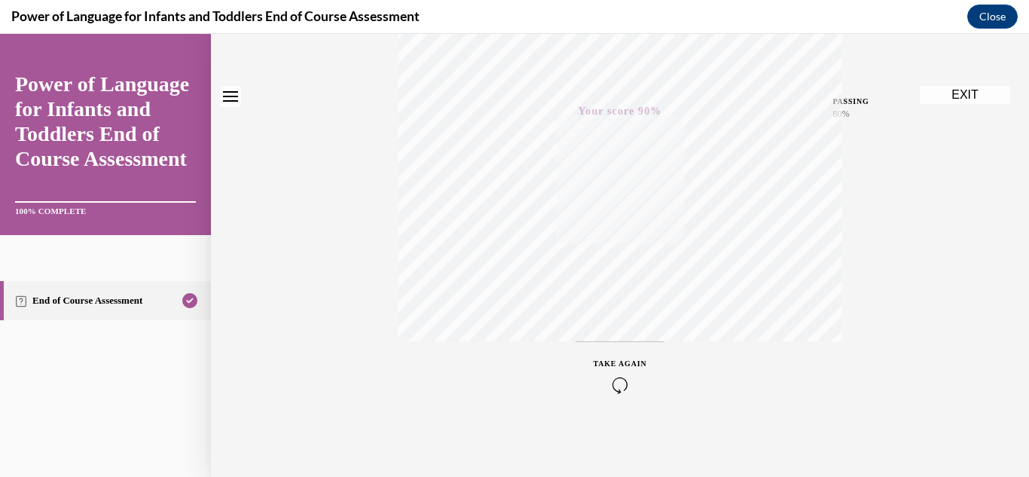
scroll to position [0, 0]
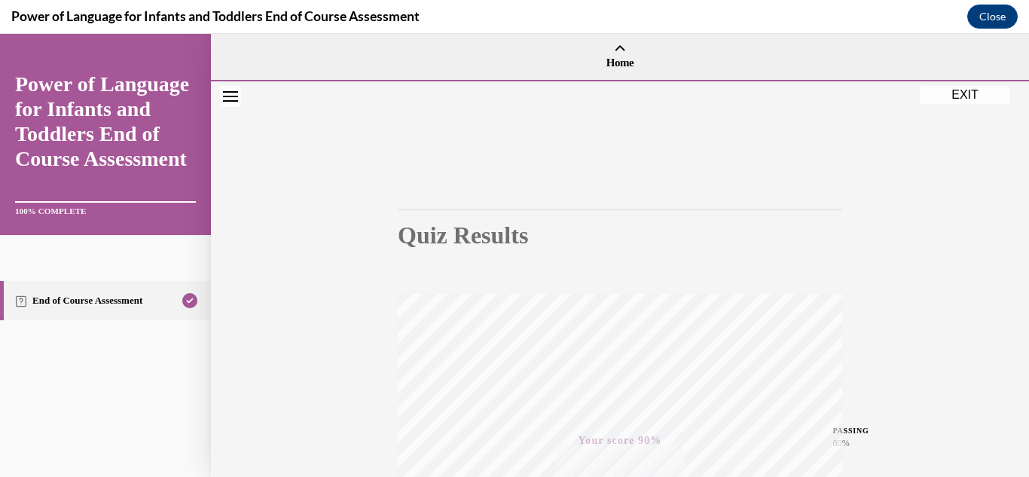
click at [956, 99] on button "EXIT" at bounding box center [964, 95] width 90 height 18
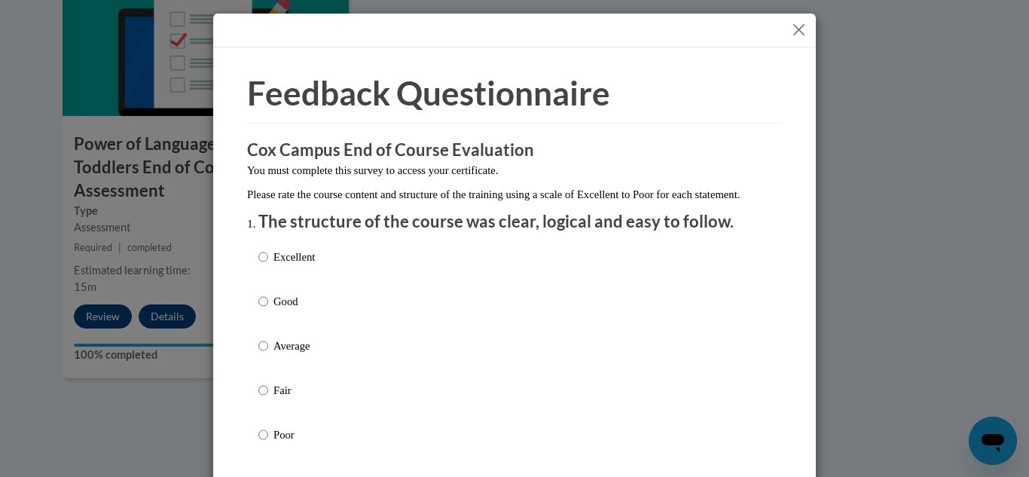
click at [285, 265] on p "Excellent" at bounding box center [293, 256] width 41 height 17
click at [268, 265] on input "Excellent" at bounding box center [263, 256] width 10 height 17
radio input "true"
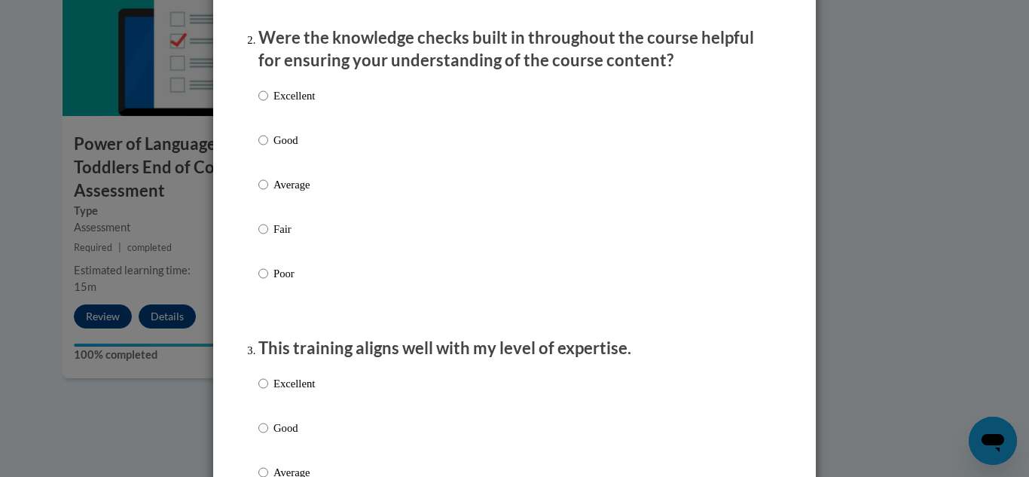
scroll to position [487, 0]
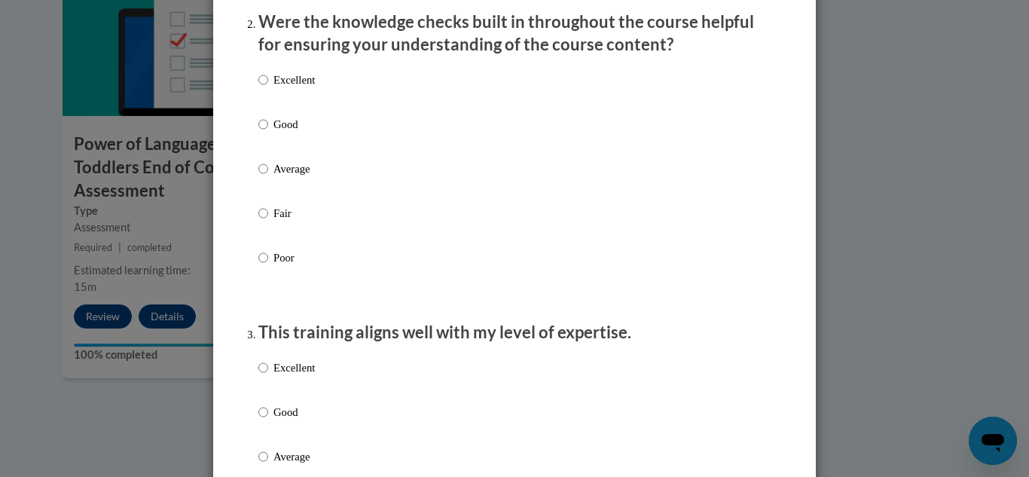
click at [292, 88] on p "Excellent" at bounding box center [293, 80] width 41 height 17
click at [268, 88] on input "Excellent" at bounding box center [263, 80] width 10 height 17
radio input "true"
click at [310, 376] on p "Excellent" at bounding box center [293, 367] width 41 height 17
click at [268, 376] on input "Excellent" at bounding box center [263, 367] width 10 height 17
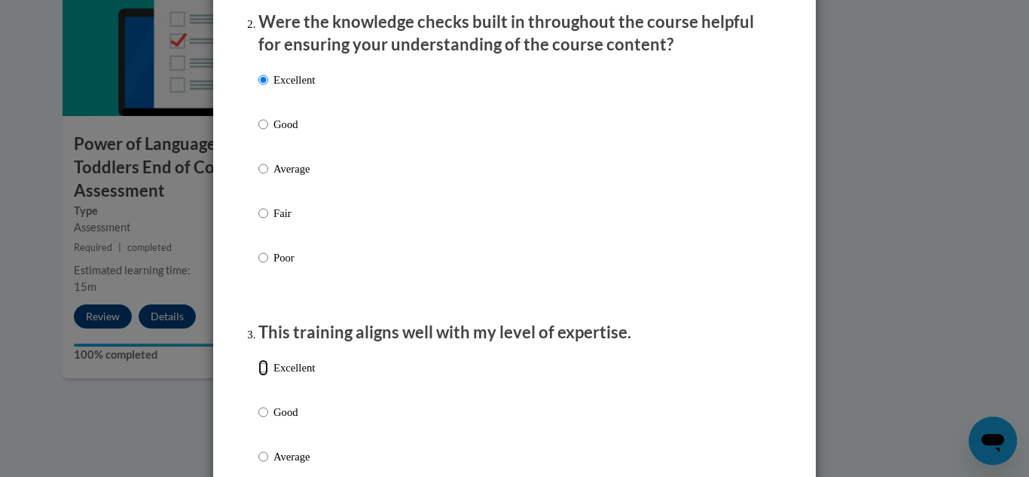
radio input "true"
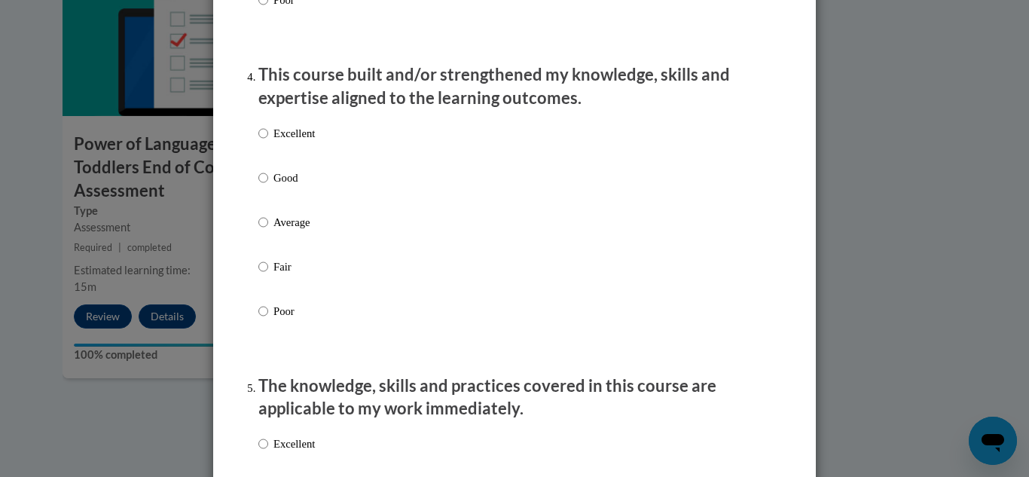
scroll to position [1064, 0]
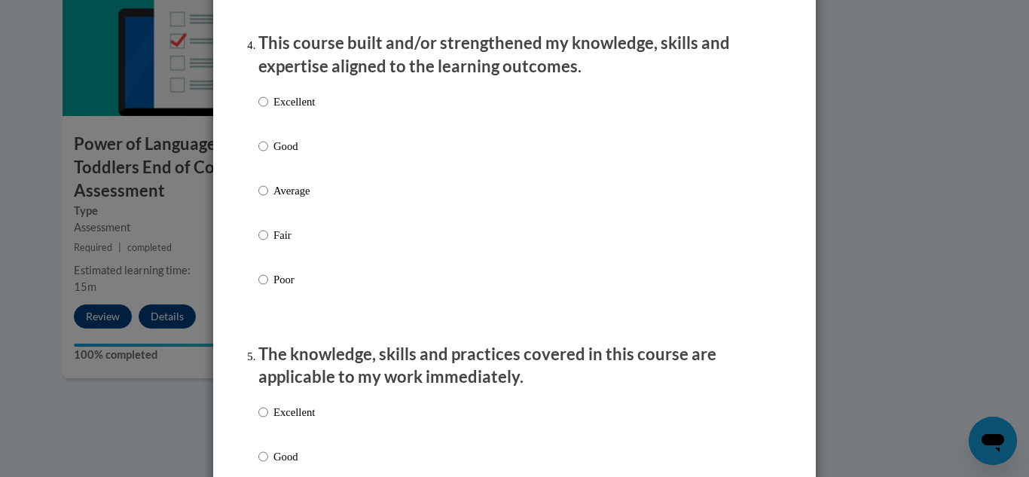
click at [489, 124] on div "Excellent Good Average Fair Poor" at bounding box center [514, 208] width 512 height 245
click at [474, 112] on div "Excellent Good Average Fair Poor" at bounding box center [514, 208] width 512 height 245
click at [260, 110] on input "Excellent" at bounding box center [263, 101] width 10 height 17
radio input "true"
click at [264, 116] on label "Excellent" at bounding box center [286, 113] width 56 height 41
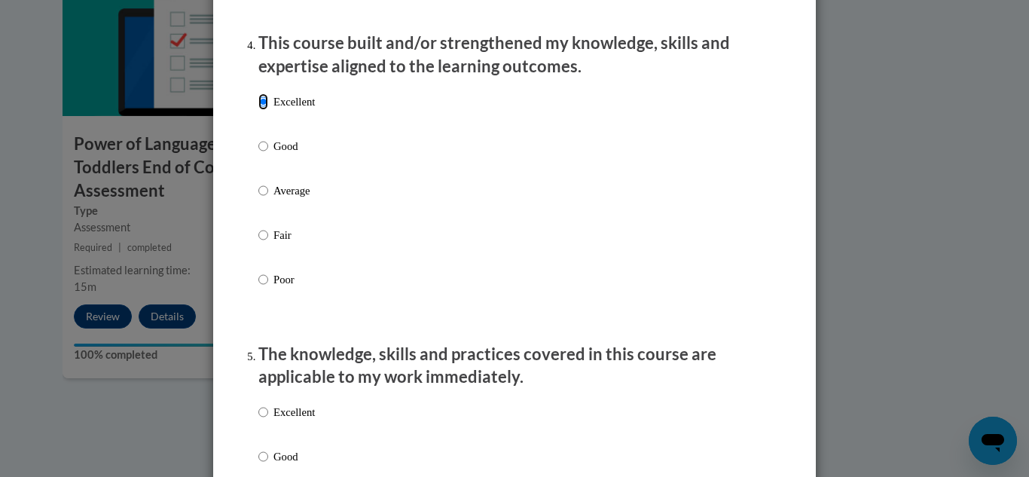
click at [264, 110] on input "Excellent" at bounding box center [263, 101] width 10 height 17
click at [304, 420] on p "Excellent" at bounding box center [293, 412] width 41 height 17
click at [268, 420] on input "Excellent" at bounding box center [263, 412] width 10 height 17
radio input "true"
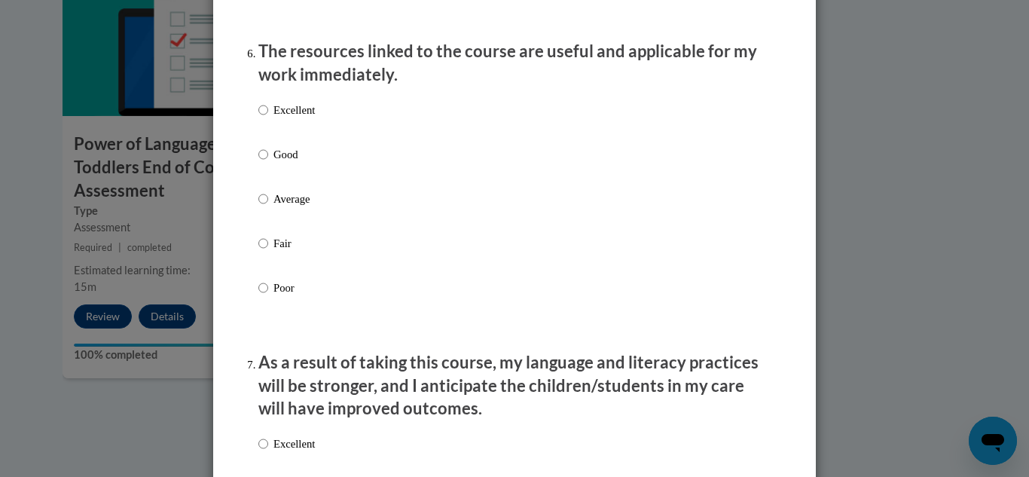
scroll to position [1708, 0]
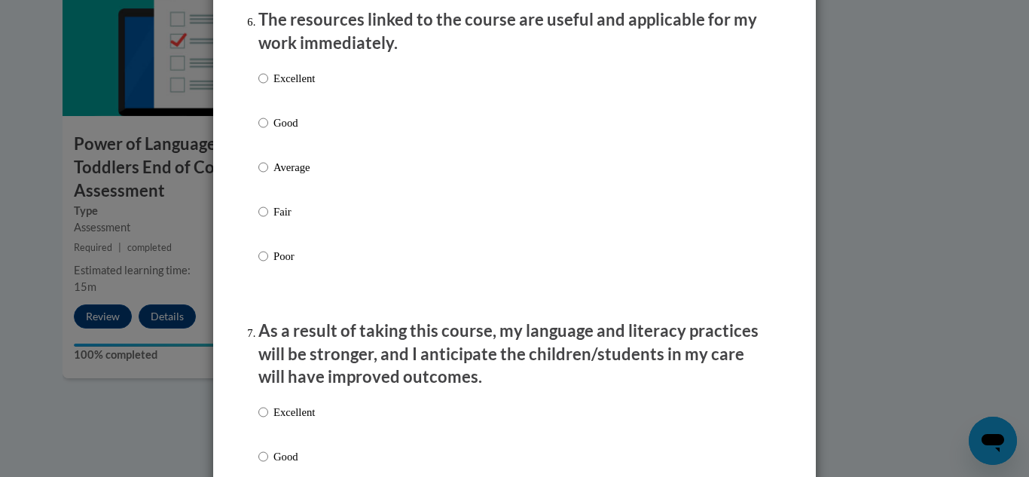
click at [279, 104] on label "Excellent" at bounding box center [286, 90] width 56 height 41
click at [268, 87] on input "Excellent" at bounding box center [263, 78] width 10 height 17
radio input "true"
click at [287, 419] on p "Excellent" at bounding box center [293, 412] width 41 height 17
click at [268, 419] on input "Excellent" at bounding box center [263, 412] width 10 height 17
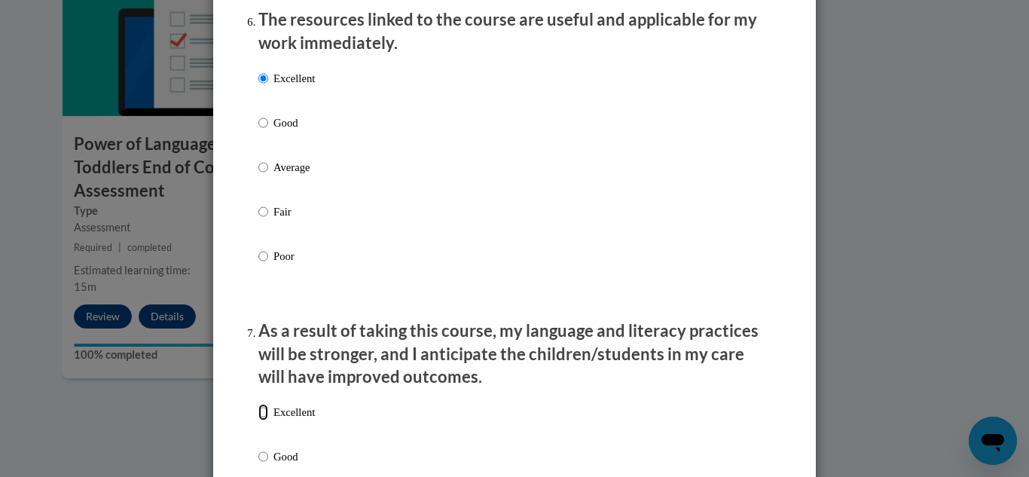
radio input "true"
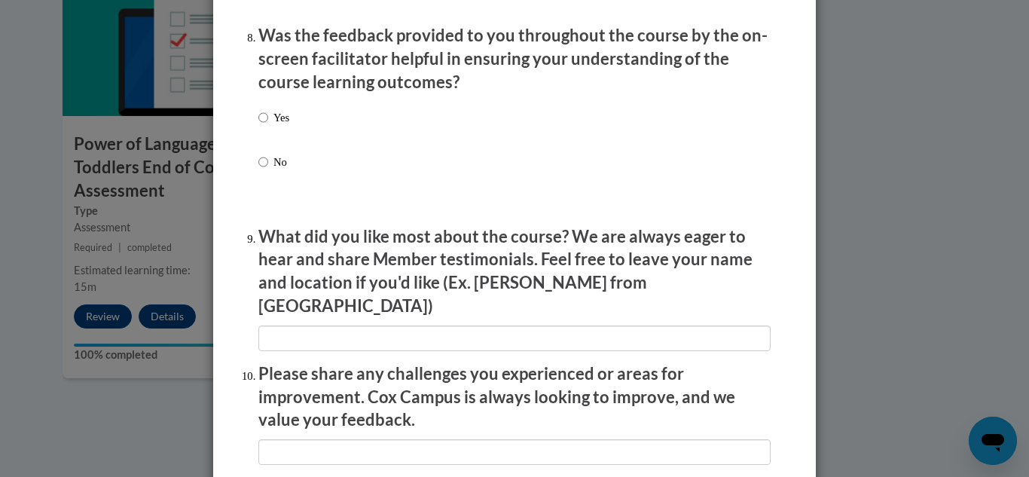
scroll to position [2348, 0]
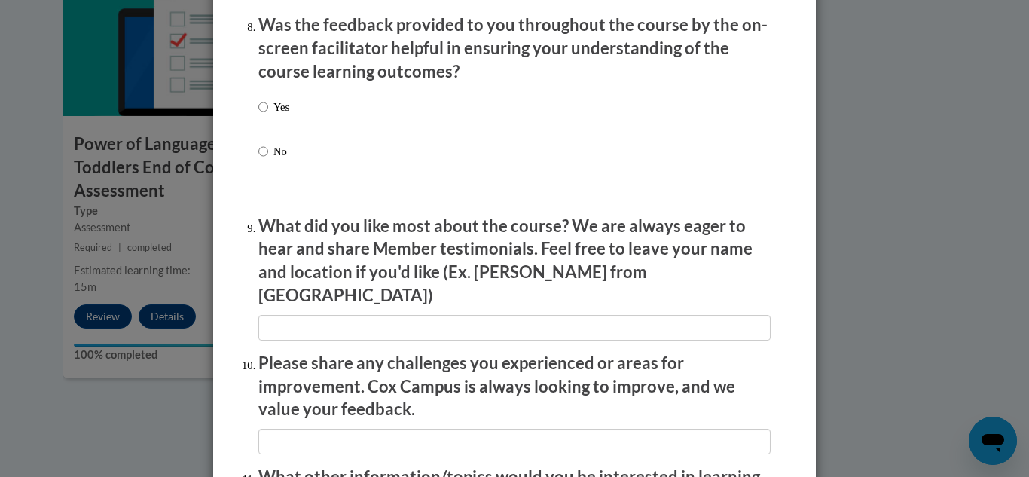
click at [301, 124] on div "Yes No" at bounding box center [514, 147] width 512 height 112
click at [267, 120] on label "Yes" at bounding box center [273, 119] width 31 height 41
click at [267, 115] on input "Yes" at bounding box center [263, 107] width 10 height 17
radio input "true"
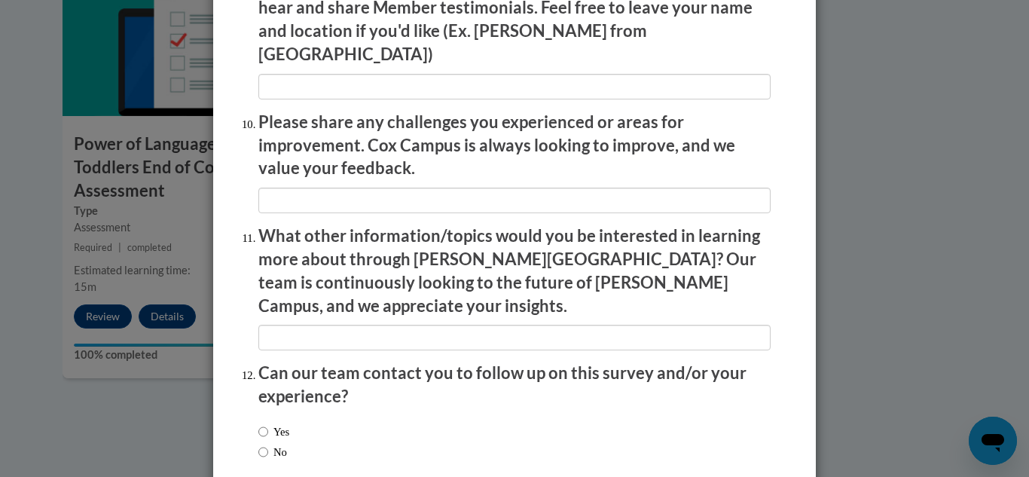
scroll to position [2652, 0]
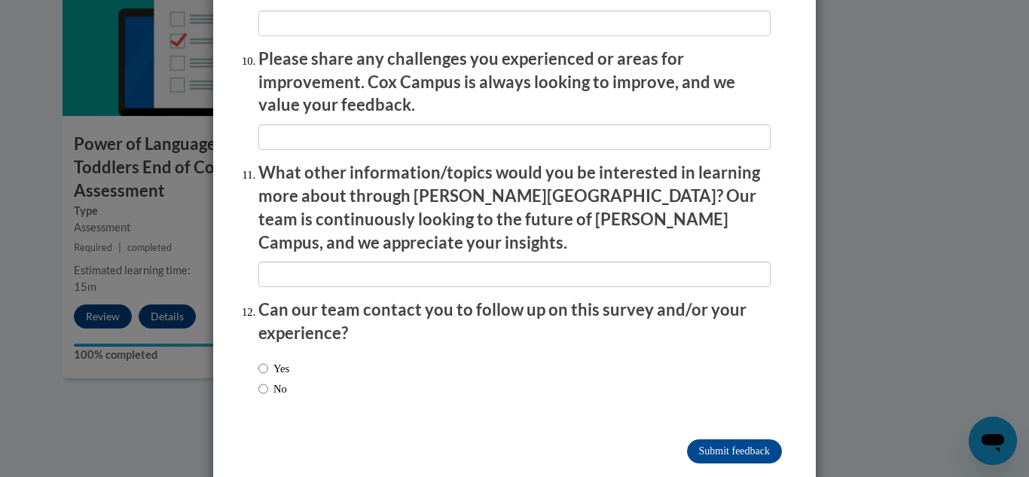
click at [264, 360] on label "Yes" at bounding box center [273, 368] width 31 height 17
click at [264, 360] on input "Yes" at bounding box center [263, 368] width 10 height 17
radio input "true"
click at [720, 439] on input "Submit feedback" at bounding box center [734, 451] width 95 height 24
